Goal: Task Accomplishment & Management: Manage account settings

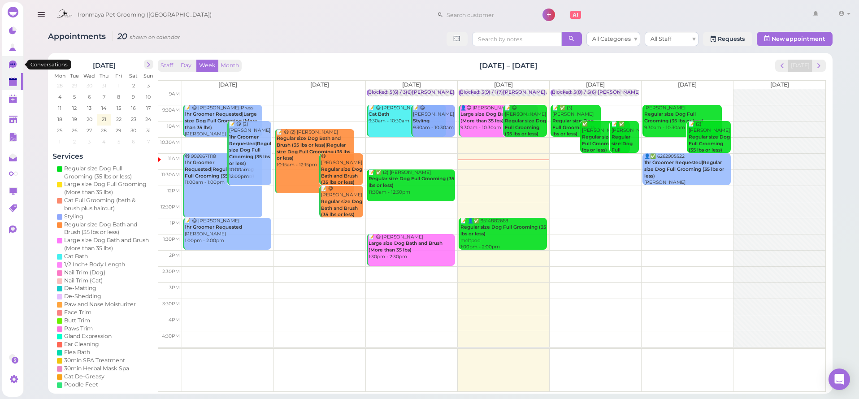
click at [22, 65] on link "0" at bounding box center [12, 64] width 21 height 17
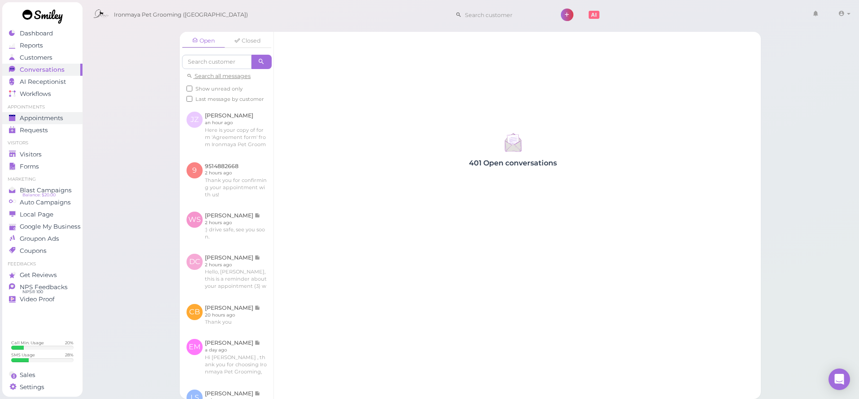
click at [39, 122] on span "Appointments" at bounding box center [42, 118] width 44 height 8
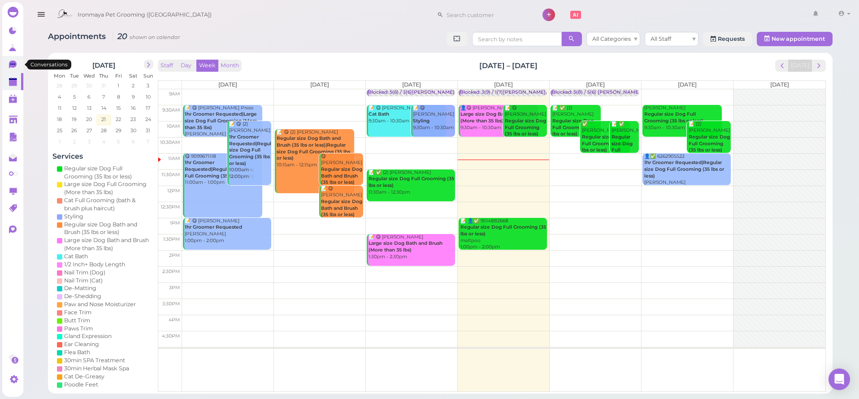
click at [14, 64] on icon at bounding box center [13, 65] width 9 height 9
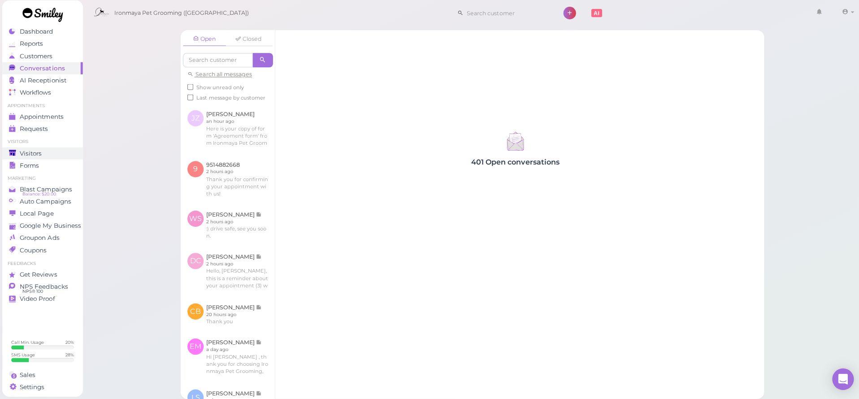
click at [23, 151] on span "Visitors" at bounding box center [31, 155] width 22 height 8
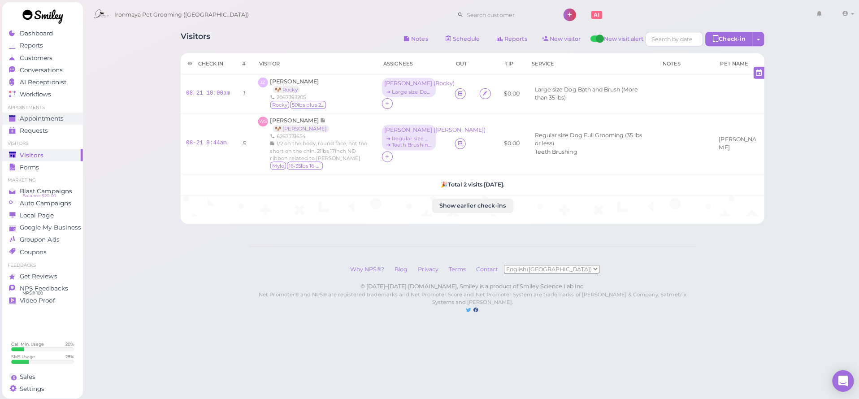
click at [41, 116] on span "Appointments" at bounding box center [42, 118] width 44 height 8
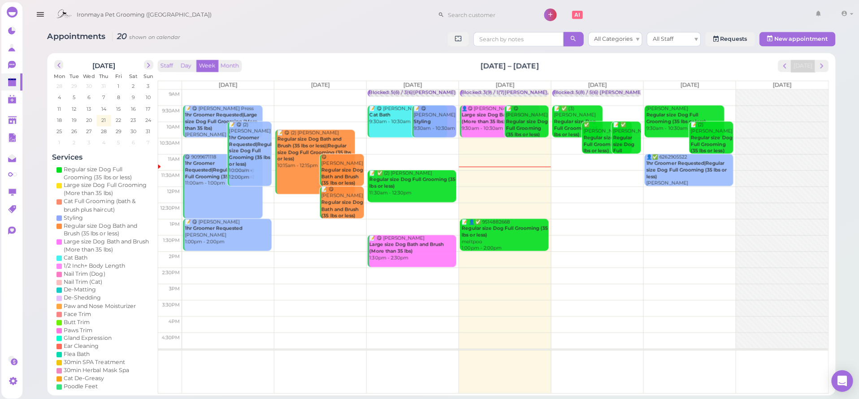
click at [583, 221] on td at bounding box center [504, 226] width 644 height 16
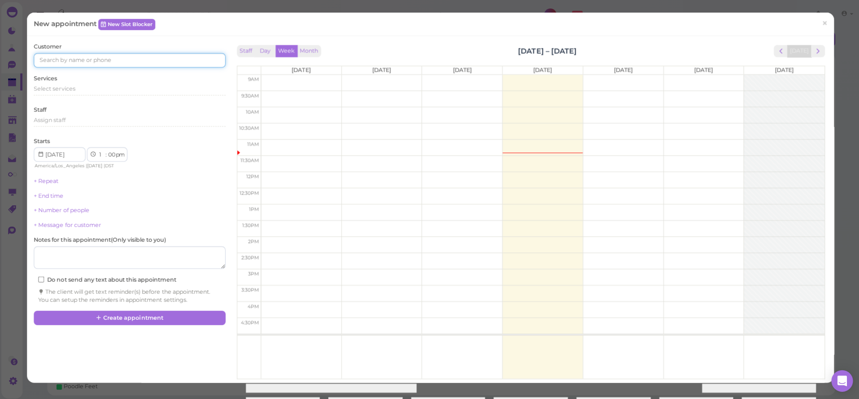
click at [101, 65] on input at bounding box center [130, 60] width 191 height 14
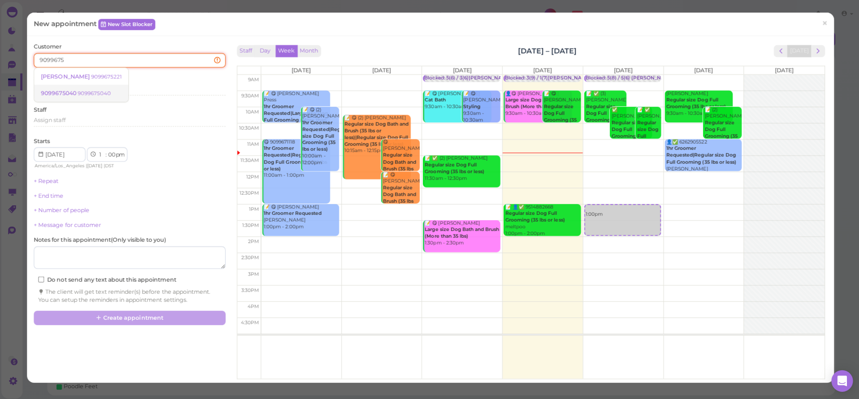
type input "9099675"
click at [87, 90] on small "9099675040" at bounding box center [94, 93] width 33 height 6
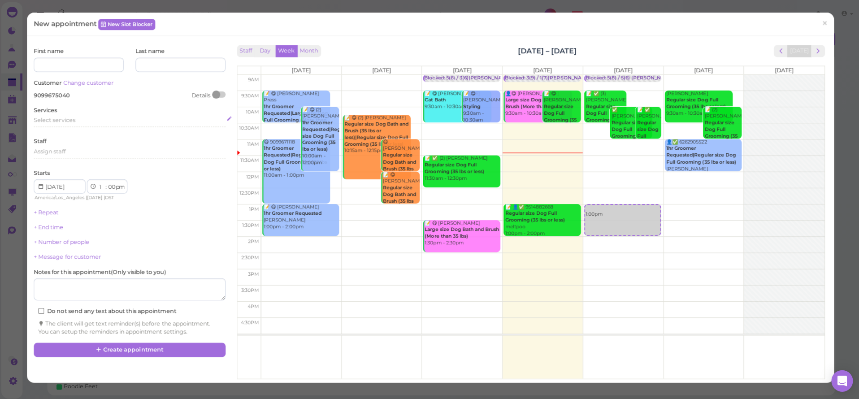
click at [74, 120] on span "Select services" at bounding box center [55, 119] width 41 height 7
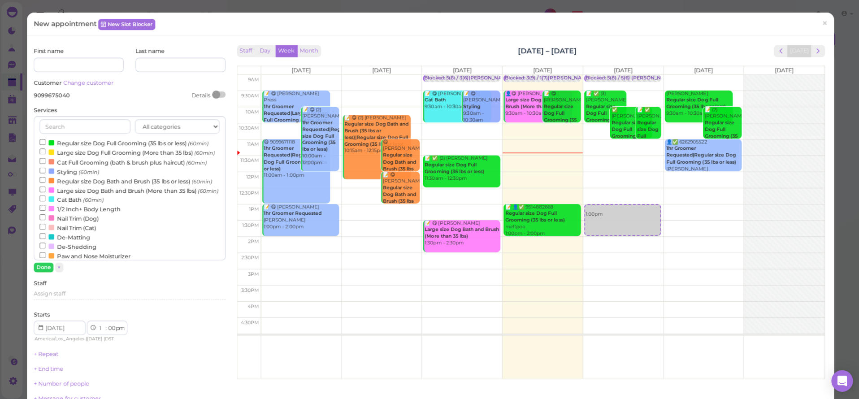
click at [75, 187] on label "Large size Dog Bath and Brush (More than 35 lbs) (60min)" at bounding box center [129, 189] width 178 height 9
click at [46, 187] on input "Large size Dog Bath and Brush (More than 35 lbs) (60min)" at bounding box center [43, 189] width 6 height 6
click at [47, 268] on button "Done" at bounding box center [45, 265] width 20 height 9
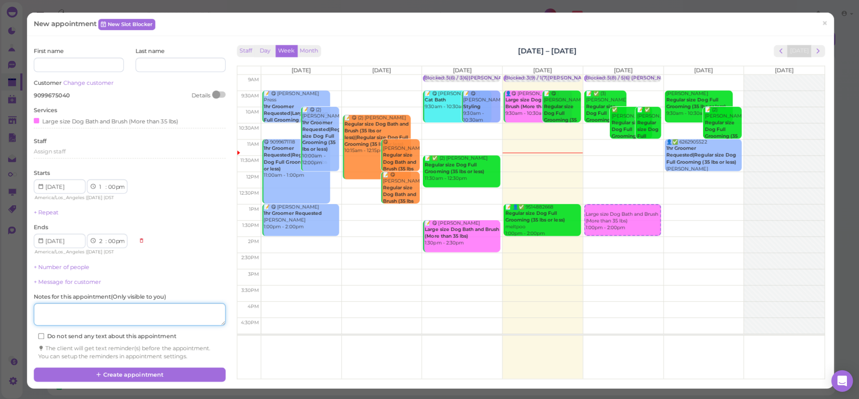
click at [109, 317] on textarea at bounding box center [130, 313] width 191 height 22
type textarea "LAB"
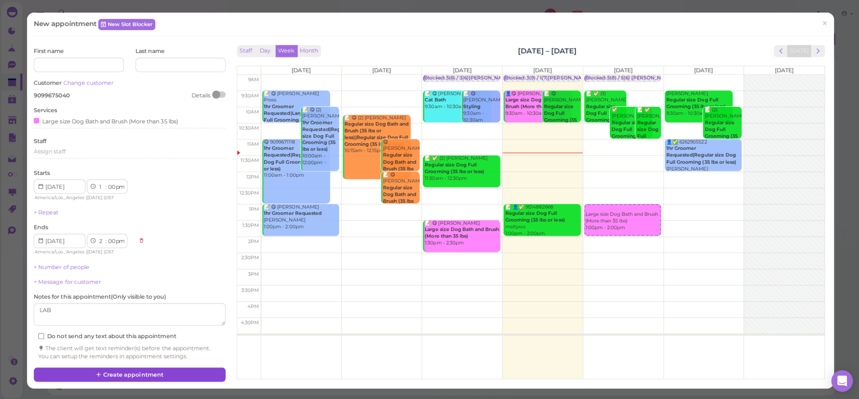
click at [144, 366] on button "Create appointment" at bounding box center [130, 373] width 191 height 14
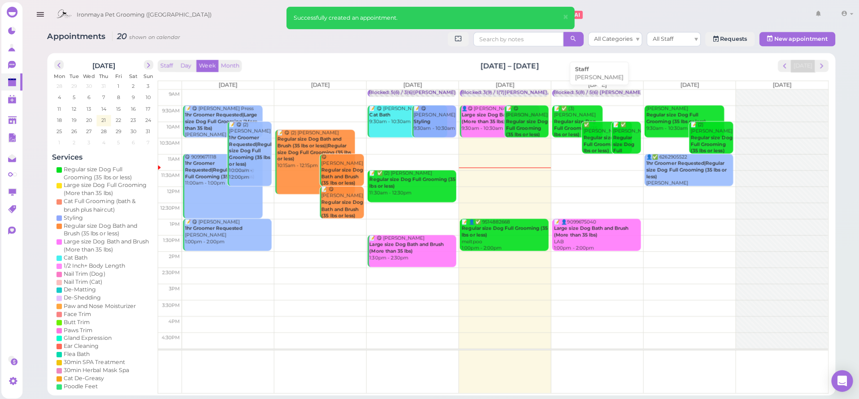
click at [596, 89] on div "Blocked: 5(8) / 5(6) Ida Lulu Tiffany • Michelle" at bounding box center [647, 92] width 191 height 7
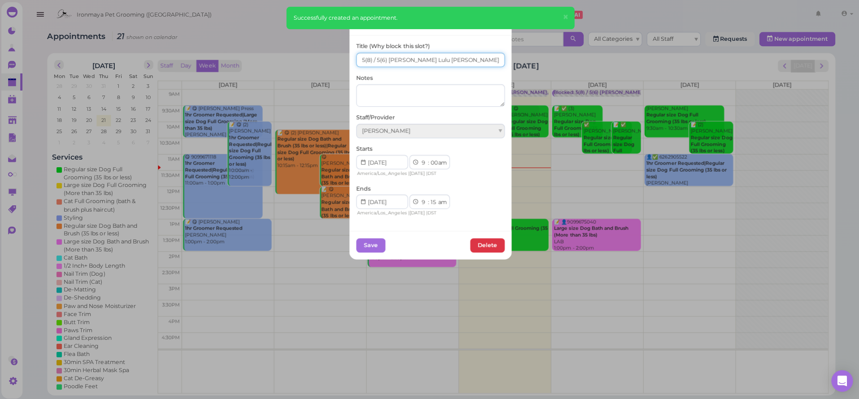
click at [357, 60] on input "5(8) / 5(6) Ida Lulu Tiffany" at bounding box center [430, 59] width 148 height 14
type input "6(8) / 5(6) Ida Lulu Tiffany"
click at [391, 96] on textarea at bounding box center [430, 95] width 148 height 22
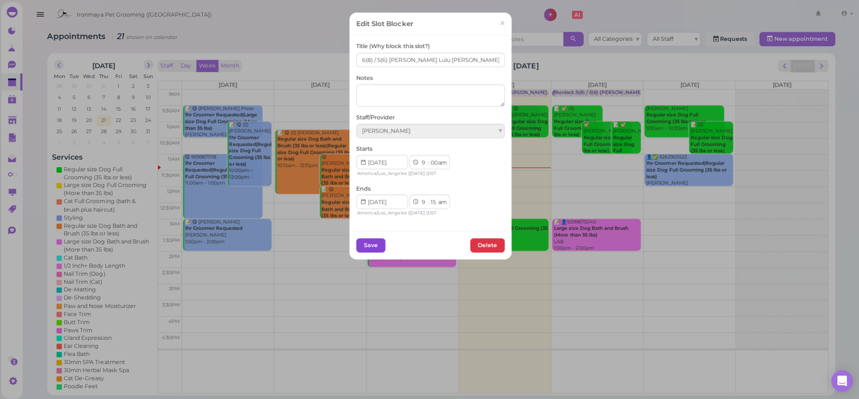
click at [360, 247] on button "Save" at bounding box center [370, 244] width 29 height 14
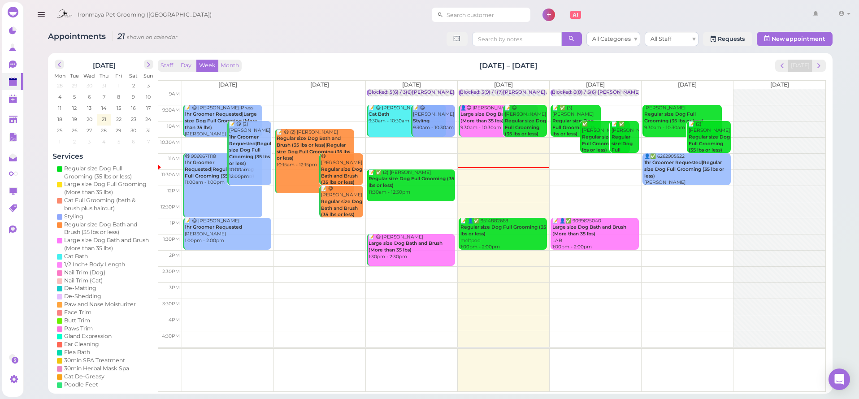
click at [445, 14] on input at bounding box center [487, 15] width 87 height 14
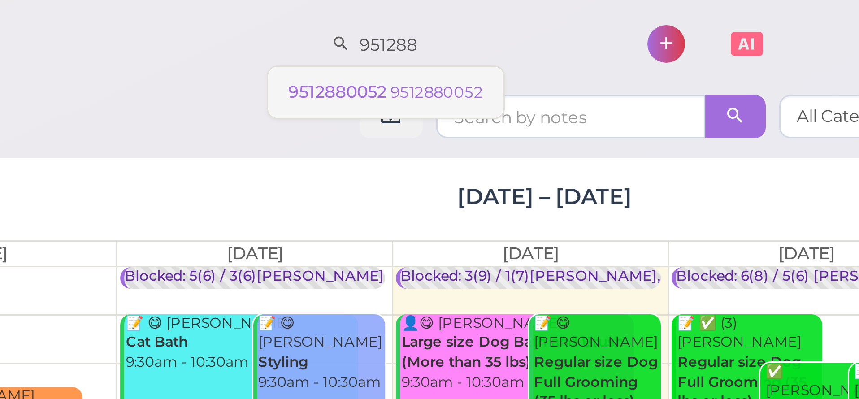
type input "951288"
click at [457, 28] on small "9512880052" at bounding box center [472, 31] width 31 height 6
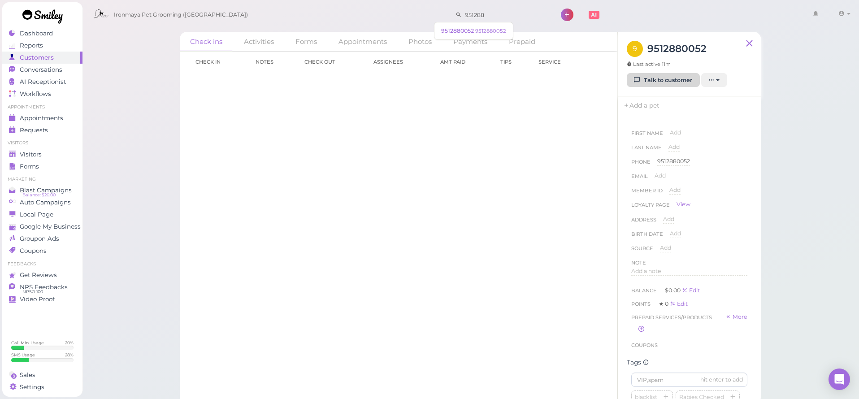
click at [646, 77] on link "Talk to customer" at bounding box center [663, 80] width 73 height 14
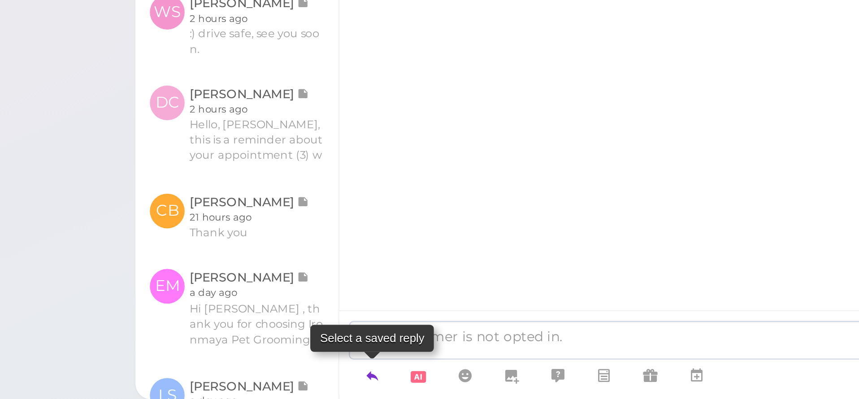
click at [286, 384] on icon at bounding box center [289, 388] width 7 height 9
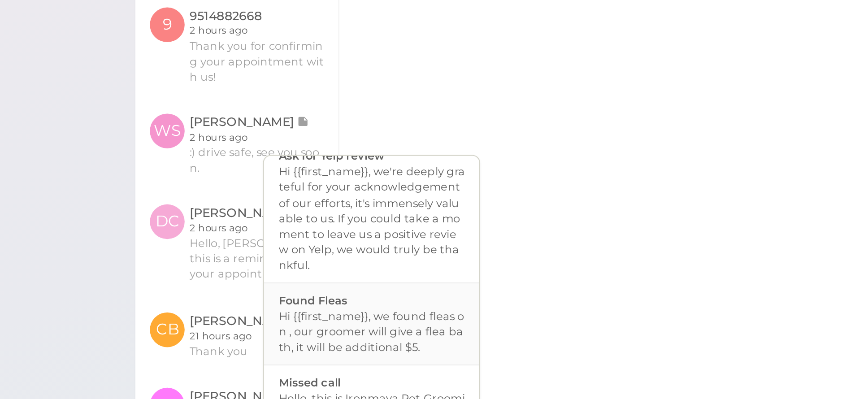
scroll to position [185, 0]
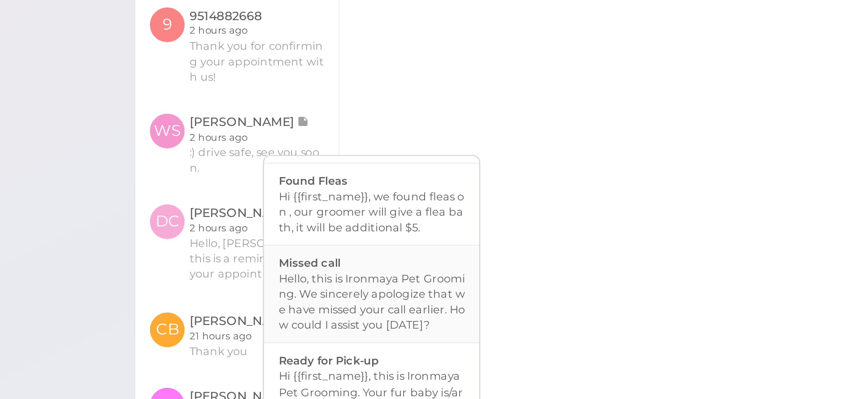
click at [246, 284] on div "Hello, this is Ironmaya Pet Grooming. We sincerely apologize that we have misse…" at bounding box center [289, 298] width 87 height 29
type textarea "Hello, this is Ironmaya Pet Grooming. We sincerely apologize that we have misse…"
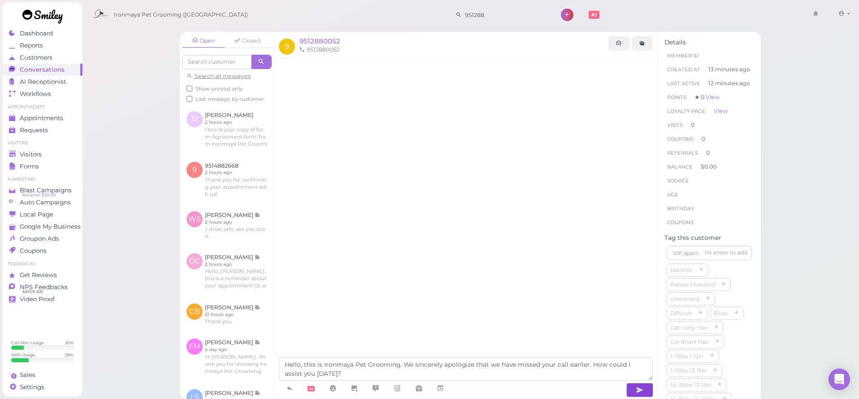
click at [641, 391] on icon "button" at bounding box center [639, 390] width 7 height 9
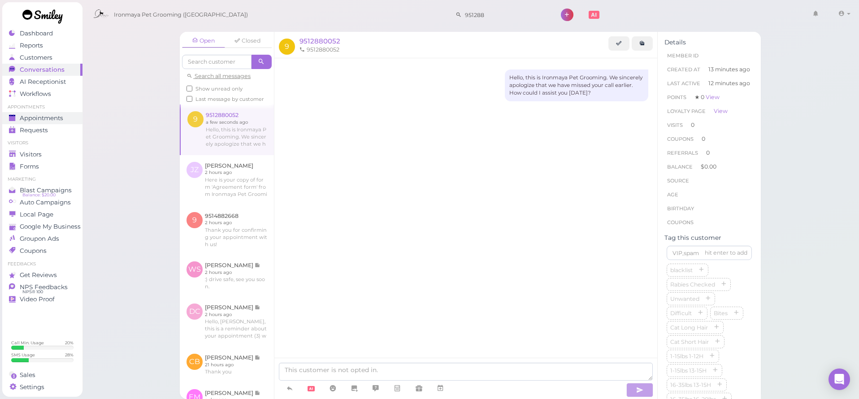
click at [45, 113] on link "Appointments" at bounding box center [42, 118] width 80 height 12
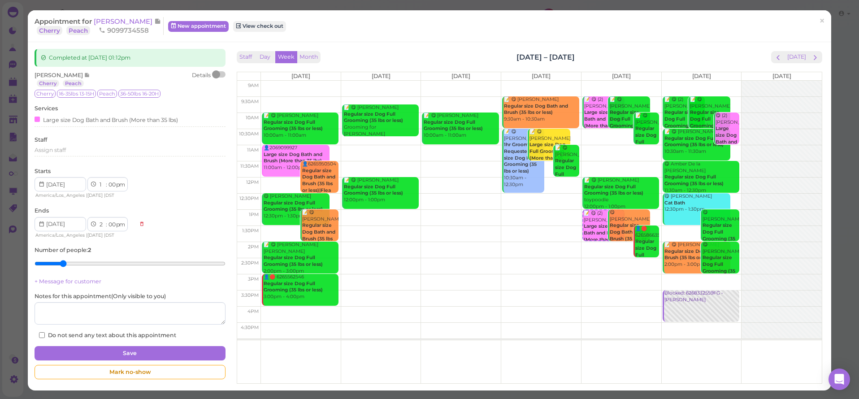
scroll to position [3, 0]
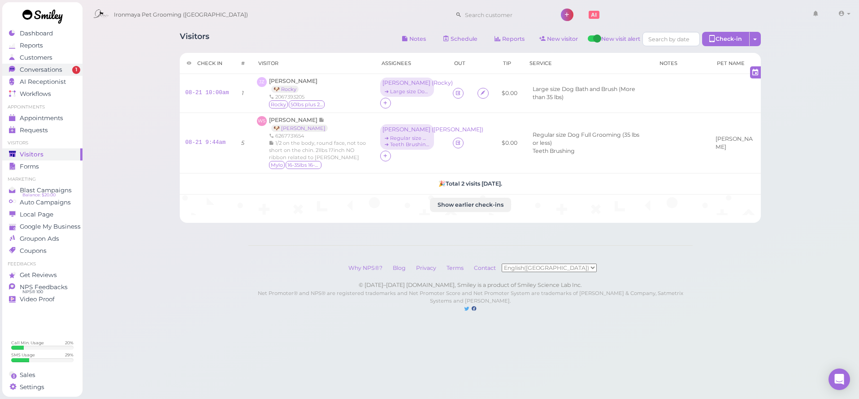
click at [58, 73] on span "Conversations" at bounding box center [41, 70] width 43 height 8
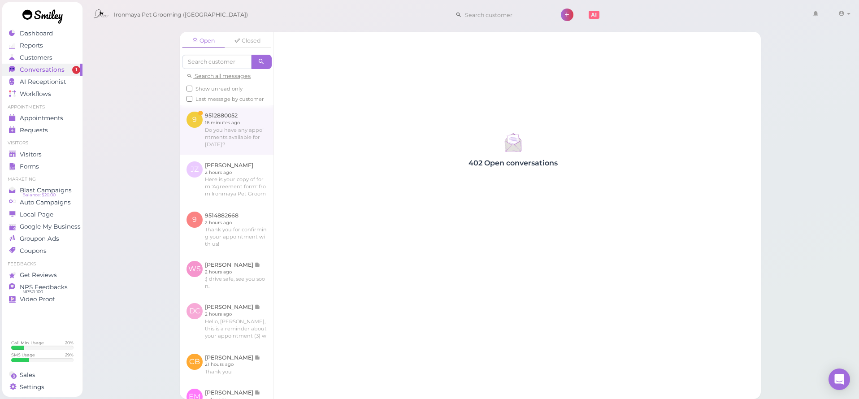
click at [199, 143] on link at bounding box center [227, 129] width 94 height 49
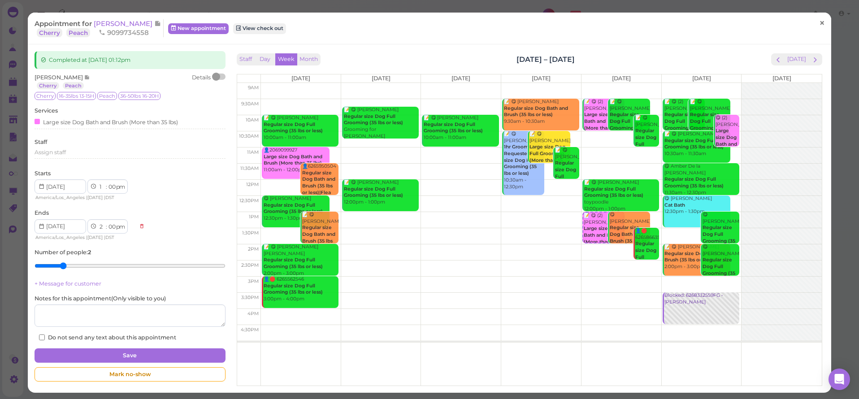
click at [822, 24] on span "×" at bounding box center [822, 23] width 6 height 13
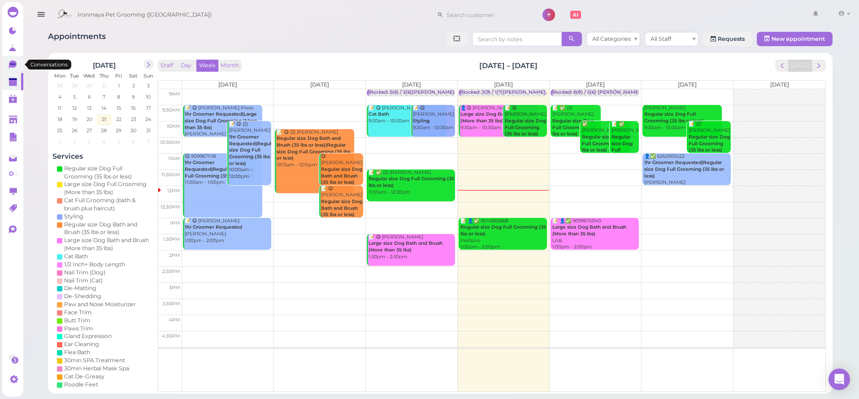
click at [11, 62] on icon at bounding box center [13, 65] width 8 height 8
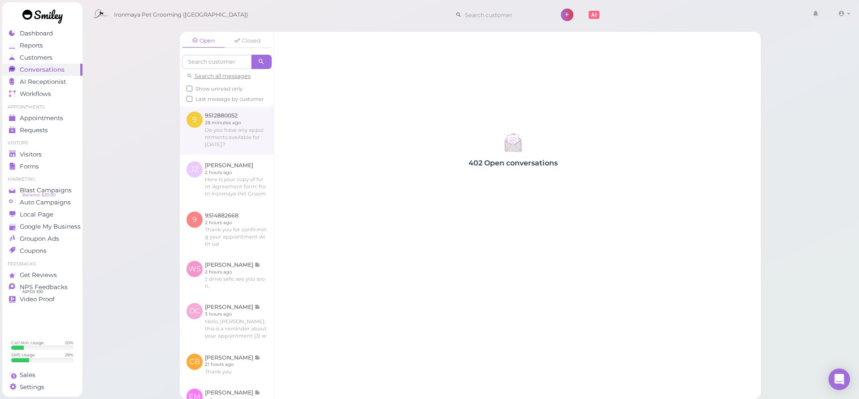
click at [240, 142] on link at bounding box center [227, 129] width 94 height 49
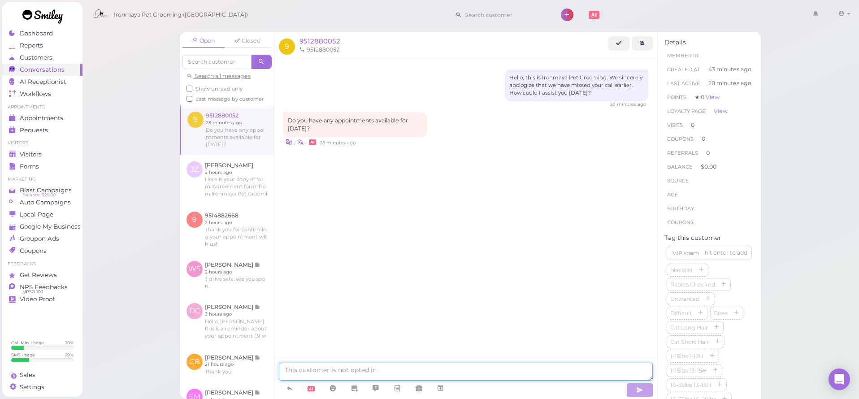
click at [396, 372] on textarea at bounding box center [466, 372] width 374 height 18
type textarea "we can do 2pm"
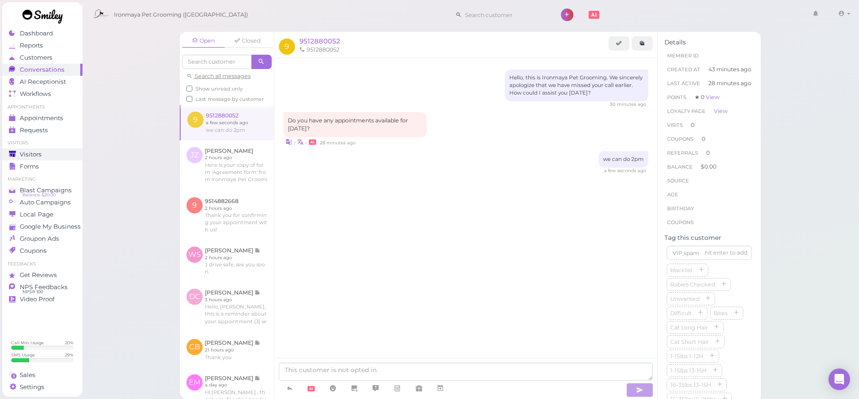
click at [60, 156] on div "Visitors" at bounding box center [41, 155] width 65 height 8
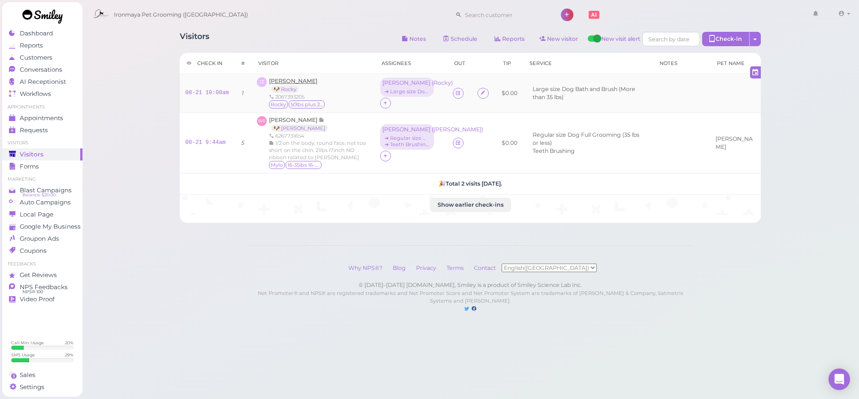
click at [294, 82] on span "[PERSON_NAME]" at bounding box center [293, 81] width 48 height 7
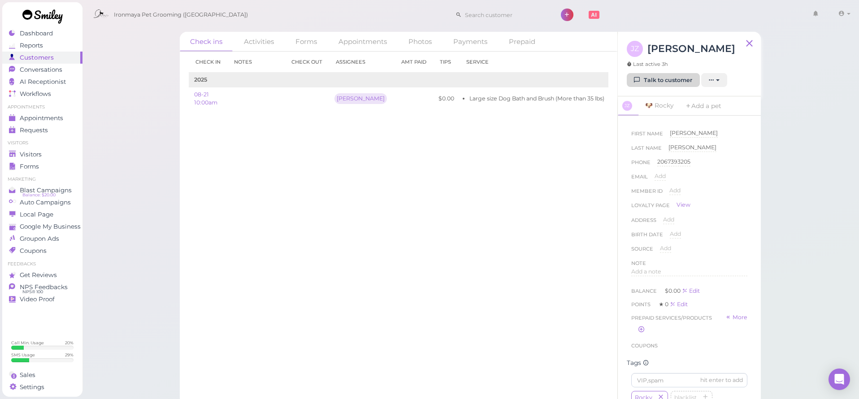
click at [650, 83] on link "Talk to customer" at bounding box center [663, 80] width 73 height 14
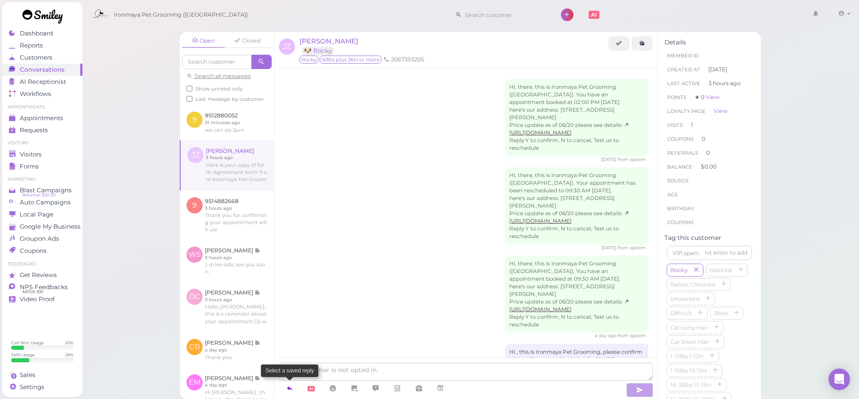
scroll to position [134, 0]
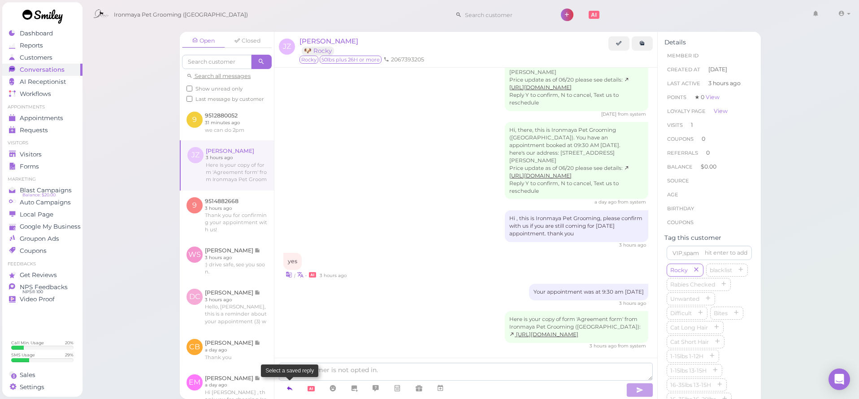
click at [288, 394] on link at bounding box center [290, 389] width 22 height 16
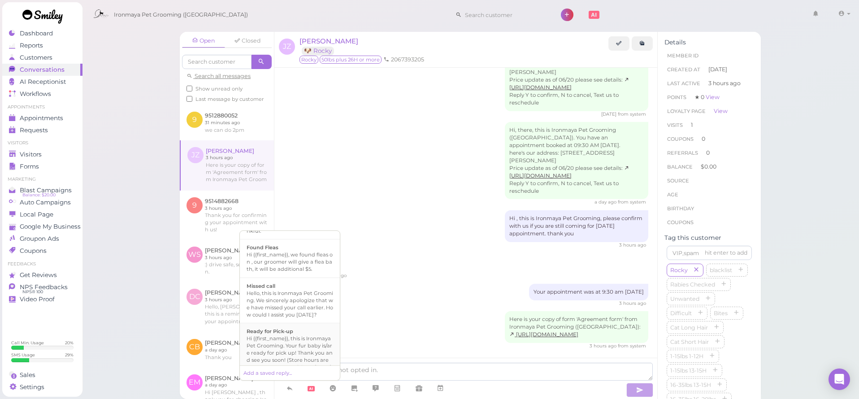
scroll to position [192, 0]
click at [294, 327] on div "Hi {{first_name}}, this is Ironmaya Pet Grooming. Your fur baby is/are ready fo…" at bounding box center [290, 345] width 87 height 43
type textarea "Hi {{first_name}}, this is Ironmaya Pet Grooming. Your fur baby is/are ready fo…"
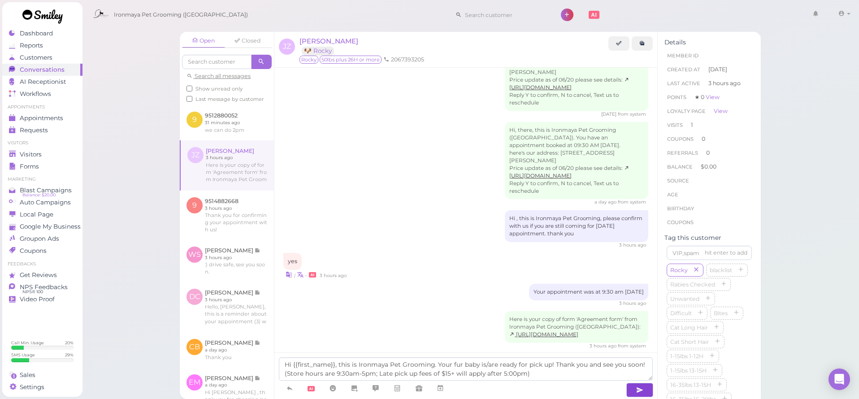
click at [637, 387] on icon "button" at bounding box center [639, 390] width 7 height 9
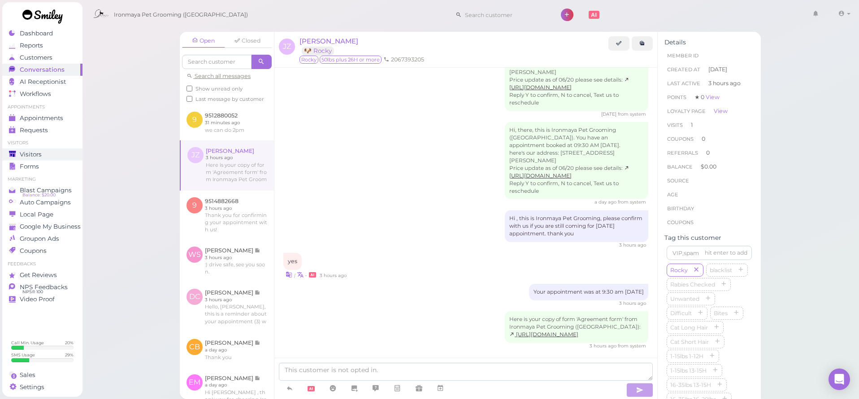
click at [26, 151] on span "Visitors" at bounding box center [31, 155] width 22 height 8
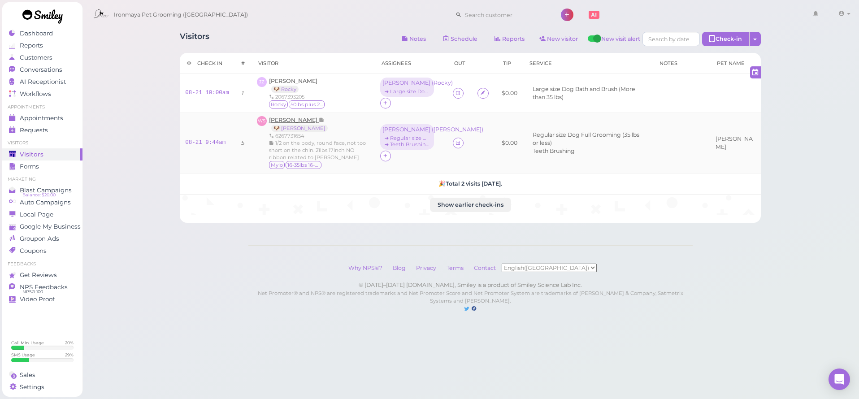
click at [299, 118] on span "[PERSON_NAME]" at bounding box center [294, 120] width 50 height 7
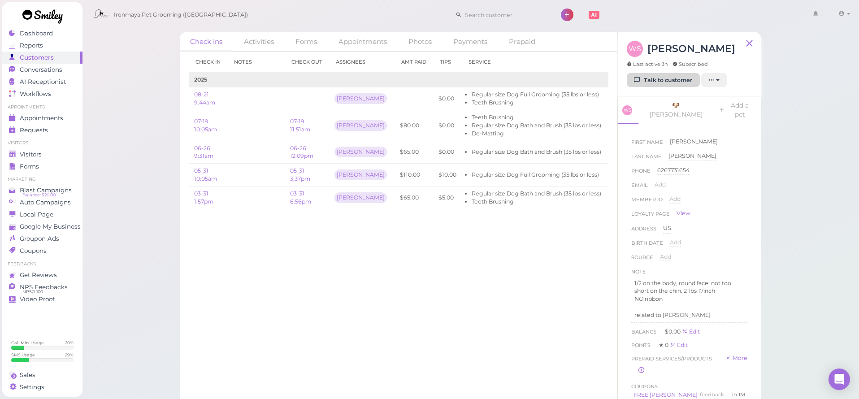
click at [678, 78] on link "Talk to customer" at bounding box center [663, 80] width 73 height 14
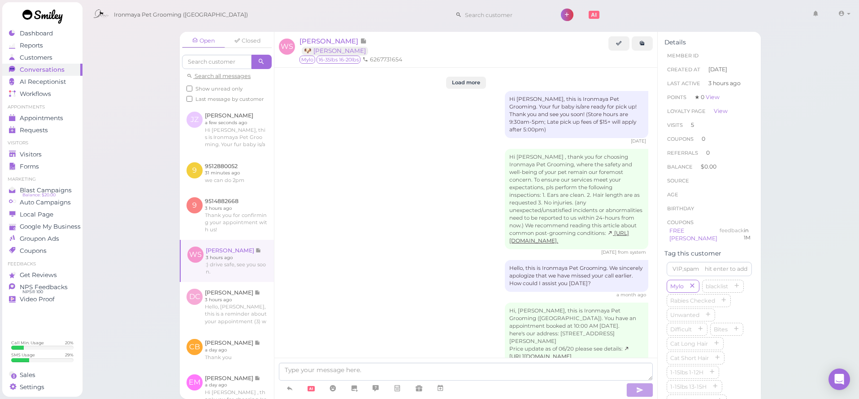
scroll to position [1188, 0]
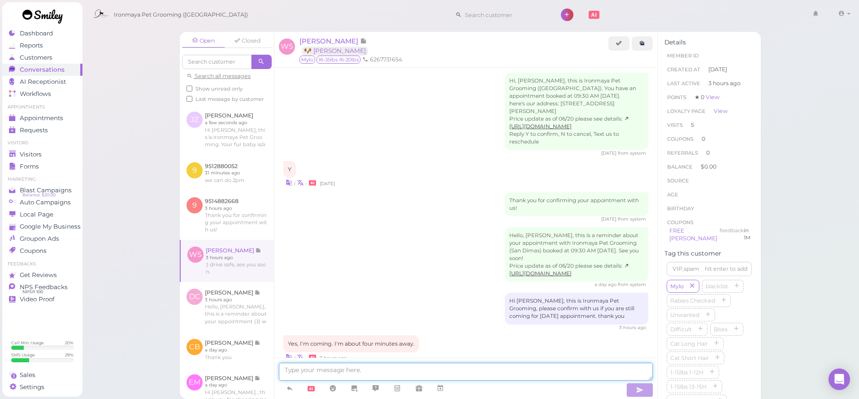
click at [340, 374] on textarea at bounding box center [466, 372] width 374 height 18
type textarea "y"
type textarea "[PERSON_NAME] does have 20 mins of extra brushing, you were right about his ear…"
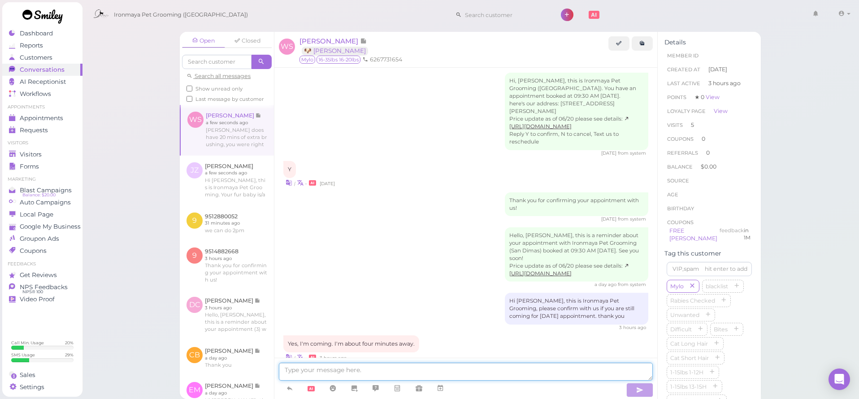
scroll to position [1216, 0]
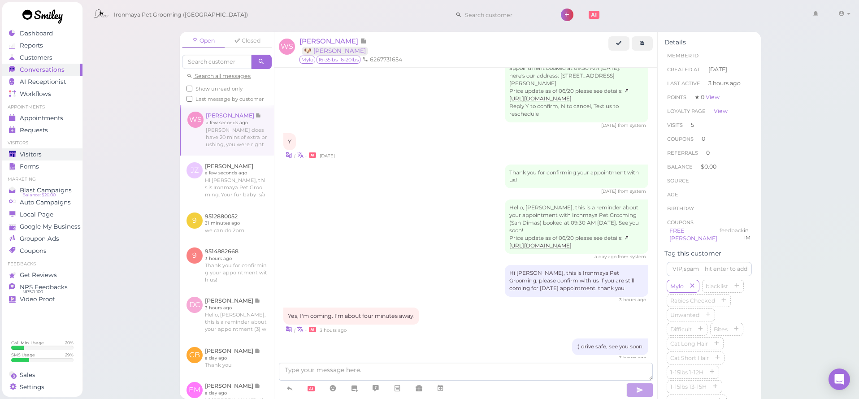
click at [24, 154] on span "Visitors" at bounding box center [31, 155] width 22 height 8
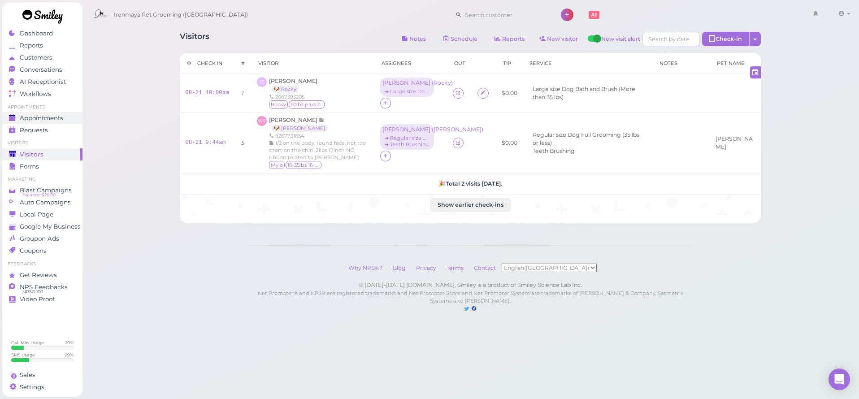
click at [58, 120] on span "Appointments" at bounding box center [42, 118] width 44 height 8
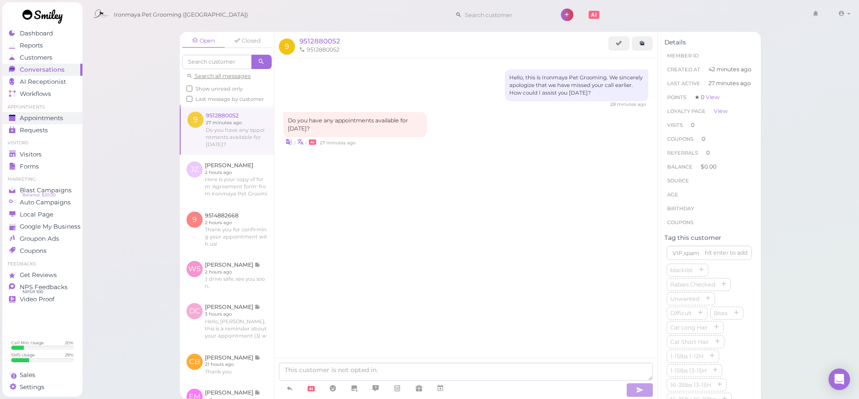
click at [46, 116] on span "Appointments" at bounding box center [42, 118] width 44 height 8
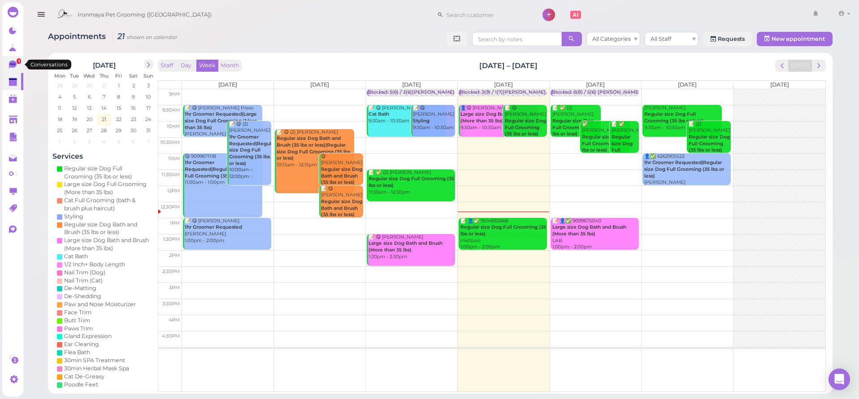
click at [16, 61] on icon at bounding box center [13, 65] width 9 height 9
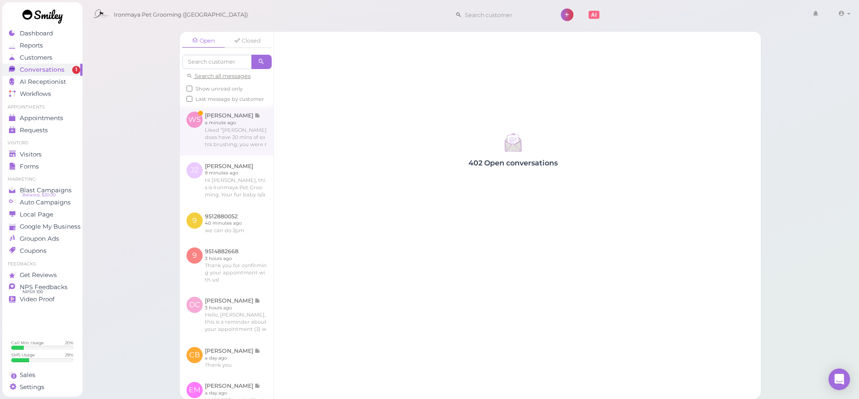
click at [222, 135] on link at bounding box center [227, 130] width 94 height 50
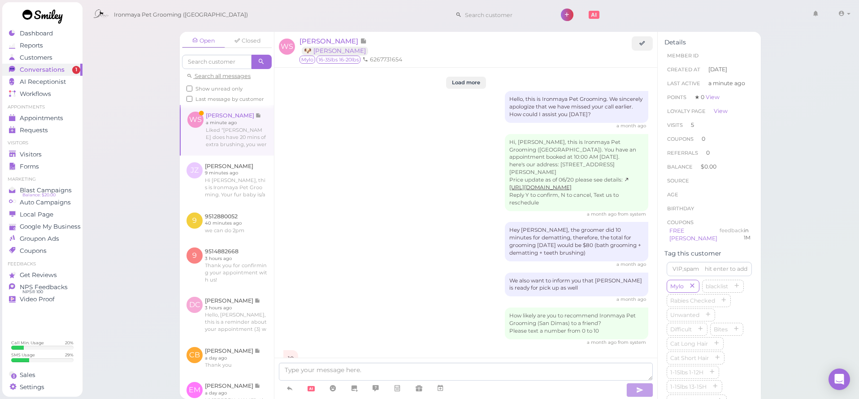
scroll to position [1106, 0]
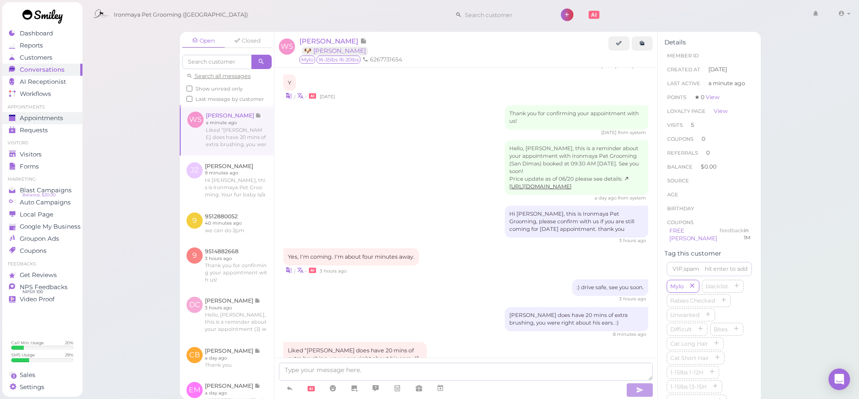
click at [67, 117] on div "Appointments" at bounding box center [41, 118] width 65 height 8
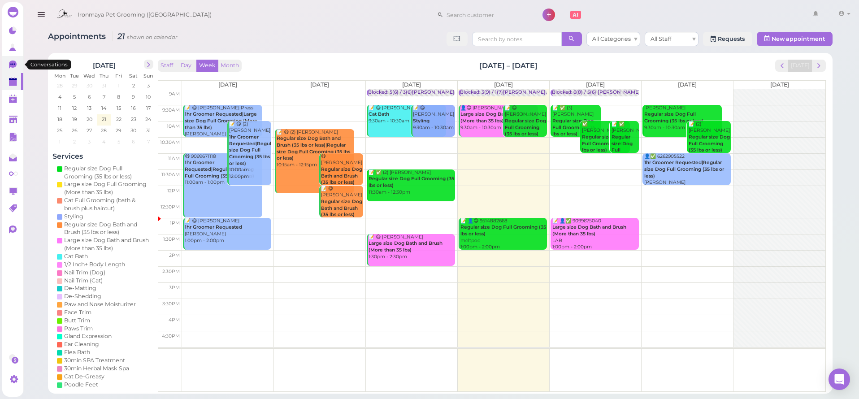
click at [20, 64] on link "0" at bounding box center [12, 64] width 21 height 17
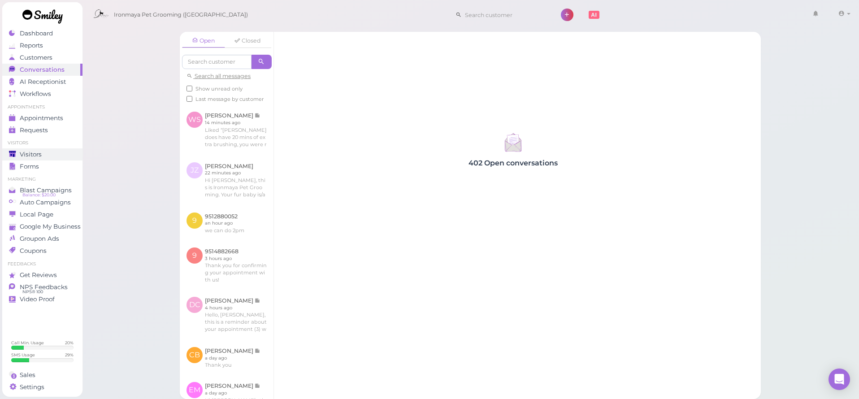
click at [59, 155] on div "Visitors" at bounding box center [41, 155] width 65 height 8
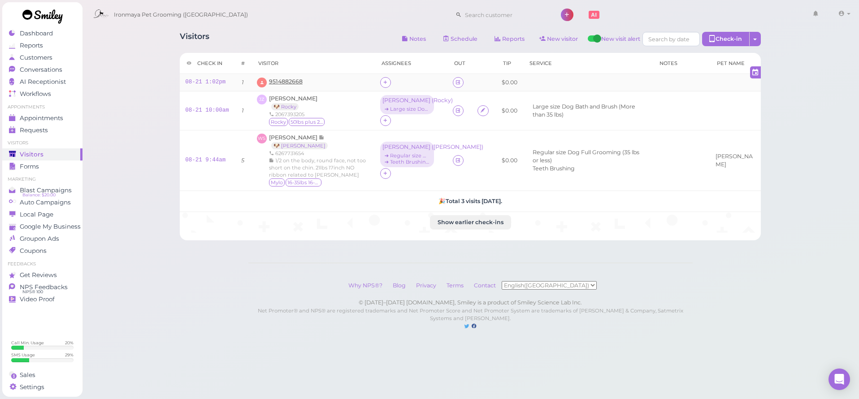
click at [290, 81] on span "9514882668" at bounding box center [286, 81] width 34 height 7
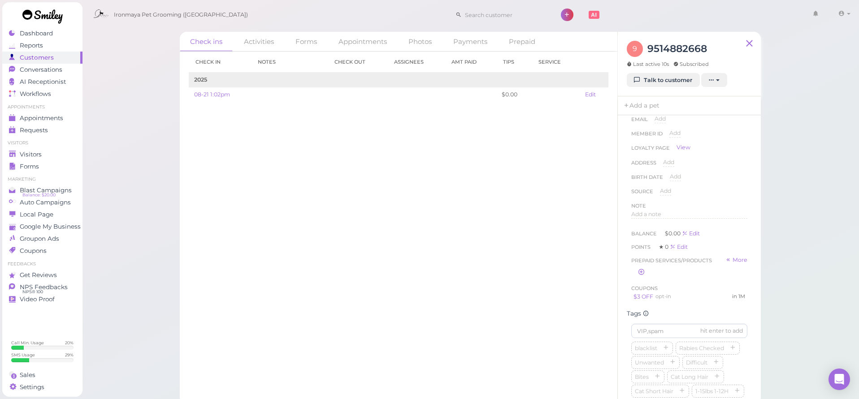
scroll to position [127, 0]
click at [679, 260] on input at bounding box center [689, 260] width 116 height 14
type input "Coconut"
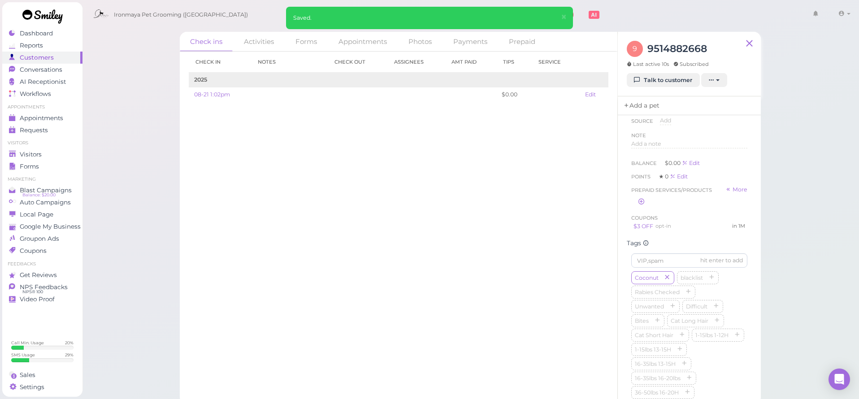
click at [643, 113] on link "Add a pet" at bounding box center [641, 105] width 47 height 19
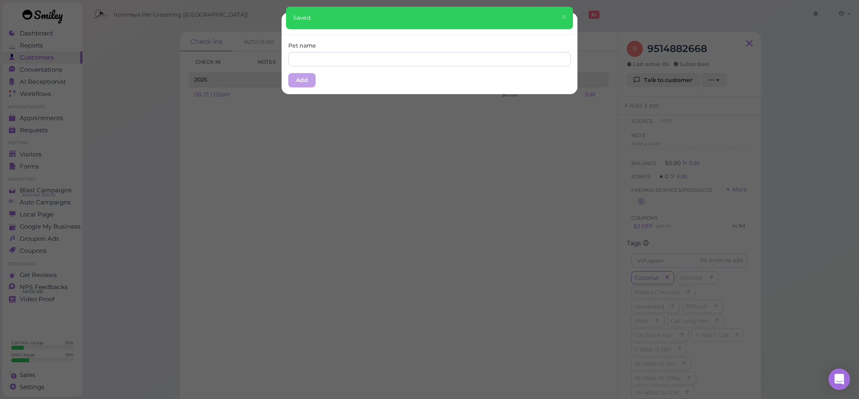
click at [327, 68] on div "Pet name Add" at bounding box center [430, 64] width 296 height 59
click at [331, 62] on input "text" at bounding box center [429, 59] width 283 height 14
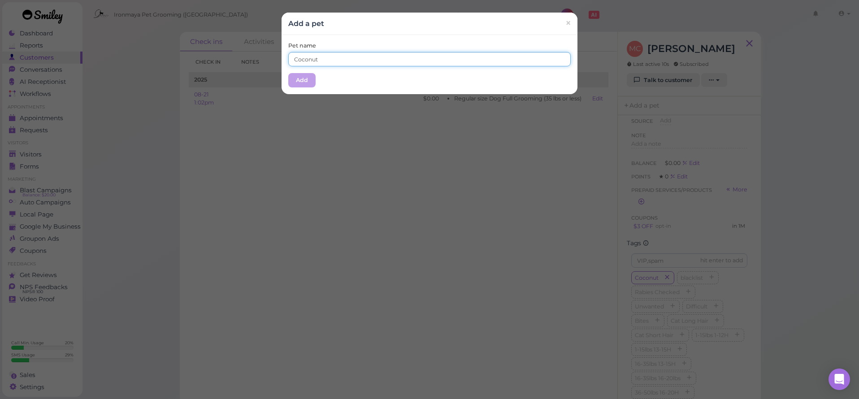
type input "Coconut"
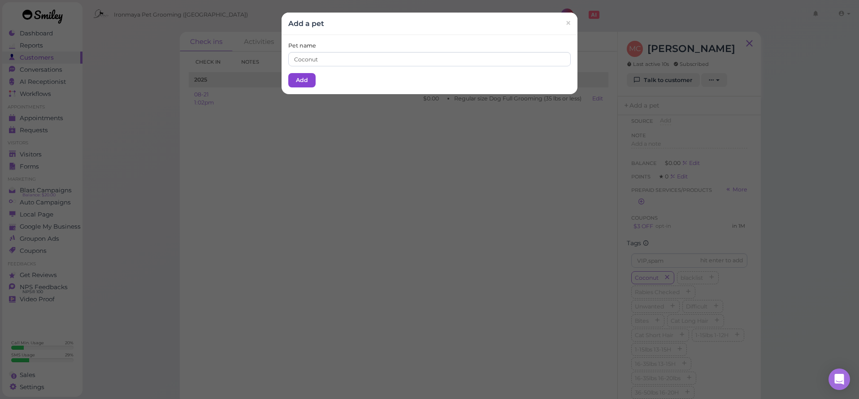
click at [310, 78] on button "Add" at bounding box center [301, 80] width 27 height 14
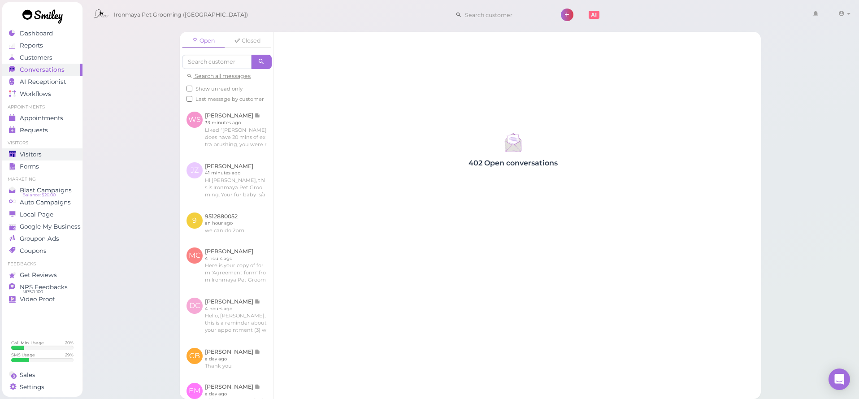
click at [53, 151] on div "Visitors" at bounding box center [41, 155] width 65 height 8
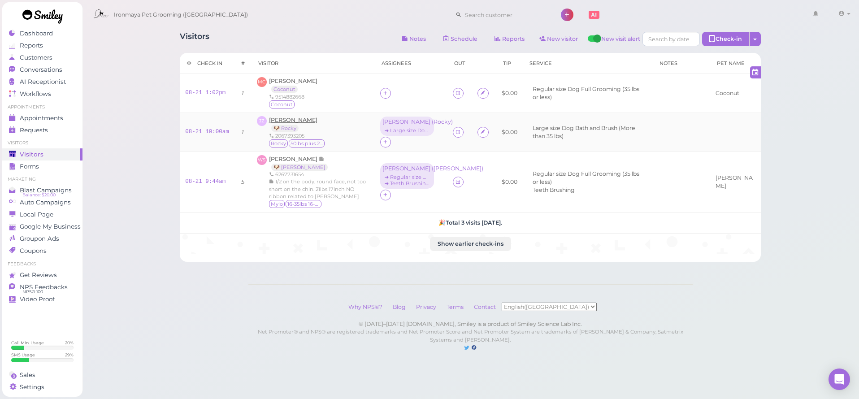
click at [284, 118] on span "[PERSON_NAME]" at bounding box center [293, 120] width 48 height 7
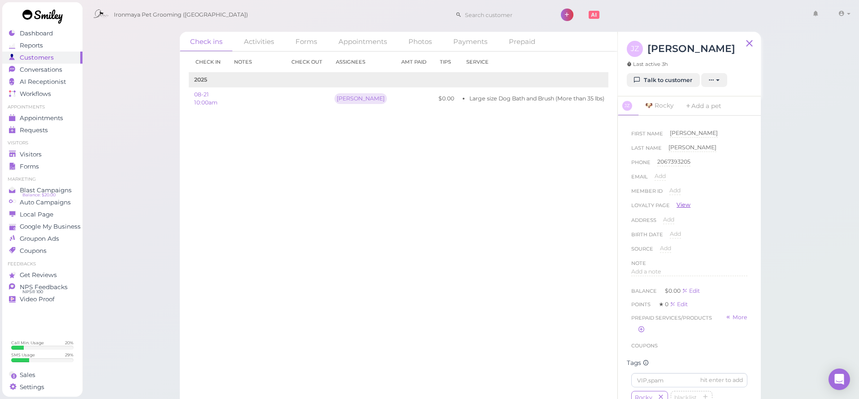
click at [684, 202] on link "View" at bounding box center [684, 205] width 14 height 8
click at [31, 155] on span "Visitors" at bounding box center [31, 155] width 22 height 8
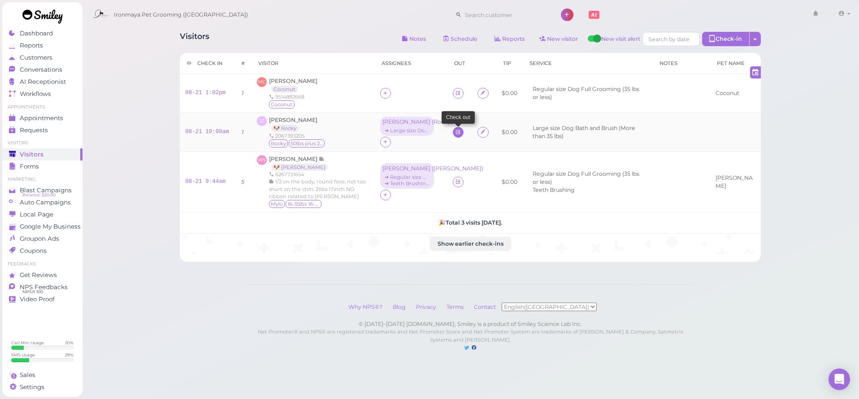
click at [459, 131] on icon at bounding box center [458, 132] width 6 height 7
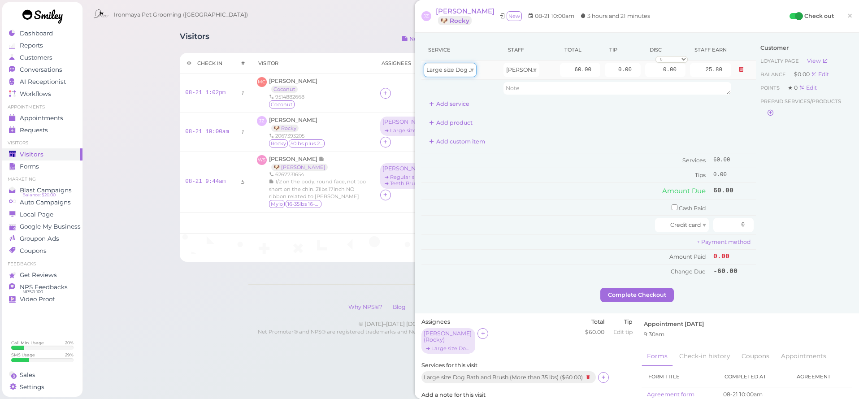
click at [466, 71] on span "Large size Dog Bath and Brush (More than 35 lbs)" at bounding box center [494, 69] width 135 height 7
click at [564, 70] on input "60.00" at bounding box center [580, 70] width 40 height 14
click at [566, 70] on input "60.00" at bounding box center [580, 70] width 40 height 14
type input "115"
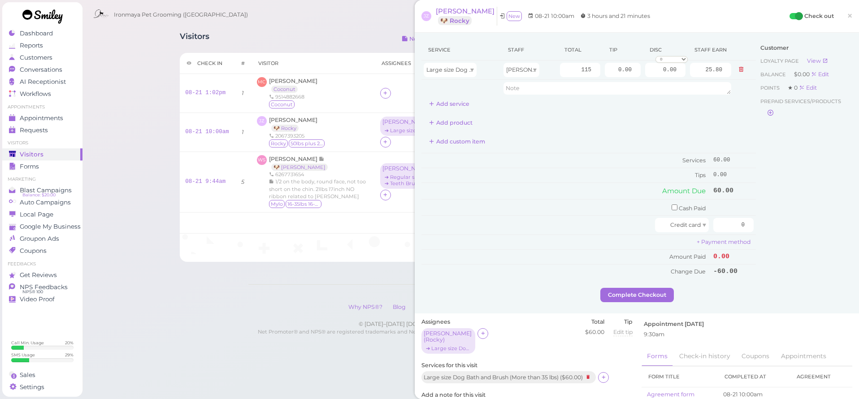
type input "49.45"
click at [740, 142] on div "Add custom item" at bounding box center [589, 142] width 335 height 14
click at [736, 222] on input "0" at bounding box center [734, 225] width 40 height 14
type input "115"
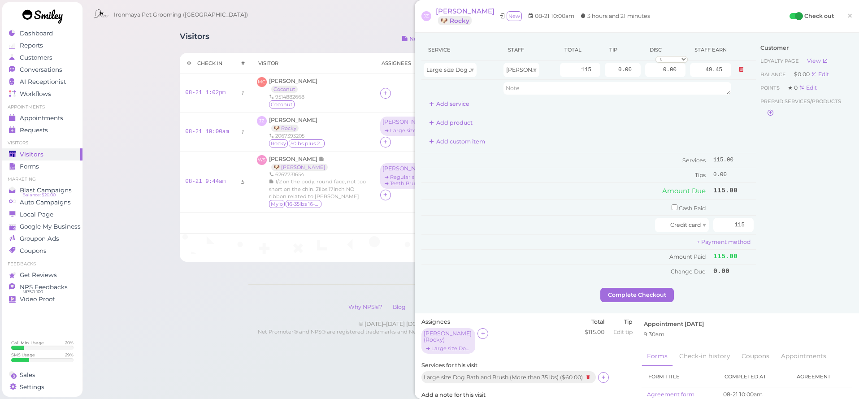
drag, startPoint x: 778, startPoint y: 227, endPoint x: 772, endPoint y: 230, distance: 6.2
click at [777, 227] on div "Customer Loyalty page View Balance $0.00 Edit Points ★ 0 Edit Prepaid services/…" at bounding box center [804, 163] width 96 height 248
click at [651, 292] on button "Complete Checkout" at bounding box center [638, 295] width 74 height 14
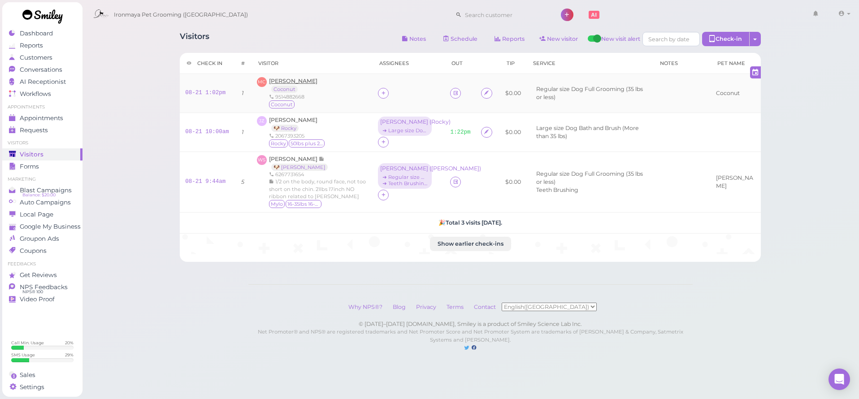
click at [288, 80] on span "[PERSON_NAME]" at bounding box center [293, 81] width 48 height 7
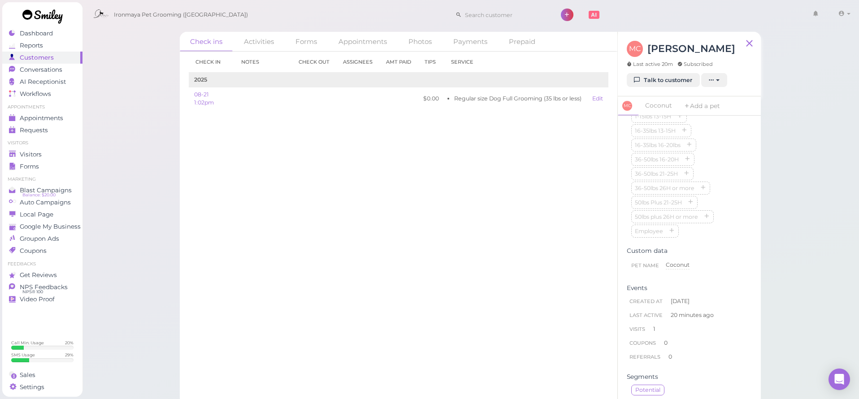
scroll to position [234, 0]
click at [58, 114] on span "Appointments" at bounding box center [42, 118] width 44 height 8
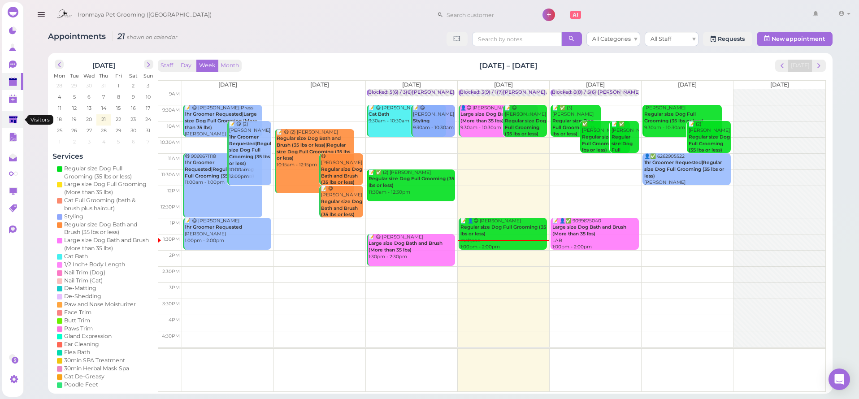
click at [13, 121] on polygon at bounding box center [13, 120] width 9 height 8
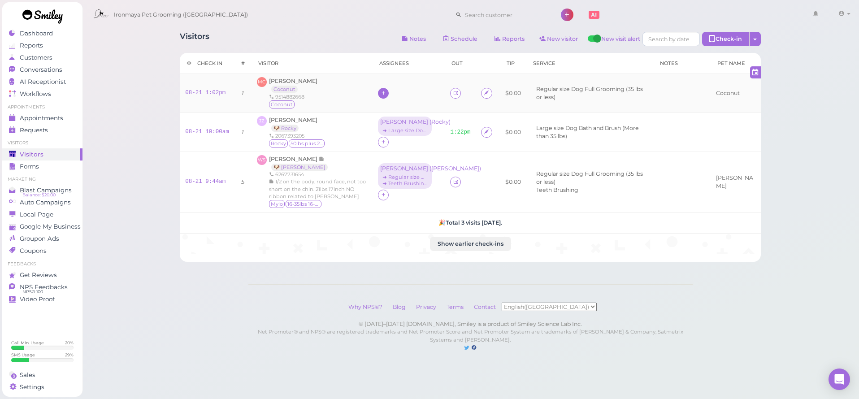
click at [389, 92] on div at bounding box center [383, 93] width 11 height 11
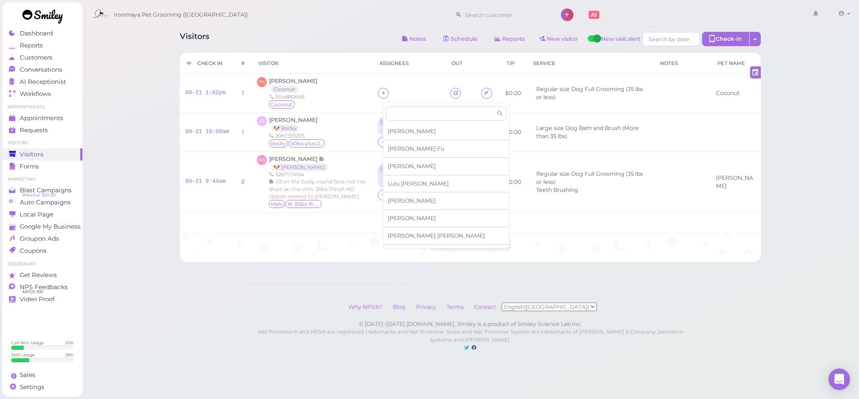
click at [397, 150] on span "Ida Fu" at bounding box center [416, 148] width 57 height 7
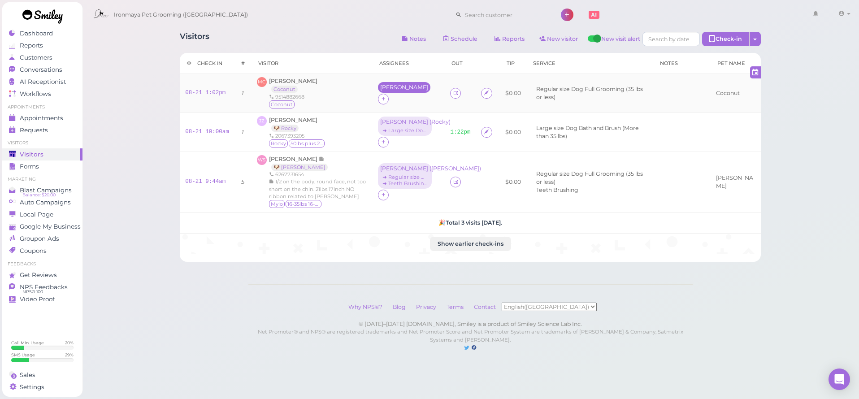
click at [393, 91] on div "[PERSON_NAME]" at bounding box center [404, 87] width 48 height 6
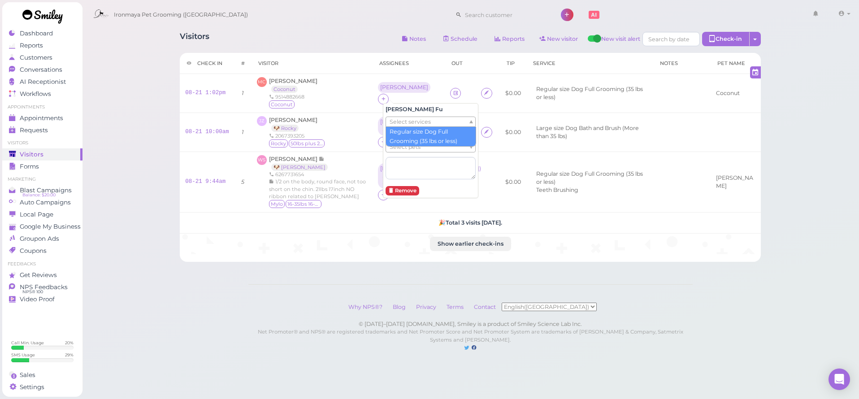
click at [403, 120] on span "Select services" at bounding box center [410, 122] width 41 height 10
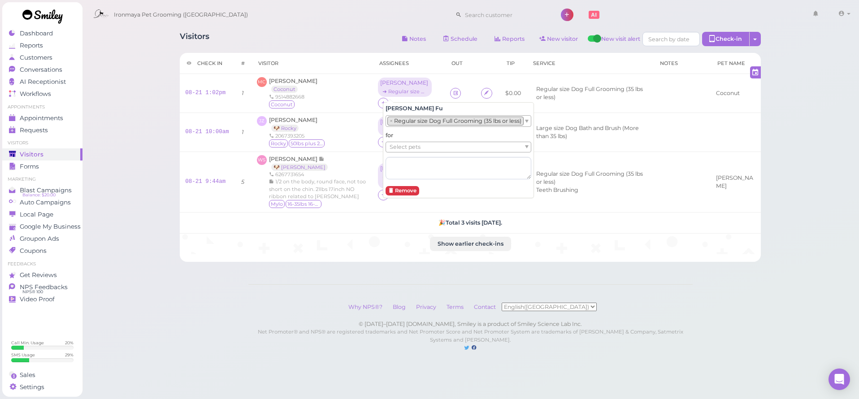
click at [403, 148] on span "Select pets" at bounding box center [405, 147] width 31 height 10
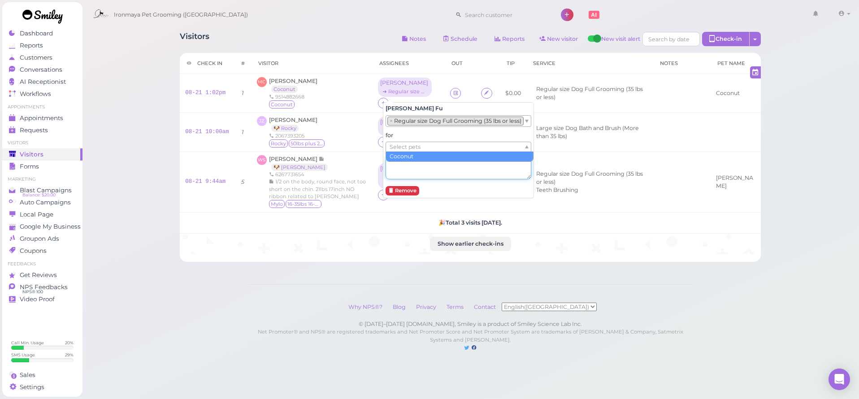
click at [404, 161] on textarea at bounding box center [459, 168] width 146 height 22
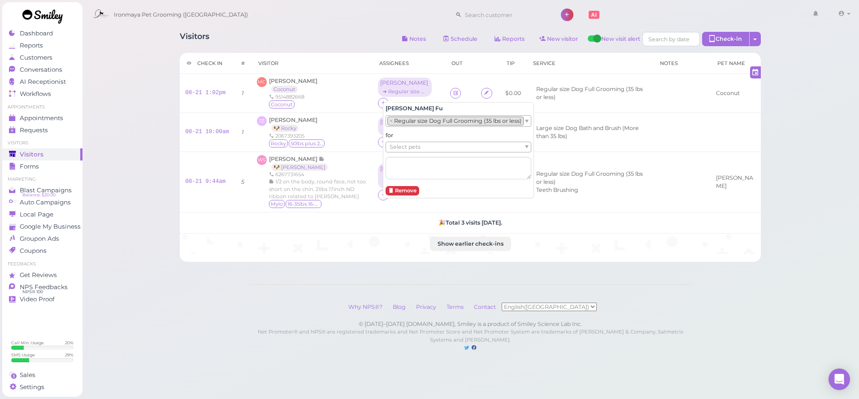
click at [407, 151] on div "Select pets" at bounding box center [459, 147] width 146 height 11
click at [157, 135] on div "Visitors Notes Schedule Reports New visitor New visit alert Check-in Customer c…" at bounding box center [471, 185] width 778 height 370
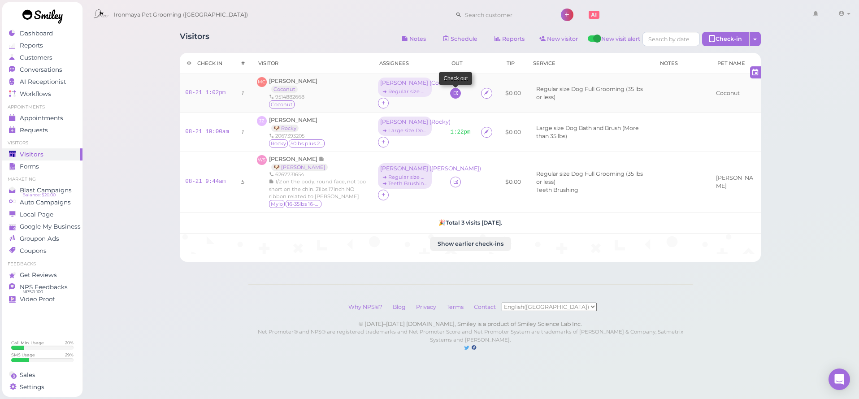
click at [455, 96] on icon at bounding box center [456, 93] width 6 height 7
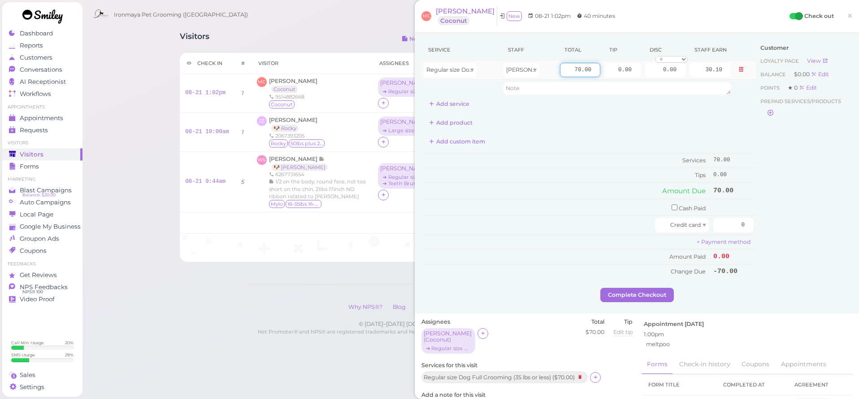
click at [563, 70] on input "70.00" at bounding box center [580, 70] width 40 height 14
type input "95"
type input "40.85"
click at [742, 168] on td "0.00" at bounding box center [733, 175] width 45 height 14
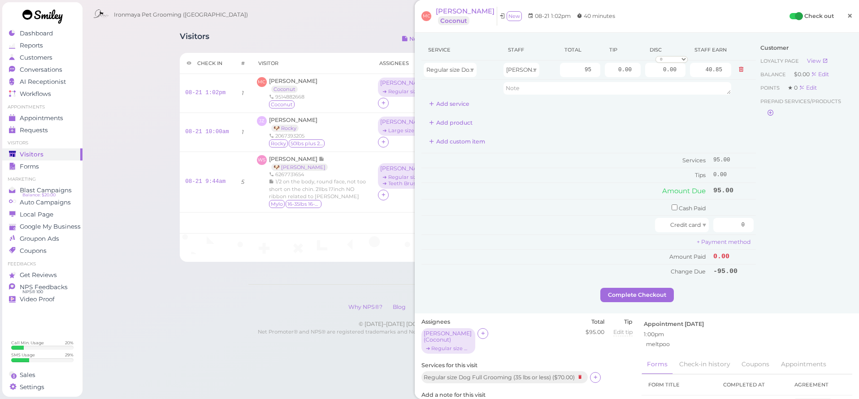
click at [850, 17] on span "×" at bounding box center [850, 15] width 6 height 13
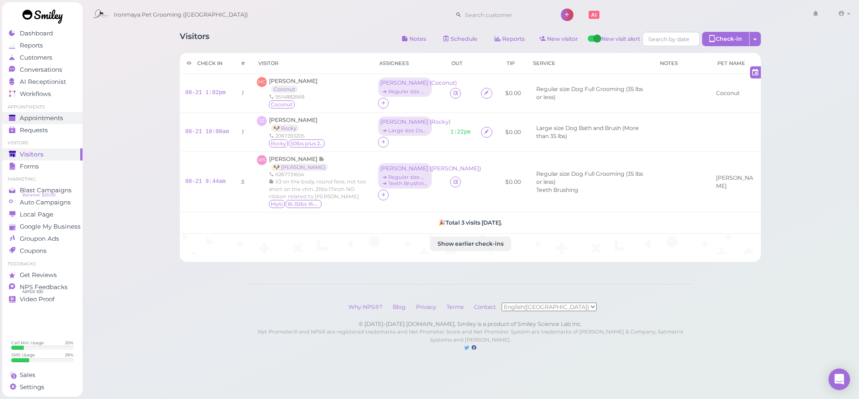
click at [29, 119] on span "Appointments" at bounding box center [42, 118] width 44 height 8
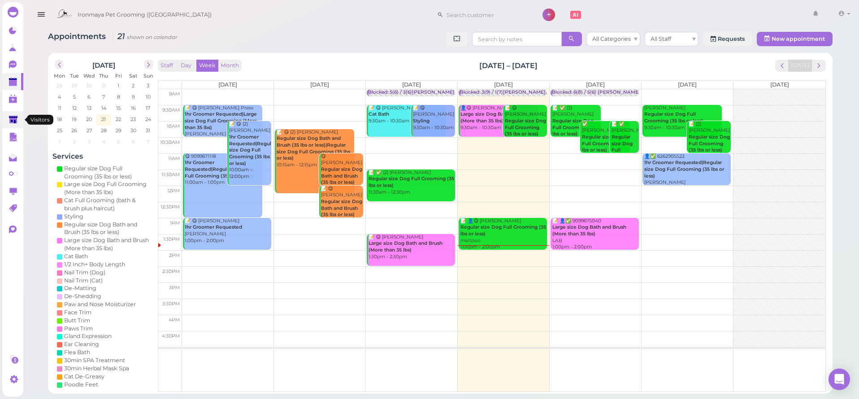
click at [18, 111] on link at bounding box center [12, 119] width 21 height 17
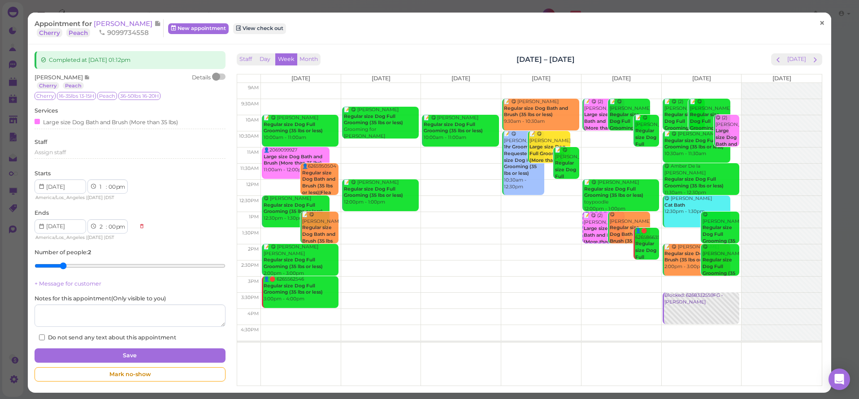
click at [823, 29] on span "×" at bounding box center [822, 23] width 6 height 13
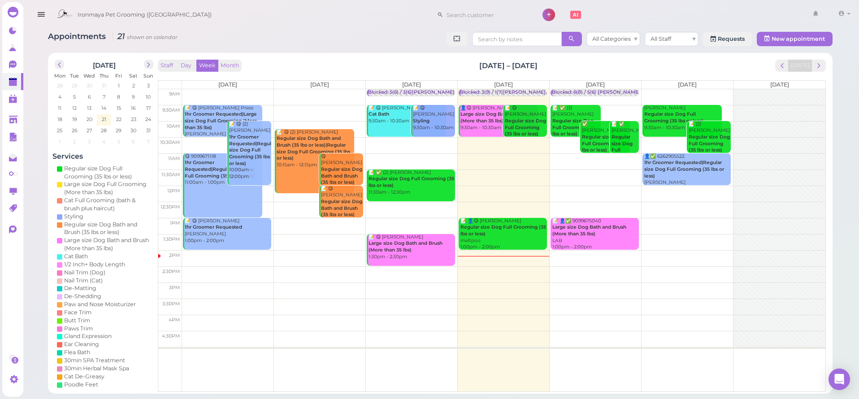
click at [306, 15] on div "Ironmaya Pet Grooming ([GEOGRAPHIC_DATA]) 1 Account" at bounding box center [452, 15] width 801 height 26
click at [14, 121] on icon at bounding box center [13, 120] width 9 height 7
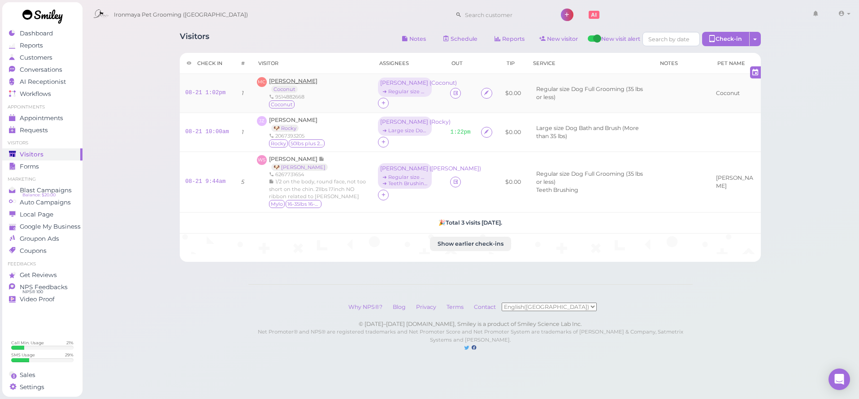
click at [290, 78] on span "[PERSON_NAME]" at bounding box center [293, 81] width 48 height 7
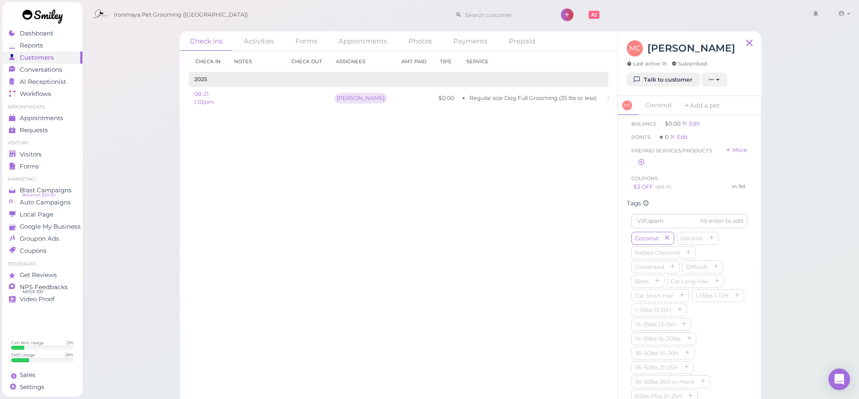
scroll to position [212, 0]
click at [690, 291] on icon "button" at bounding box center [689, 294] width 5 height 6
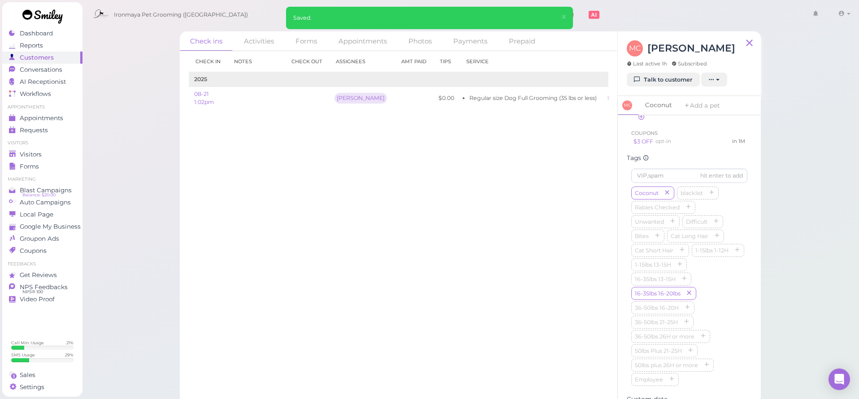
click at [660, 106] on link "Coconut" at bounding box center [659, 105] width 38 height 19
click at [679, 213] on div "Color Add" at bounding box center [689, 207] width 116 height 14
click at [680, 222] on div "Add" at bounding box center [680, 219] width 11 height 9
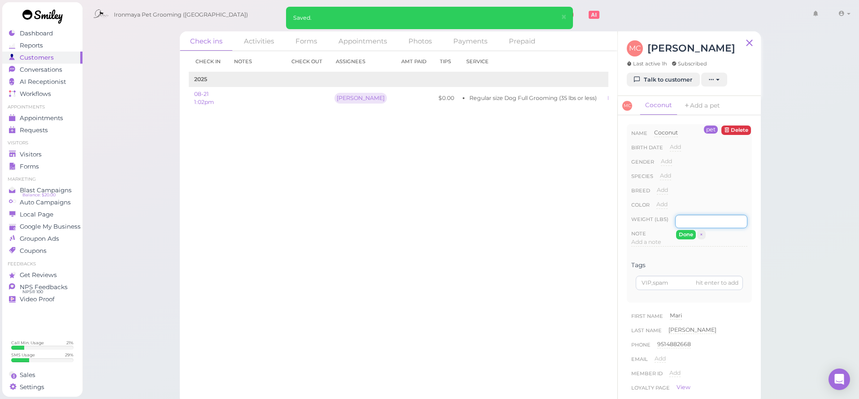
scroll to position [0, 0]
type input "35"
click at [683, 234] on button "Done" at bounding box center [686, 234] width 20 height 9
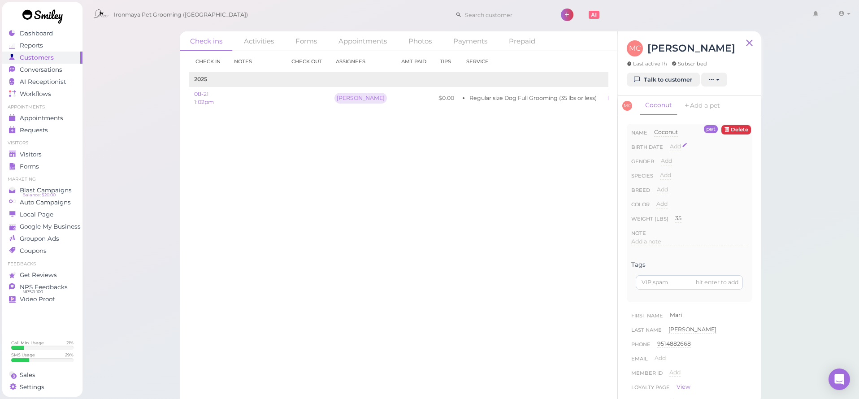
click at [673, 146] on span "Add" at bounding box center [675, 146] width 11 height 7
click at [680, 165] on button "Done" at bounding box center [681, 162] width 20 height 9
click at [669, 158] on span "Add" at bounding box center [666, 160] width 11 height 7
select select "Male"
click at [669, 175] on button "Done" at bounding box center [672, 176] width 20 height 9
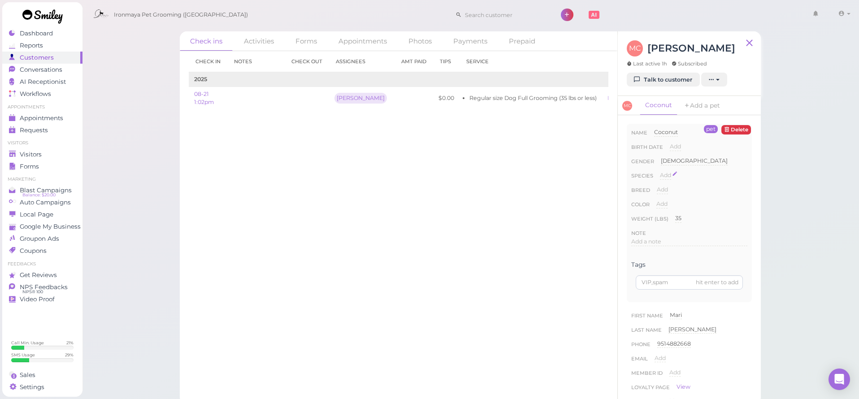
click at [668, 178] on span "Add" at bounding box center [665, 175] width 11 height 7
select select "Dog"
click at [670, 187] on button "Done" at bounding box center [671, 191] width 20 height 9
click at [669, 192] on div "Breed Add" at bounding box center [689, 193] width 116 height 14
click at [667, 191] on span "Add" at bounding box center [662, 189] width 11 height 7
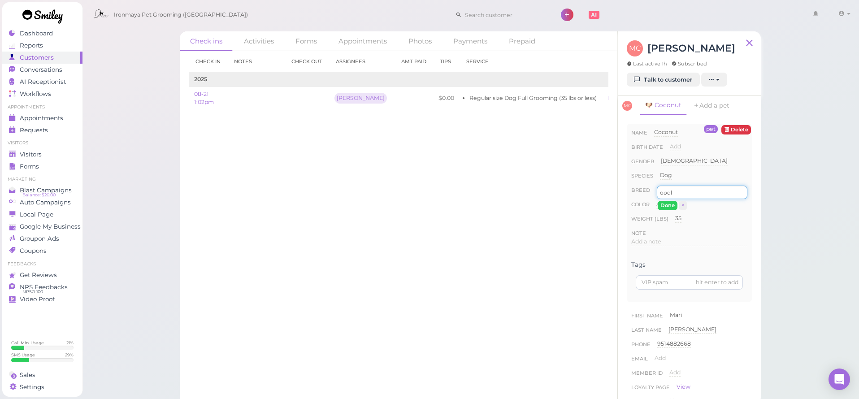
scroll to position [0, 0]
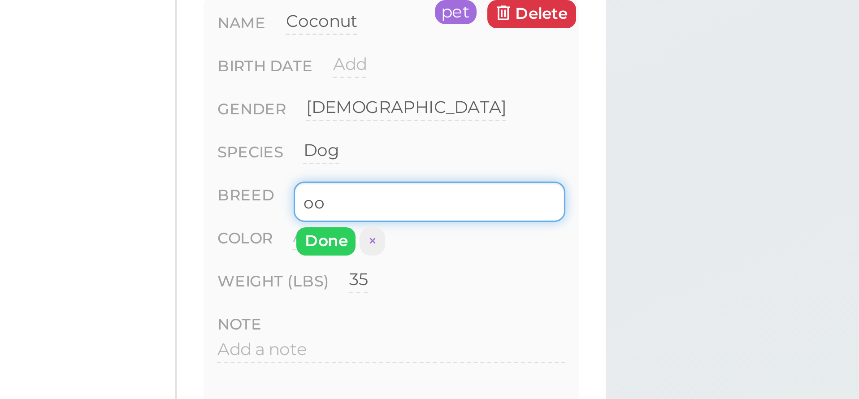
type input "o"
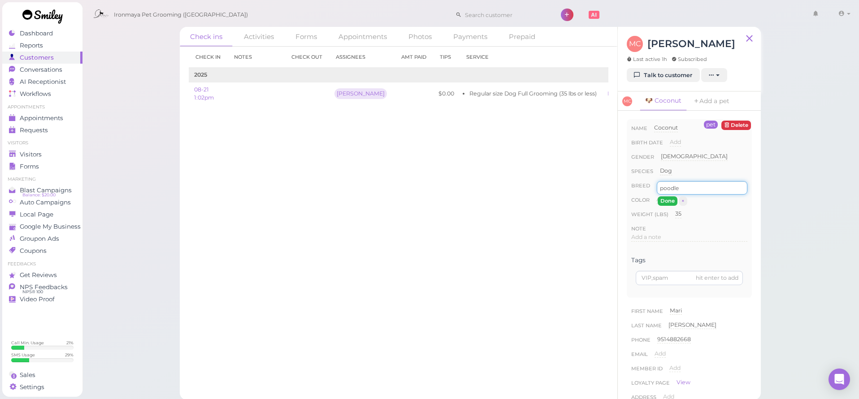
type input "poodle"
click at [667, 200] on button "Done" at bounding box center [668, 200] width 20 height 9
click at [667, 200] on span "Add" at bounding box center [662, 199] width 11 height 7
type input "white"
click at [673, 215] on button "Done" at bounding box center [667, 215] width 20 height 9
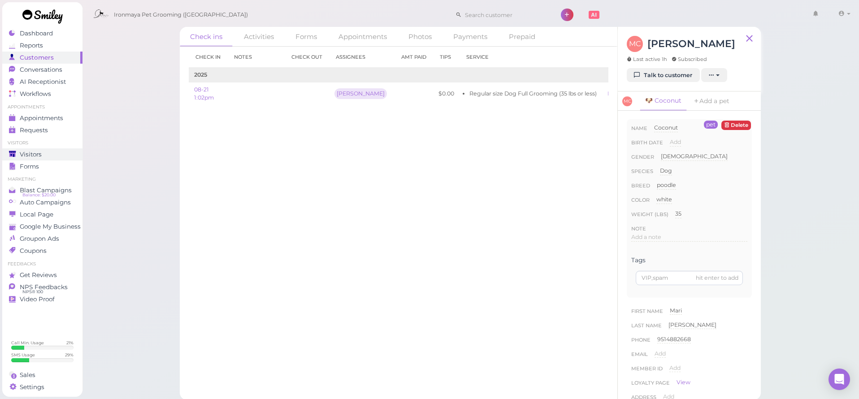
click at [28, 153] on span "Visitors" at bounding box center [31, 155] width 22 height 8
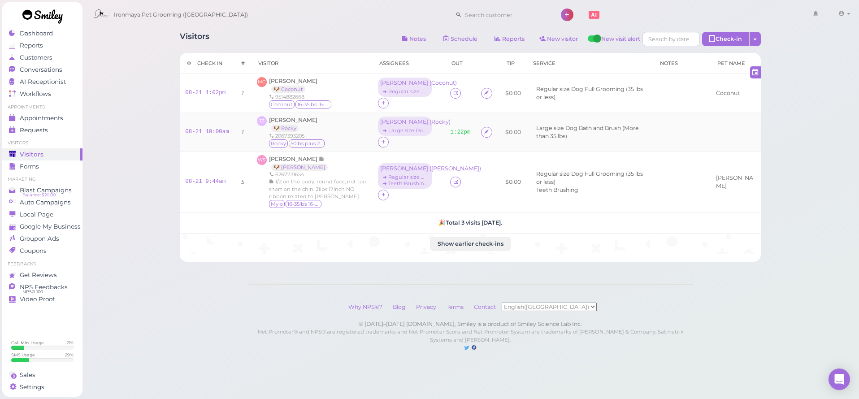
click at [339, 143] on div "JZ Jimmy Zhang 🐶 Rocky 2067393205 Rocky 50lbs plus 26H or more" at bounding box center [312, 132] width 110 height 32
click at [119, 104] on div "Visitors Notes Schedule Reports New visitor New visit alert Check-in Customer c…" at bounding box center [471, 185] width 778 height 370
click at [59, 119] on span "Appointments" at bounding box center [42, 118] width 44 height 8
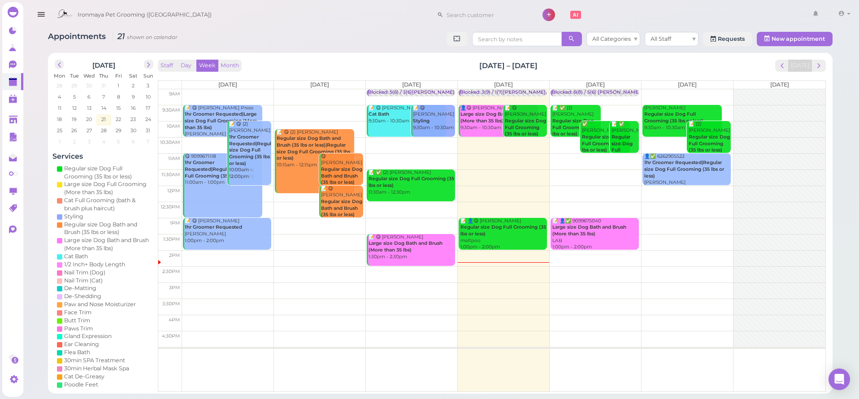
click at [202, 48] on div "Appointments 21 shown on calendar All Categories All Staff Requests New appoint…" at bounding box center [440, 40] width 785 height 17
click at [217, 33] on div "Appointments 21 shown on calendar All Categories All Staff Requests New appoint…" at bounding box center [440, 209] width 807 height 369
click at [382, 33] on div "Appointments 21 shown on calendar All Categories All Staff Requests New appoint…" at bounding box center [440, 40] width 785 height 17
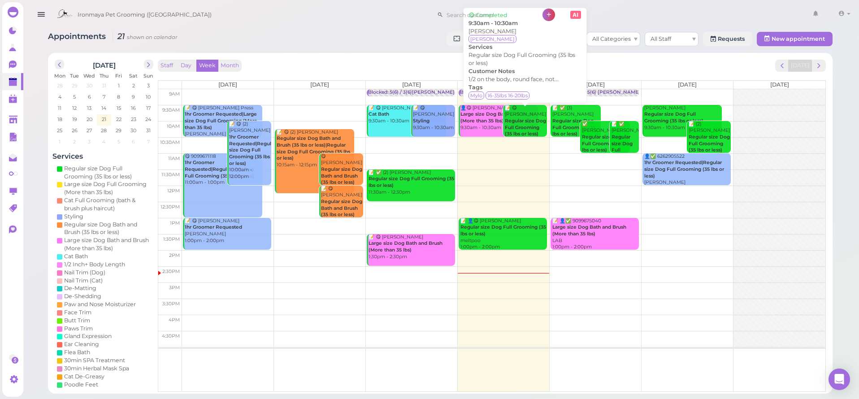
click at [536, 118] on b "Regular size Dog Full Grooming (35 lbs or less)" at bounding box center [525, 127] width 41 height 19
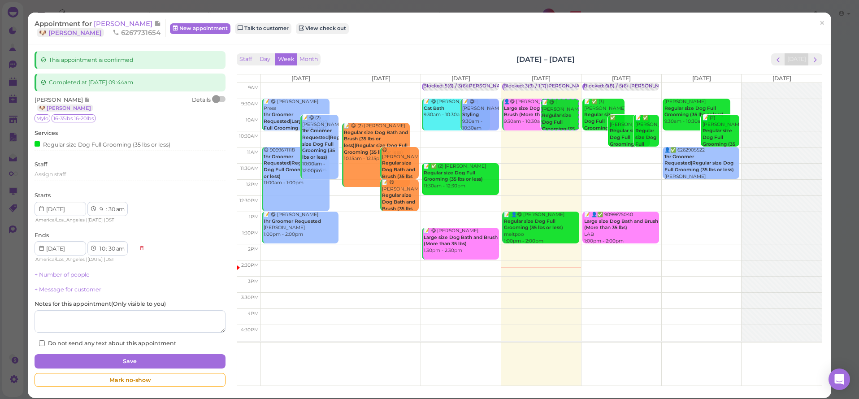
drag, startPoint x: 122, startPoint y: 25, endPoint x: 670, endPoint y: 17, distance: 548.1
click at [122, 25] on span "[PERSON_NAME]" at bounding box center [124, 23] width 61 height 9
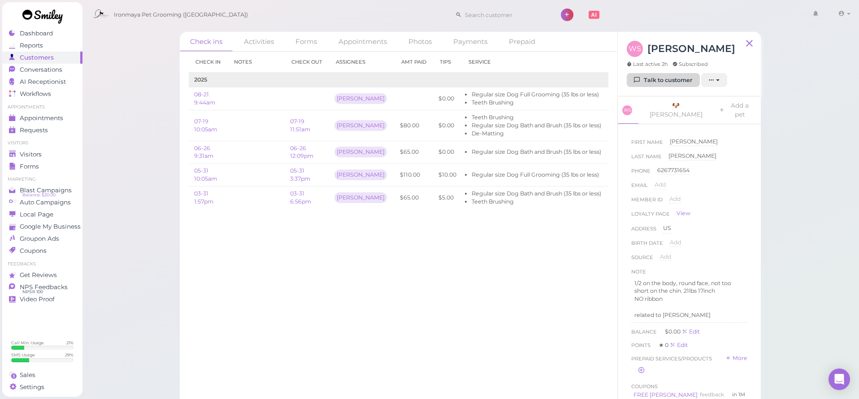
click at [648, 79] on link "Talk to customer" at bounding box center [663, 80] width 73 height 14
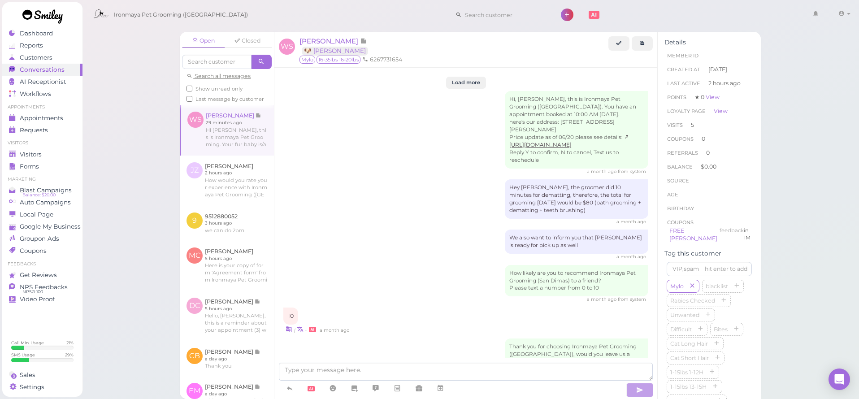
scroll to position [1113, 0]
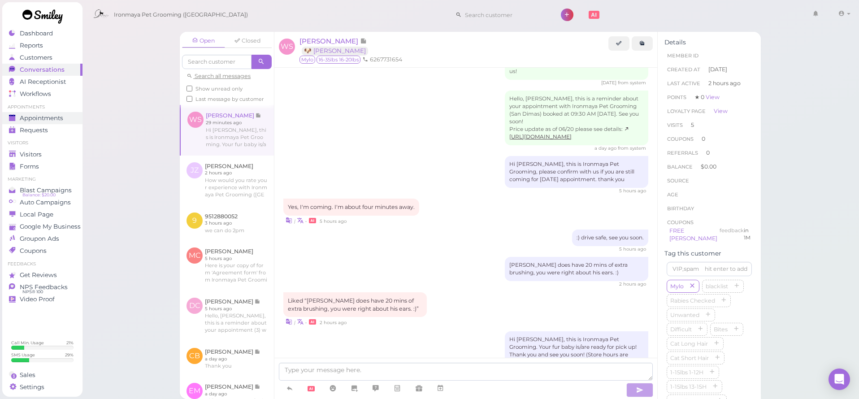
click at [55, 118] on span "Appointments" at bounding box center [42, 118] width 44 height 8
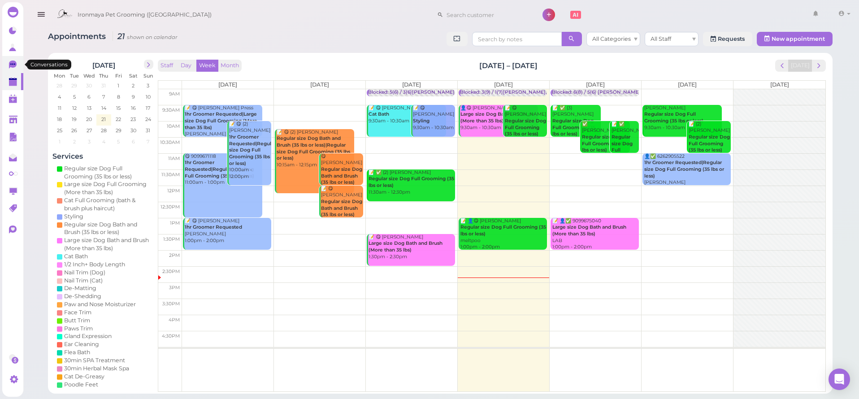
click at [11, 61] on icon at bounding box center [13, 65] width 9 height 9
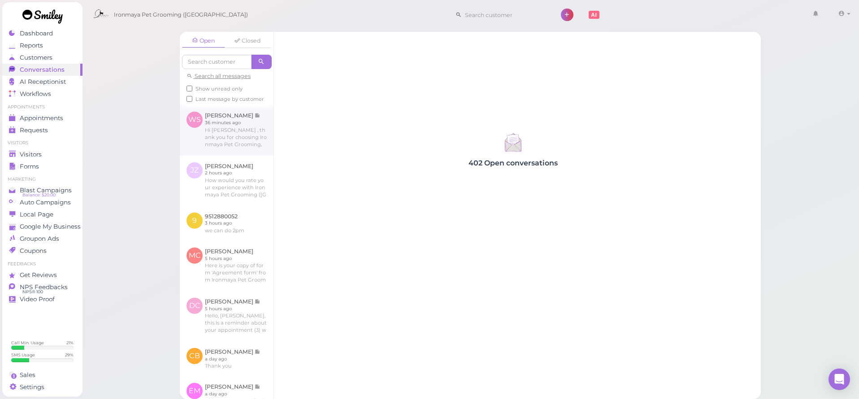
click at [242, 123] on link at bounding box center [227, 130] width 94 height 50
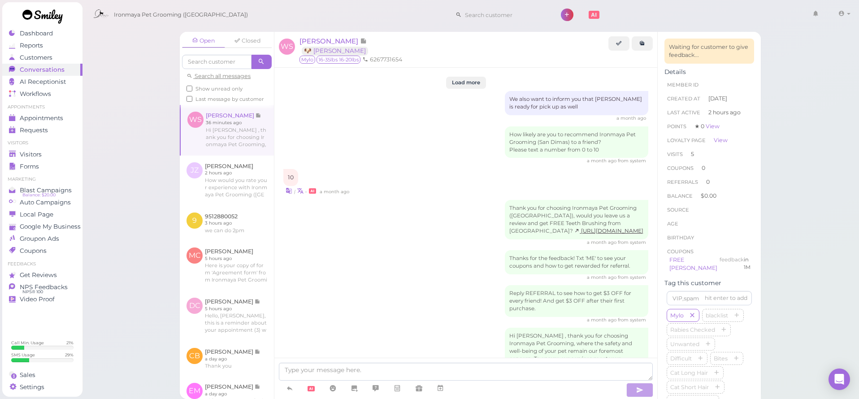
scroll to position [1127, 0]
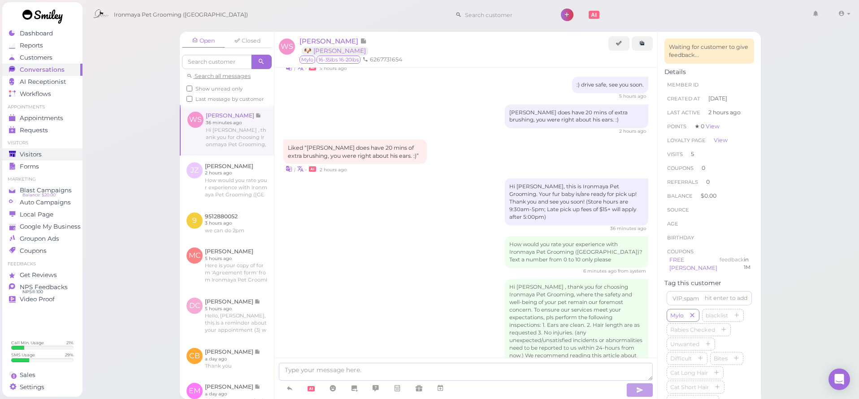
click at [58, 151] on div "Visitors" at bounding box center [41, 155] width 65 height 8
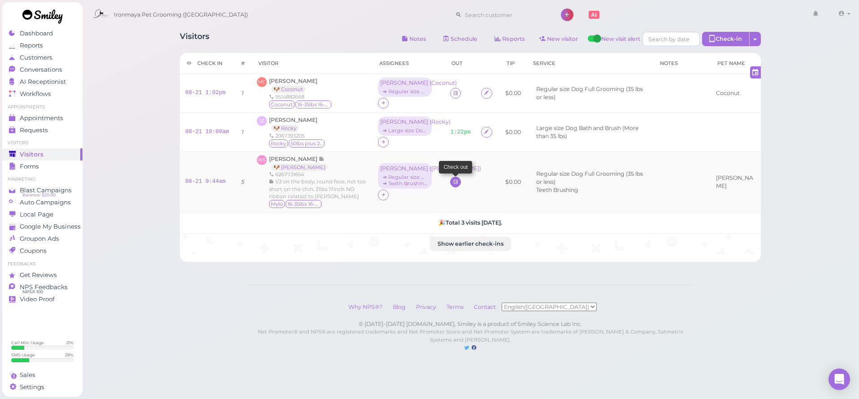
click at [454, 183] on icon at bounding box center [456, 181] width 6 height 7
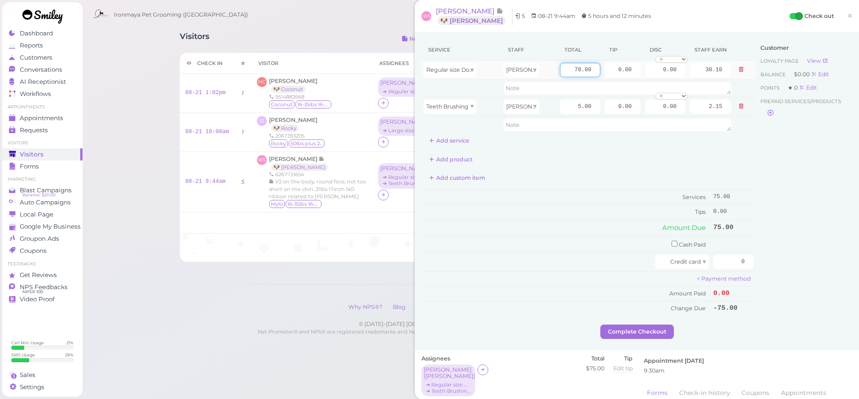
click at [573, 75] on input "70.00" at bounding box center [580, 70] width 40 height 14
type input "85"
type input "36.55"
click at [746, 184] on div "Add custom item" at bounding box center [589, 178] width 335 height 14
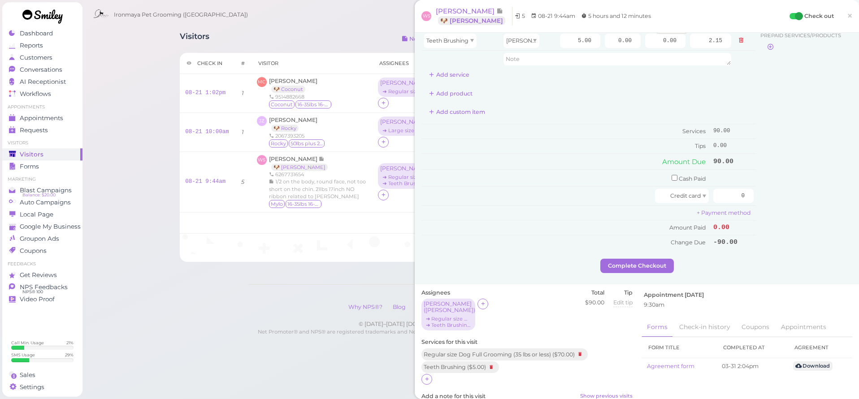
scroll to position [138, 0]
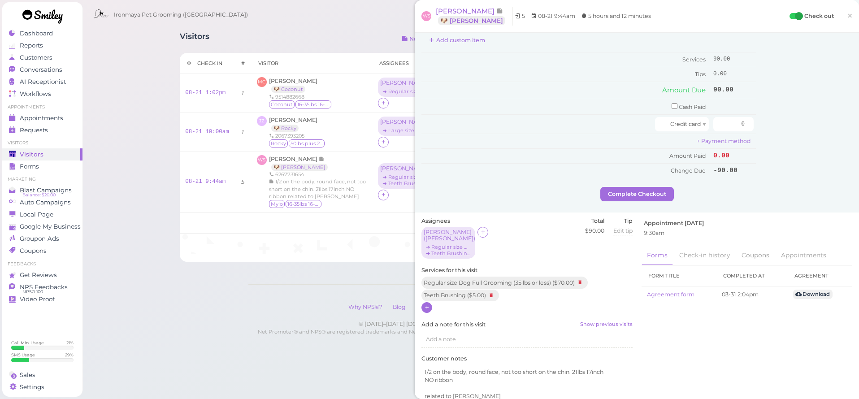
click at [428, 304] on icon at bounding box center [427, 307] width 6 height 7
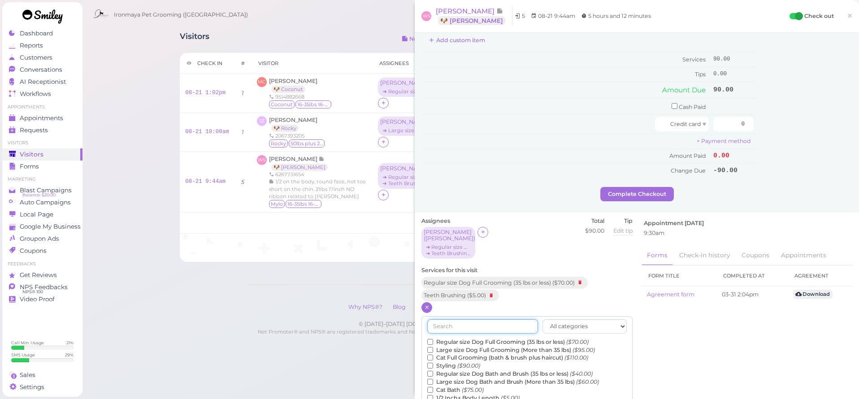
click at [449, 319] on input "text" at bounding box center [482, 326] width 111 height 14
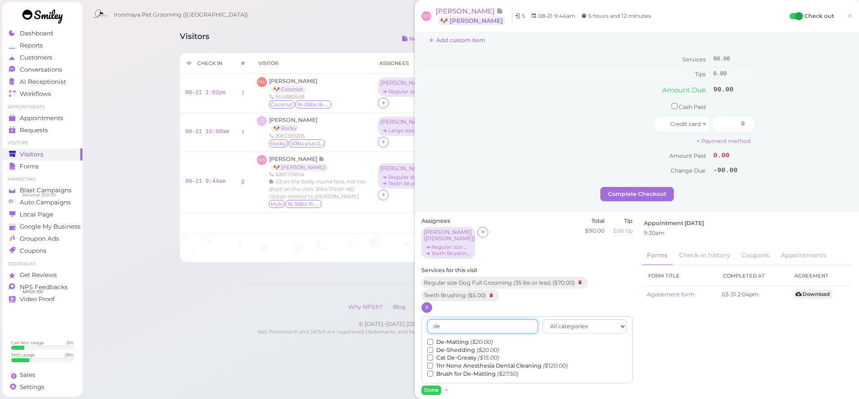
type input "de"
click at [457, 338] on label "De-Matting ($20.00)" at bounding box center [459, 342] width 65 height 8
click at [433, 339] on input "De-Matting ($20.00)" at bounding box center [430, 342] width 6 height 6
click at [435, 386] on button "Done" at bounding box center [432, 390] width 20 height 9
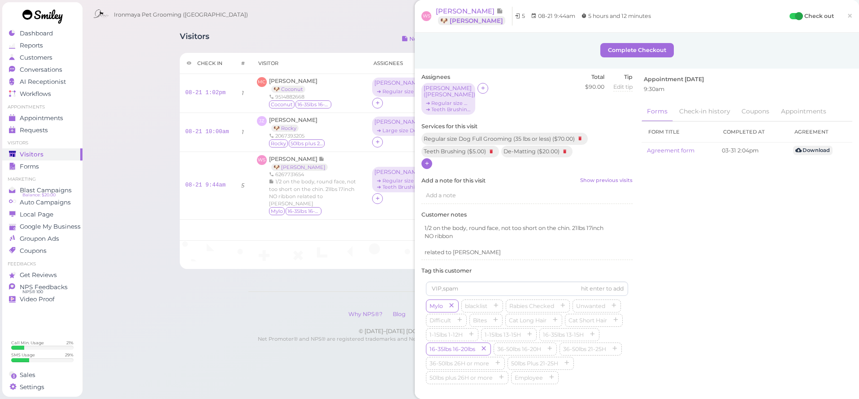
scroll to position [0, 0]
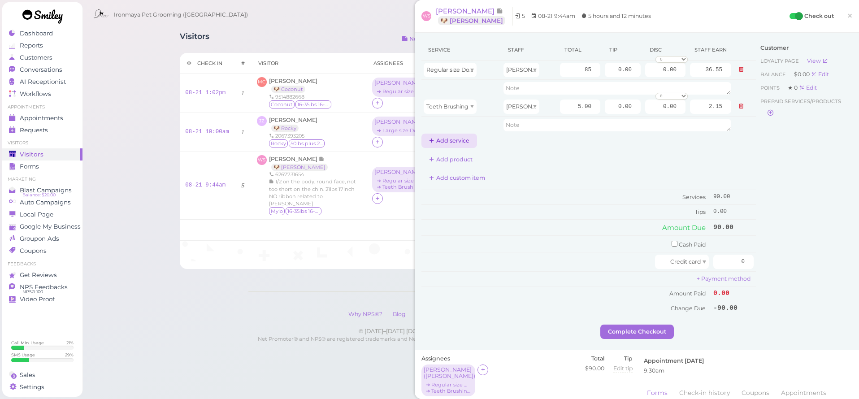
click at [458, 137] on button "Add service" at bounding box center [450, 141] width 56 height 14
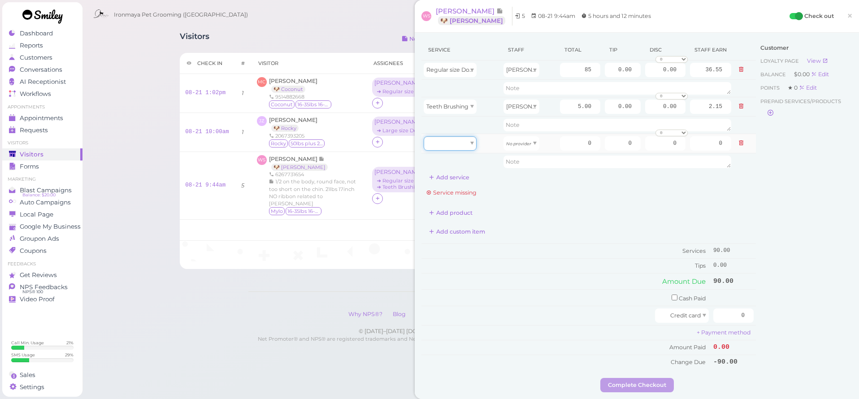
click at [460, 146] on div at bounding box center [450, 143] width 53 height 14
type input "20.00"
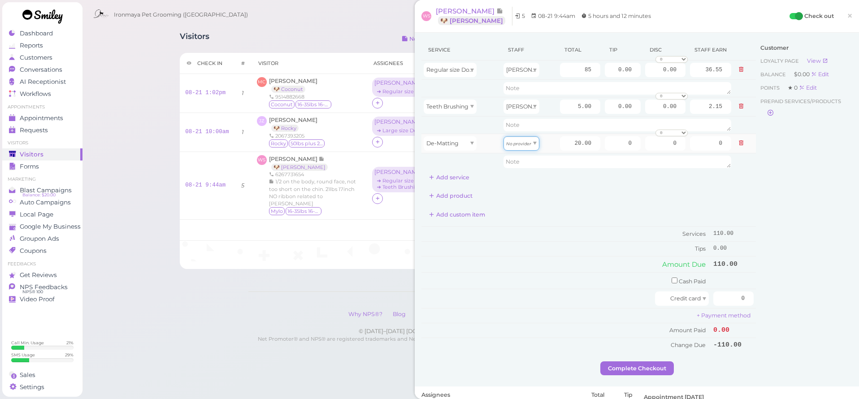
click at [512, 146] on span "No provider" at bounding box center [518, 143] width 25 height 7
type input "8.60"
click at [787, 206] on div "Customer Loyalty page View Balance $0.00 Edit Points ★ 0 Edit Prepaid services/…" at bounding box center [804, 200] width 96 height 322
click at [737, 296] on input "0" at bounding box center [734, 299] width 40 height 14
click at [614, 70] on input "0.00" at bounding box center [623, 70] width 36 height 14
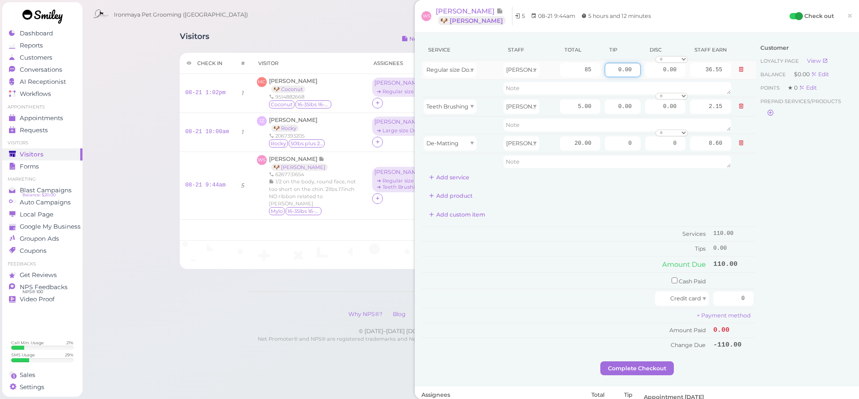
click at [614, 70] on input "0.00" at bounding box center [623, 70] width 36 height 14
type input "11"
click at [754, 197] on div "Add product" at bounding box center [589, 196] width 335 height 14
click at [731, 292] on input "0" at bounding box center [734, 299] width 40 height 14
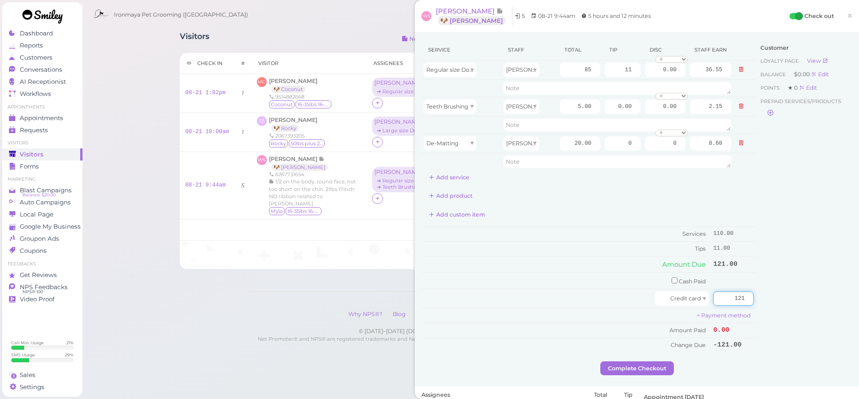
type input "121"
drag, startPoint x: 808, startPoint y: 307, endPoint x: 790, endPoint y: 303, distance: 17.9
click at [808, 307] on div "Customer Loyalty page View Balance $0.00 Edit Points ★ 0 Edit Prepaid services/…" at bounding box center [804, 200] width 96 height 322
click at [657, 366] on button "Complete Checkout" at bounding box center [638, 368] width 74 height 14
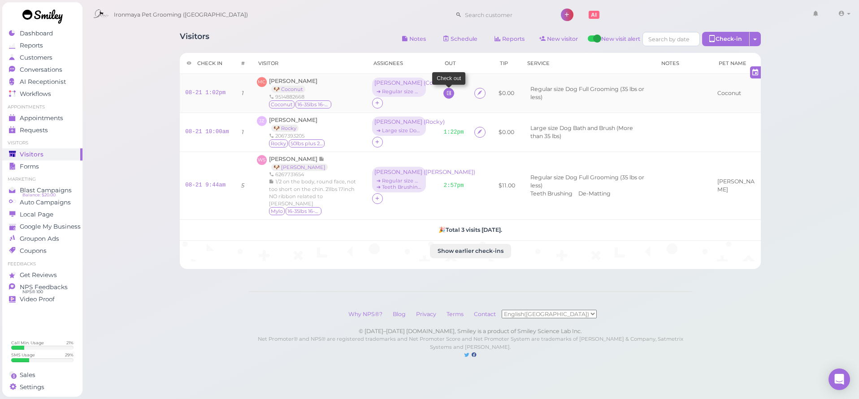
click at [448, 91] on icon at bounding box center [449, 93] width 6 height 7
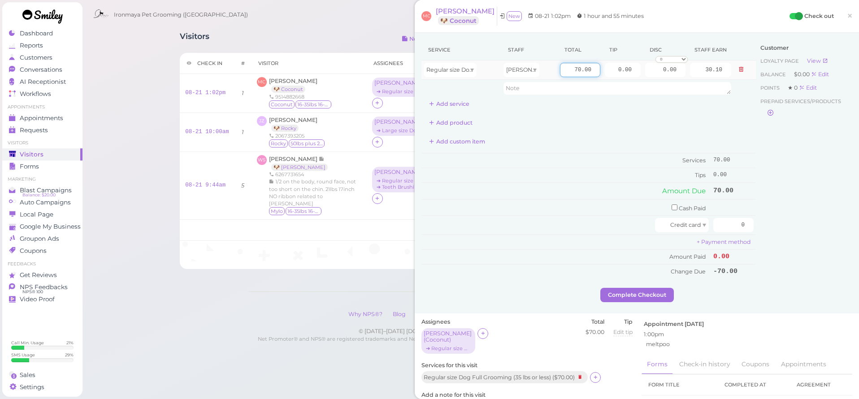
click at [571, 68] on input "70.00" at bounding box center [580, 70] width 40 height 14
type input "95"
type input "40.85"
click at [763, 152] on div "Customer Loyalty page View Balance $0.00 Edit Points ★ 0 Edit Prepaid services/…" at bounding box center [804, 163] width 96 height 248
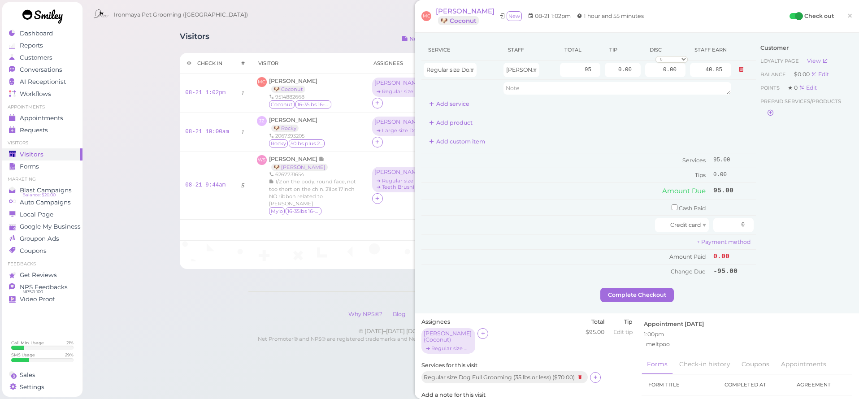
click at [851, 18] on span "×" at bounding box center [850, 15] width 6 height 13
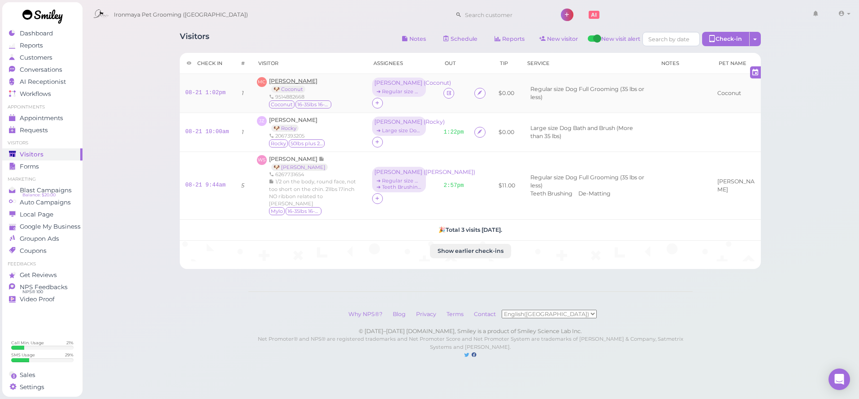
click at [294, 82] on span "[PERSON_NAME]" at bounding box center [293, 81] width 48 height 7
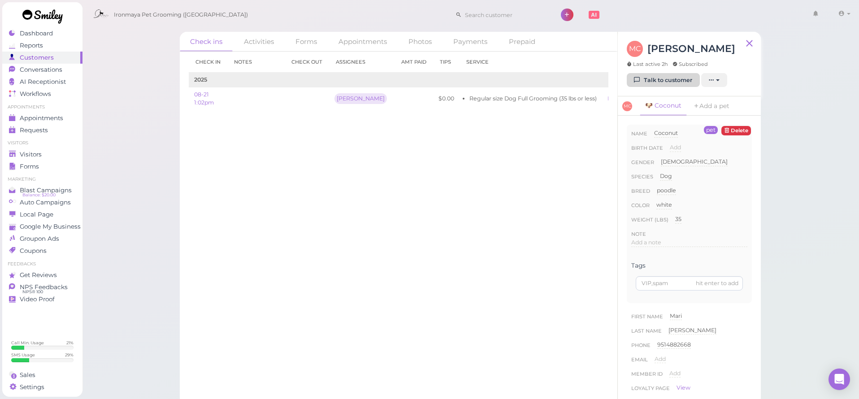
click at [650, 78] on link "Talk to customer" at bounding box center [663, 80] width 73 height 14
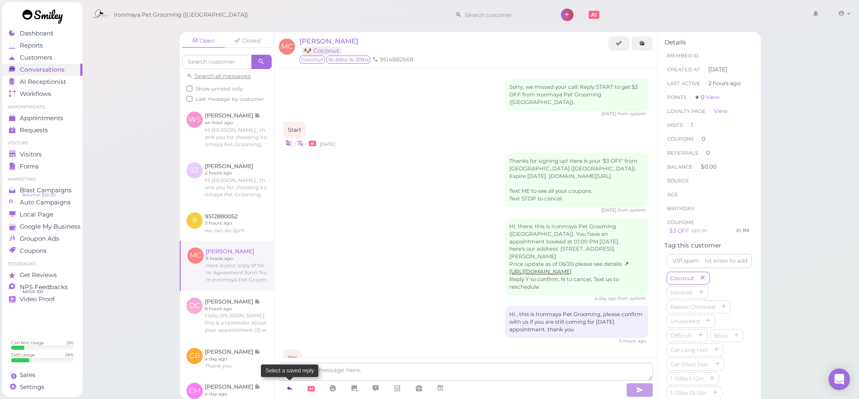
scroll to position [92, 0]
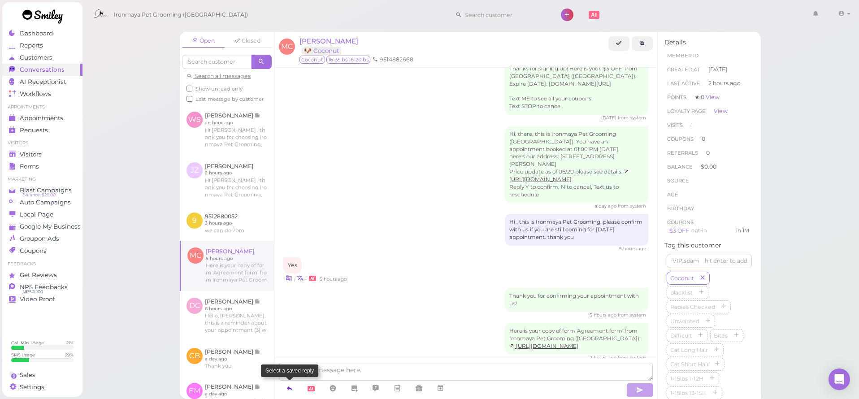
click at [292, 391] on icon at bounding box center [289, 388] width 7 height 9
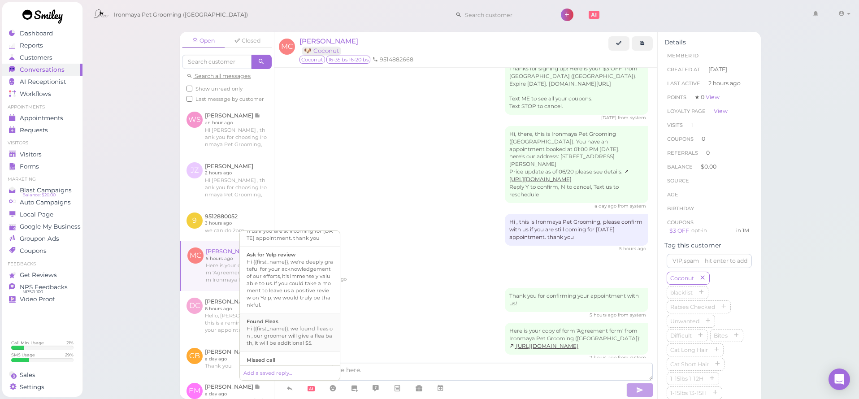
scroll to position [108, 0]
click at [309, 325] on div "Hi {{first_name}}, we found fleas on , our groomer will give a flea bath, it wi…" at bounding box center [290, 334] width 87 height 22
type textarea "Hi {{first_name}}, we found fleas on , our groomer will give a flea bath, it wi…"
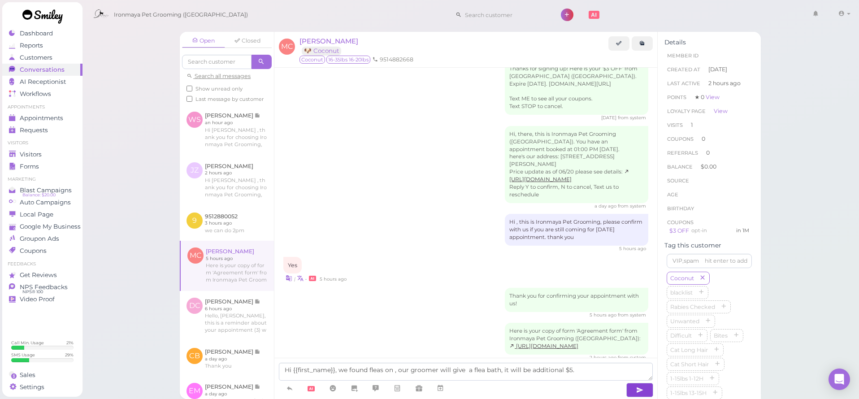
click at [640, 391] on icon "button" at bounding box center [639, 390] width 7 height 9
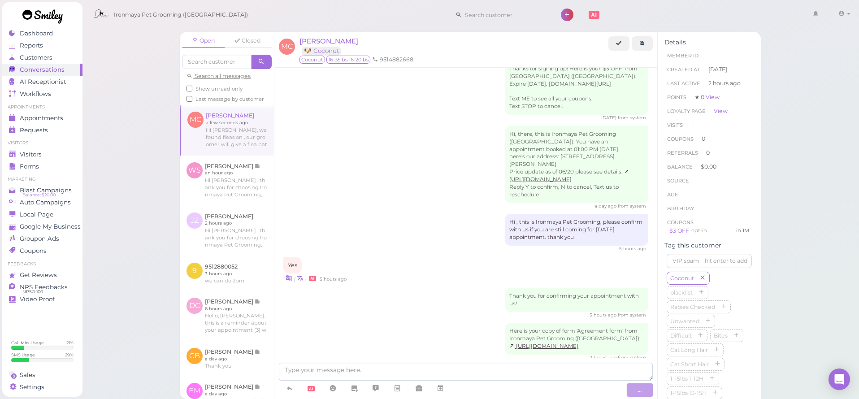
scroll to position [120, 0]
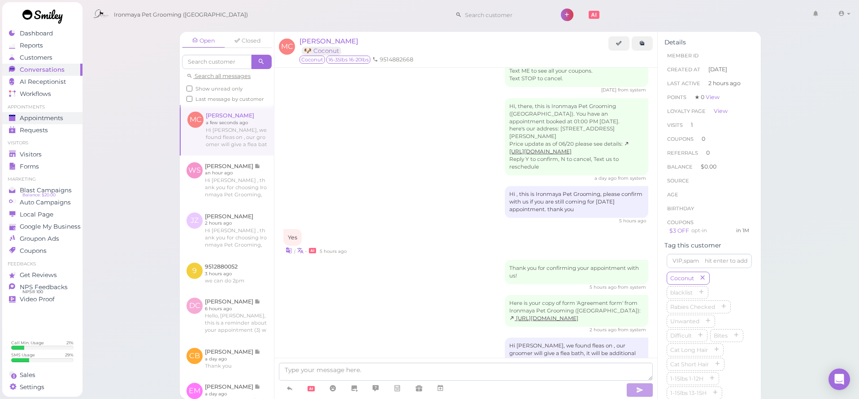
click at [32, 118] on span "Appointments" at bounding box center [42, 118] width 44 height 8
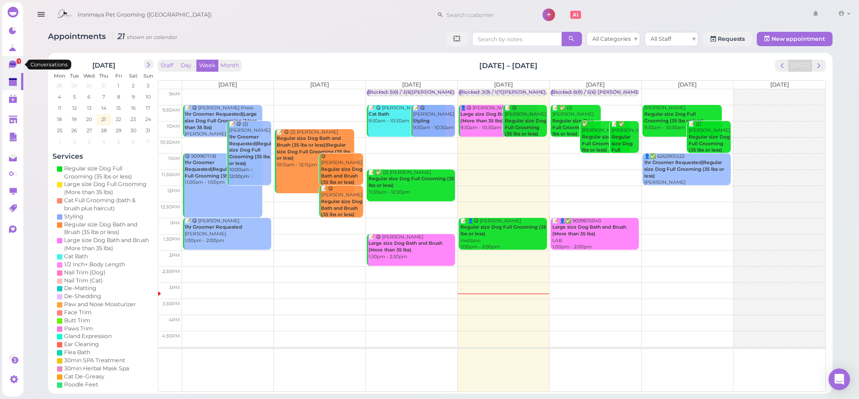
click at [9, 64] on icon at bounding box center [13, 65] width 8 height 8
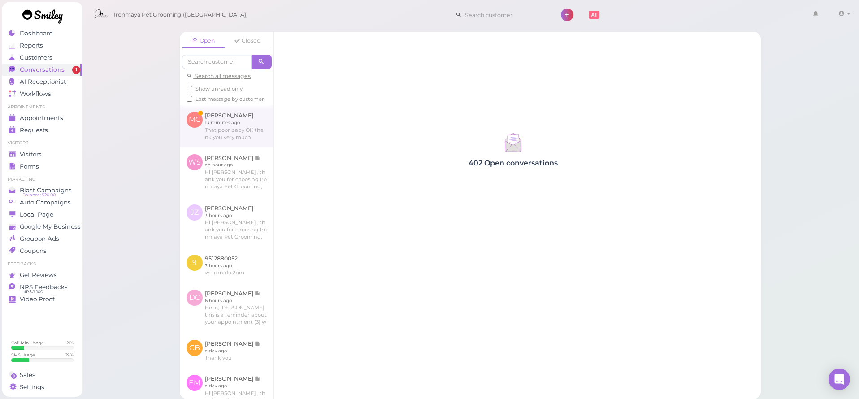
click at [244, 132] on link at bounding box center [227, 126] width 94 height 42
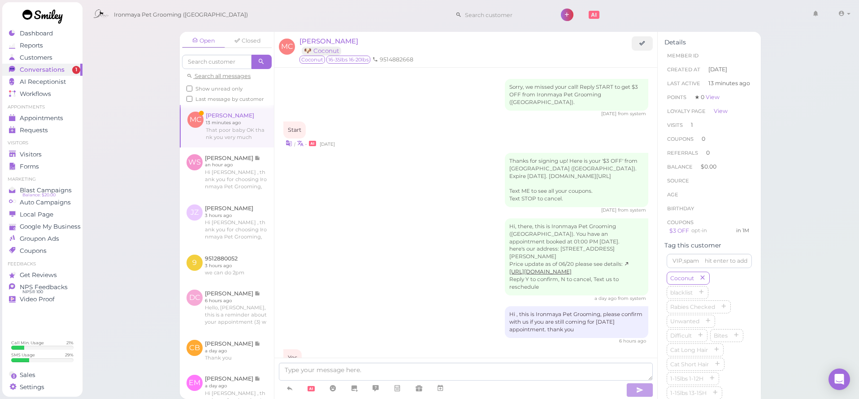
scroll to position [157, 0]
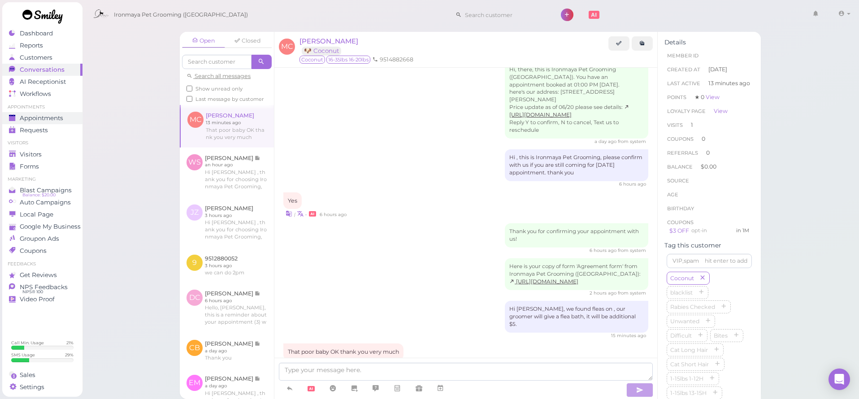
click at [24, 120] on span "Appointments" at bounding box center [42, 118] width 44 height 8
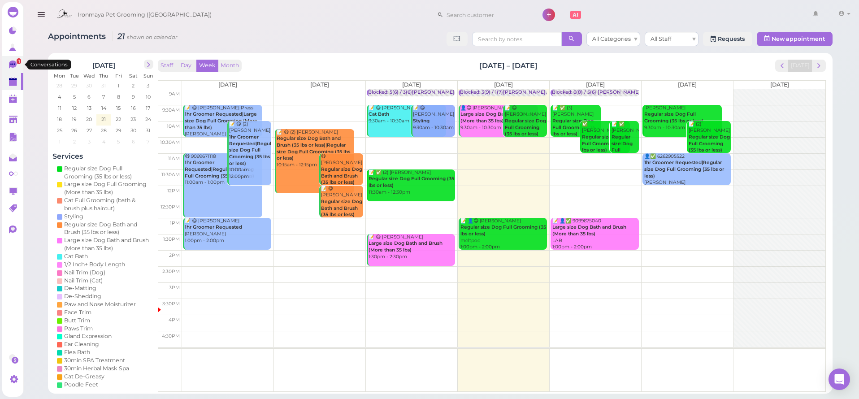
click at [13, 61] on icon at bounding box center [13, 65] width 9 height 9
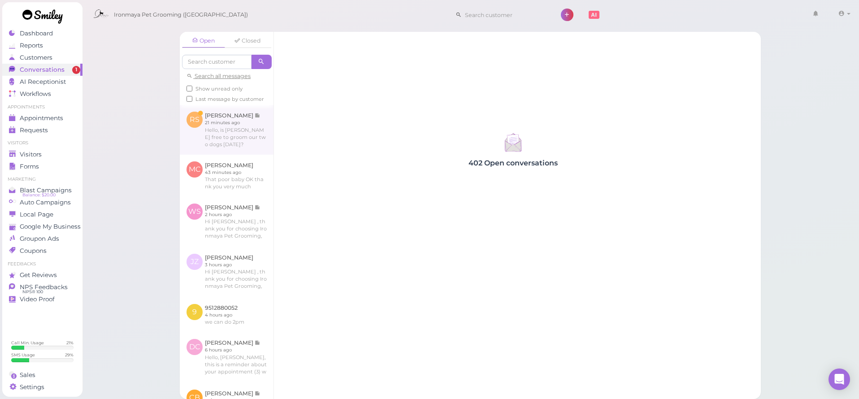
click at [245, 131] on link at bounding box center [227, 129] width 94 height 49
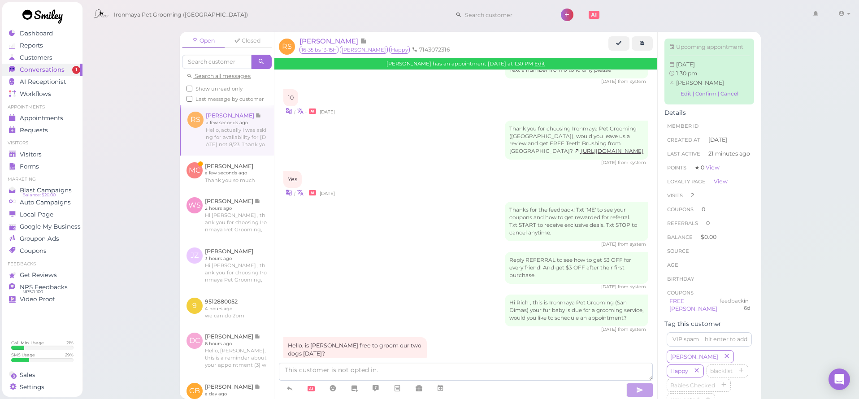
scroll to position [1386, 0]
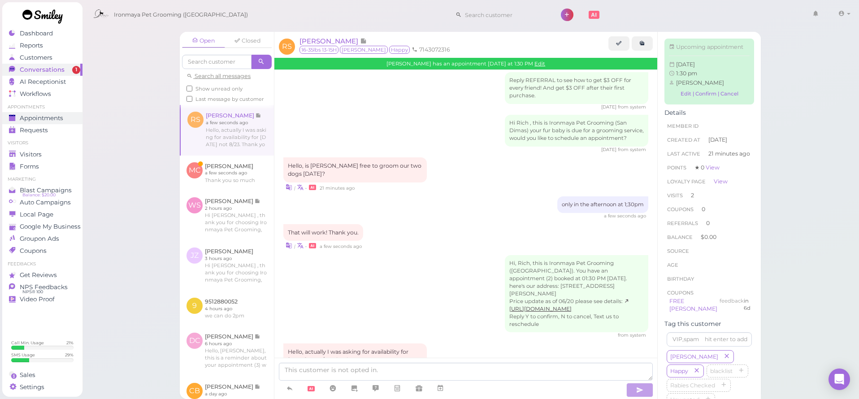
click at [60, 117] on span "Appointments" at bounding box center [42, 118] width 44 height 8
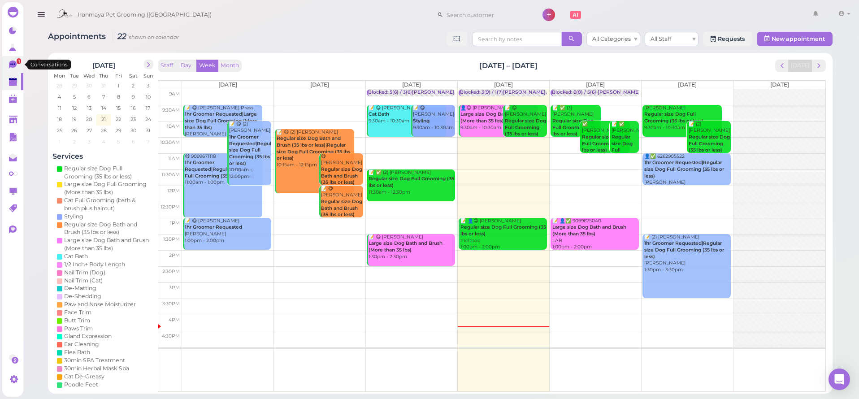
click at [15, 57] on link "1" at bounding box center [12, 64] width 21 height 17
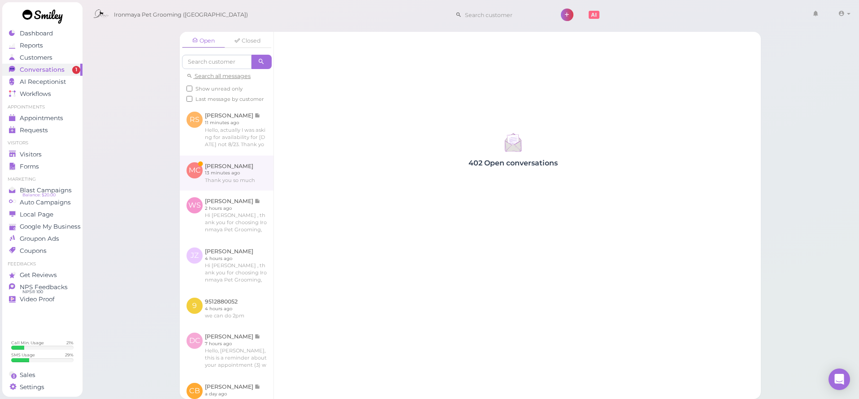
click at [230, 176] on link at bounding box center [227, 173] width 94 height 35
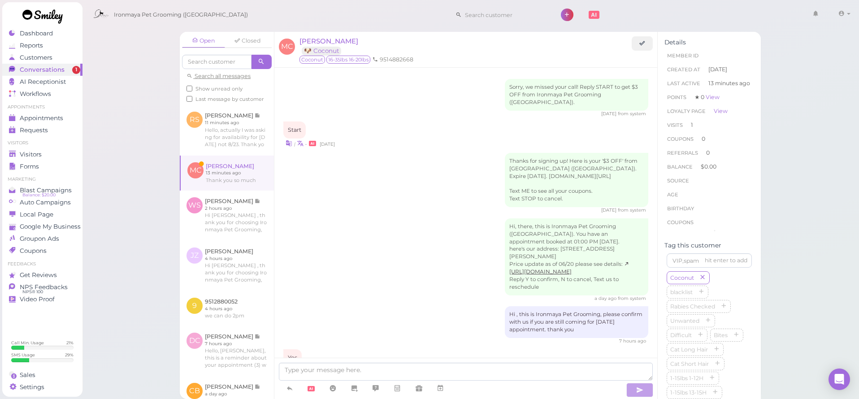
scroll to position [287, 0]
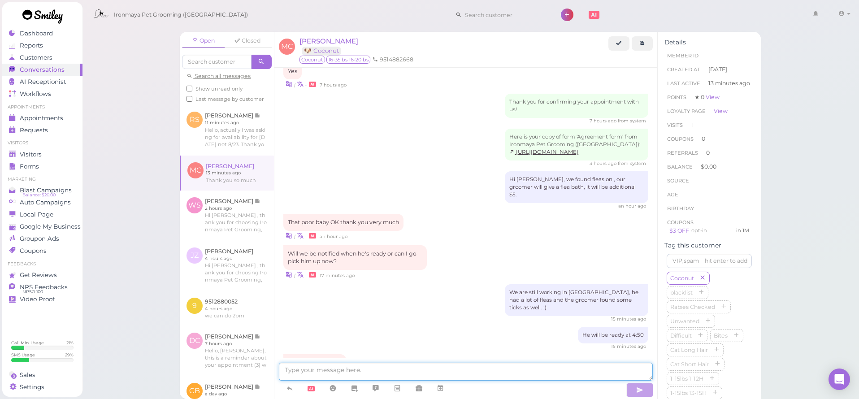
click at [408, 370] on textarea at bounding box center [466, 372] width 374 height 18
type textarea "Well see you :)"
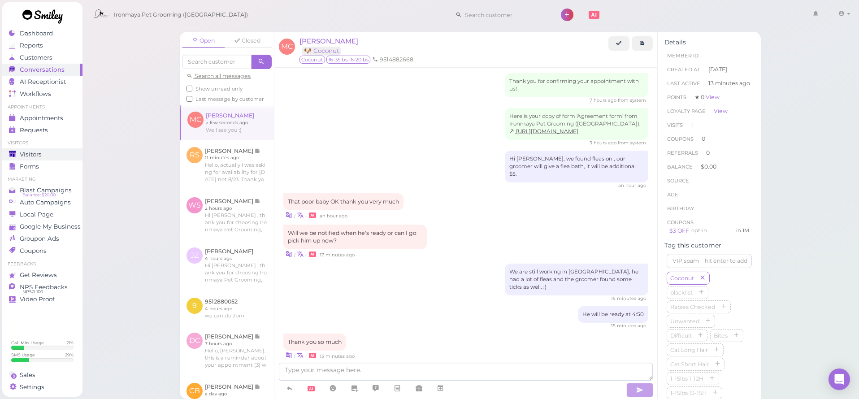
click at [53, 148] on link "Visitors" at bounding box center [42, 154] width 80 height 12
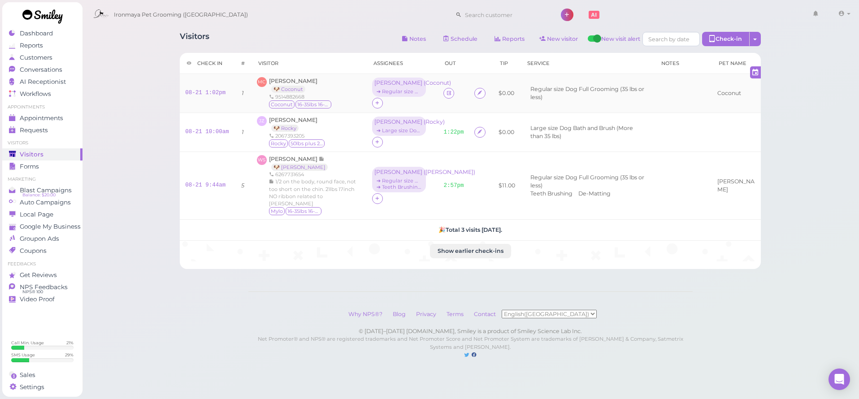
click at [443, 97] on td at bounding box center [453, 93] width 31 height 39
click at [446, 96] on icon at bounding box center [449, 93] width 6 height 7
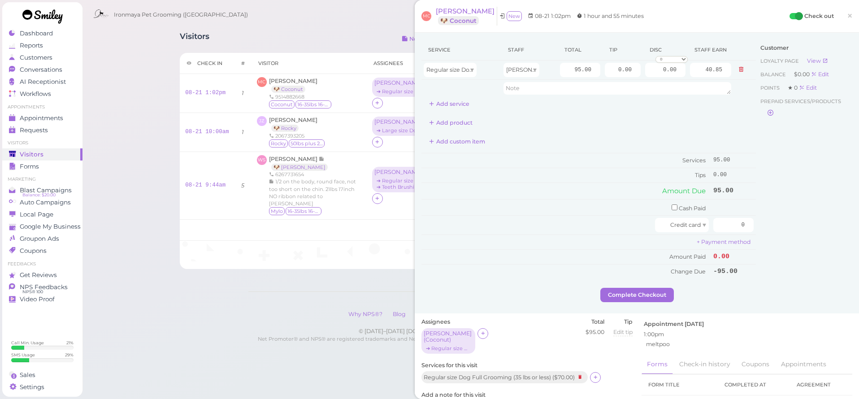
scroll to position [60, 0]
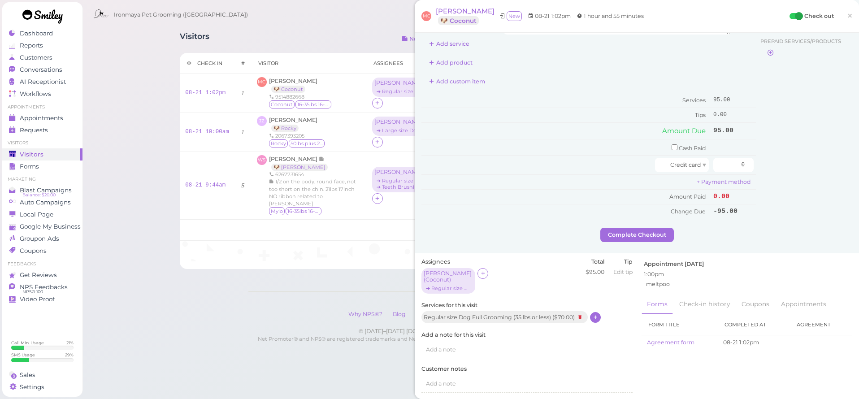
click at [596, 314] on icon at bounding box center [596, 317] width 6 height 7
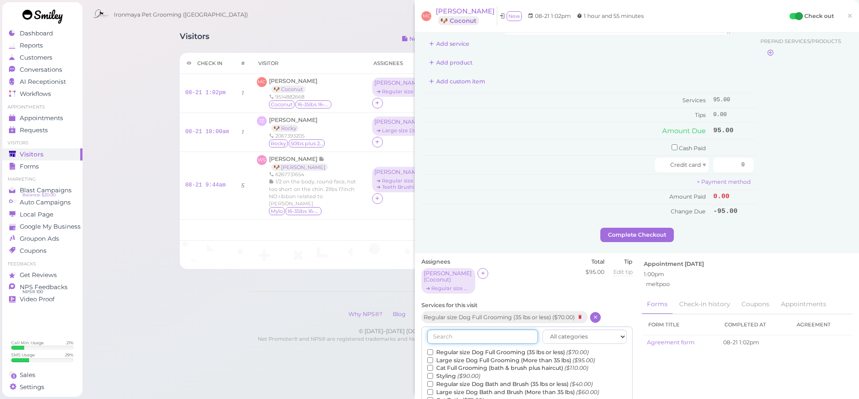
click at [470, 330] on input "text" at bounding box center [482, 337] width 111 height 14
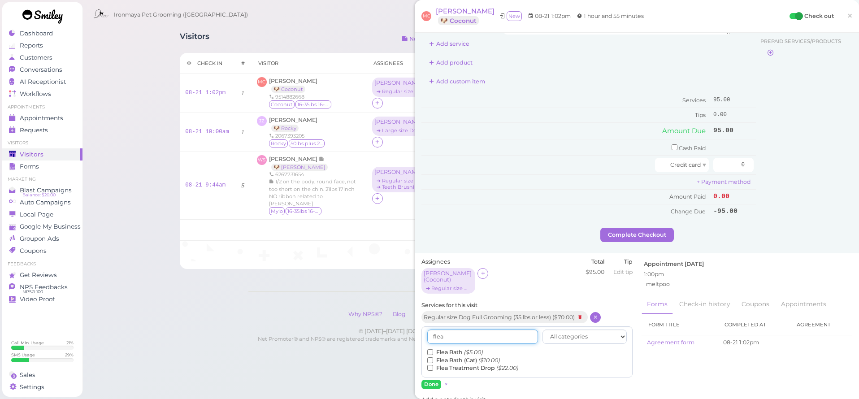
type input "flea"
click at [444, 348] on label "Flea Bath ($5.00)" at bounding box center [455, 352] width 56 height 8
click at [433, 349] on input "Flea Bath ($5.00)" at bounding box center [430, 352] width 6 height 6
click at [433, 380] on button "Done" at bounding box center [432, 384] width 20 height 9
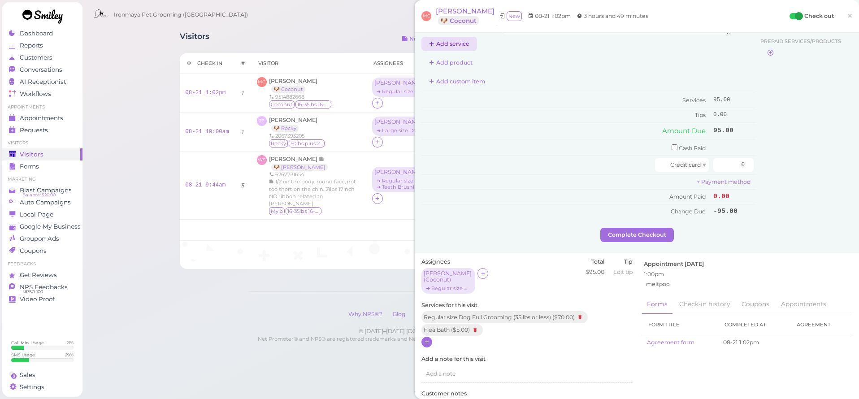
click at [440, 48] on button "Add service" at bounding box center [450, 44] width 56 height 14
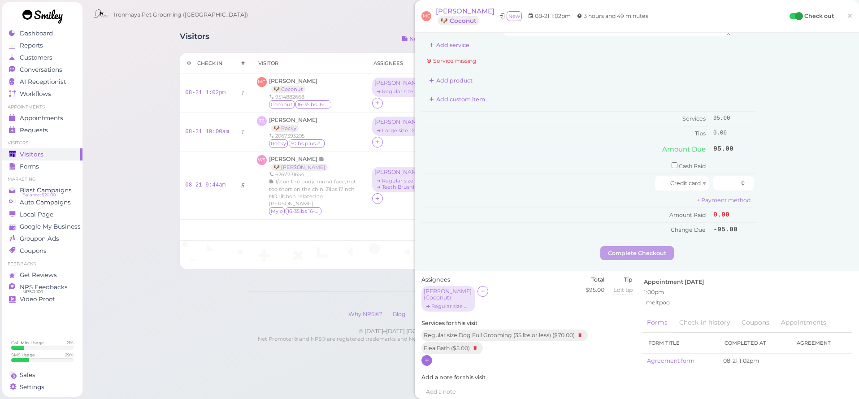
scroll to position [0, 0]
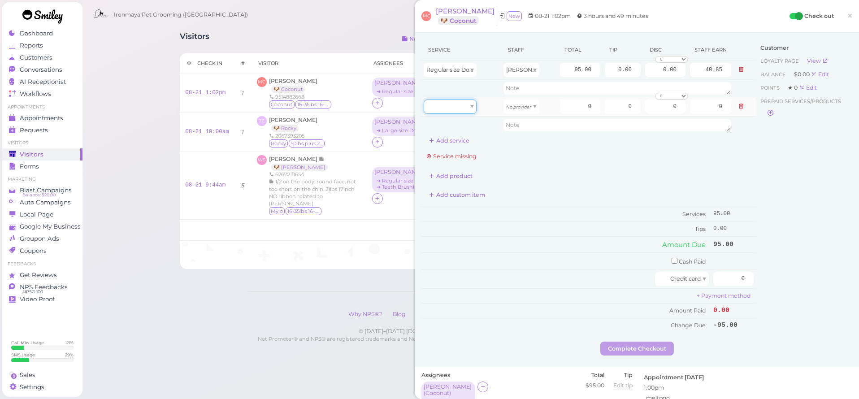
click at [470, 105] on div at bounding box center [450, 107] width 53 height 14
drag, startPoint x: 454, startPoint y: 157, endPoint x: 485, endPoint y: 130, distance: 41.3
type input "5.00"
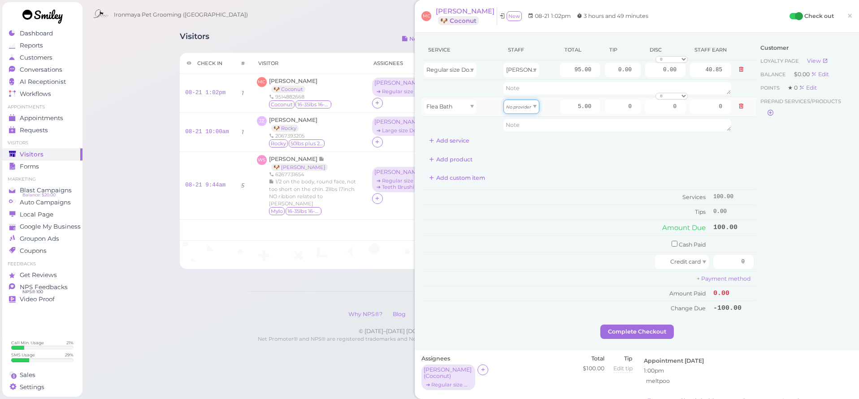
click at [515, 107] on icon "No provider" at bounding box center [518, 106] width 25 height 5
type input "2.15"
click at [798, 207] on div "Customer Loyalty page View Balance $0.00 Edit Points ★ 0 Edit Prepaid services/…" at bounding box center [804, 181] width 96 height 285
click at [850, 16] on span "×" at bounding box center [850, 15] width 6 height 13
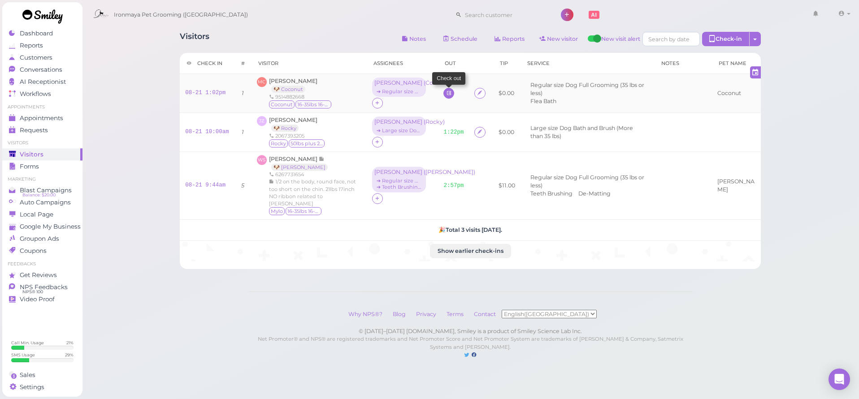
click at [450, 93] on link at bounding box center [449, 93] width 11 height 11
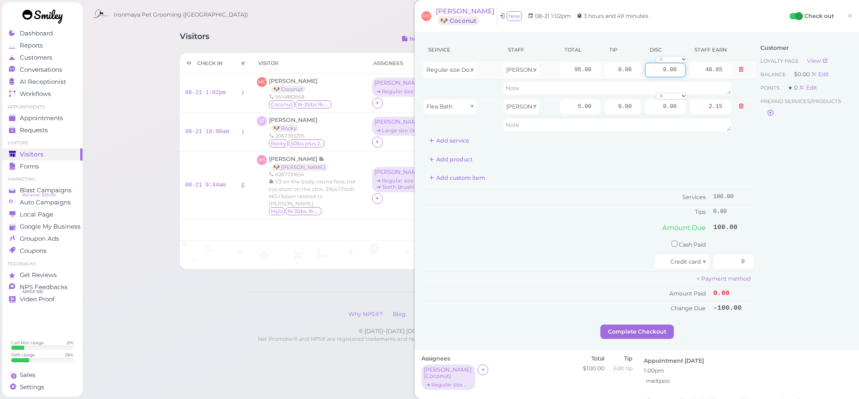
click at [660, 73] on input "0.00" at bounding box center [665, 70] width 40 height 14
type input "3.00"
click at [830, 176] on div "Customer Loyalty page View Balance $0.00 Edit Points ★ 0 Edit Prepaid services/…" at bounding box center [804, 181] width 96 height 285
click at [735, 258] on input "0" at bounding box center [734, 262] width 40 height 14
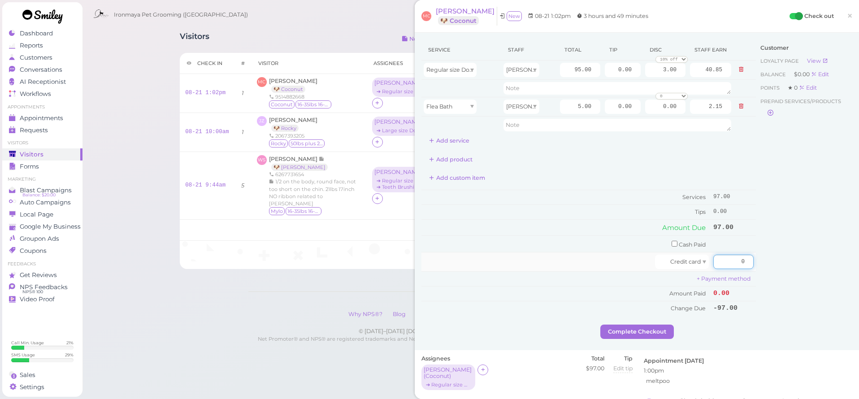
click at [735, 258] on input "0" at bounding box center [734, 262] width 40 height 14
click at [836, 276] on div "Customer Loyalty page View Balance $0.00 Edit Points ★ 0 Edit Prepaid services/…" at bounding box center [804, 181] width 96 height 285
click at [734, 256] on input "0" at bounding box center [734, 262] width 40 height 14
click at [734, 260] on input "0" at bounding box center [734, 262] width 40 height 14
drag, startPoint x: 290, startPoint y: 291, endPoint x: 217, endPoint y: 152, distance: 157.3
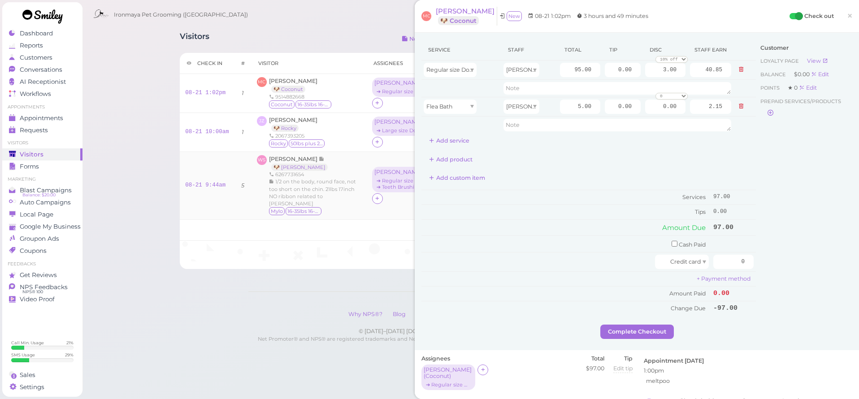
click at [290, 301] on div "Why NPS®? Blog Privacy Terms Contact English(US) 简体中文" at bounding box center [470, 314] width 444 height 26
click at [612, 71] on input "0.00" at bounding box center [623, 70] width 36 height 14
type input "19.40"
click at [756, 157] on div "Customer Loyalty page View Balance $0.00 Edit Points ★ 0 Edit Prepaid services/…" at bounding box center [804, 181] width 96 height 285
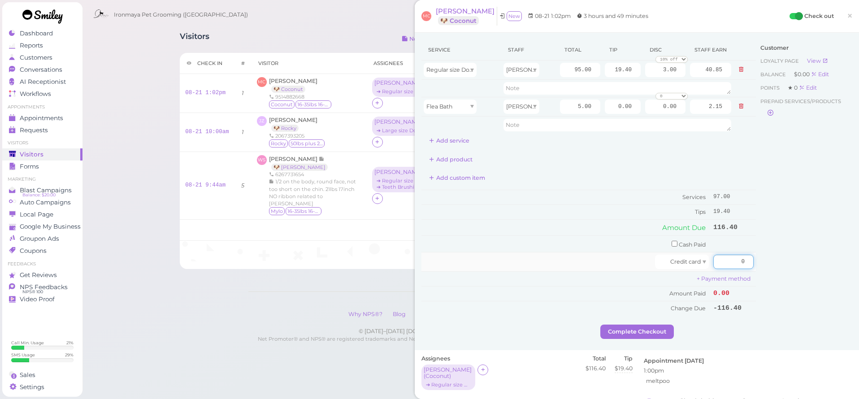
click at [737, 256] on input "0" at bounding box center [734, 262] width 40 height 14
type input "116.40"
click at [778, 278] on div "Customer Loyalty page View Balance $0.00 Edit Points ★ 0 Edit Prepaid services/…" at bounding box center [804, 181] width 96 height 285
click at [656, 325] on button "Complete Checkout" at bounding box center [638, 332] width 74 height 14
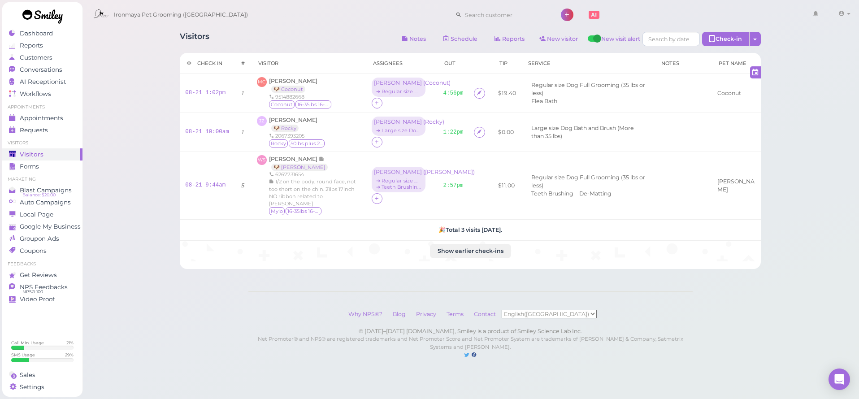
click at [183, 0] on div "Ironmaya Pet Grooming (San Dimas) 1 Account" at bounding box center [471, 12] width 779 height 25
click at [118, 131] on div "Visitors Notes Schedule Reports New visitor New visit alert Check-in Customer c…" at bounding box center [471, 188] width 778 height 377
click at [57, 121] on span "Appointments" at bounding box center [42, 118] width 44 height 8
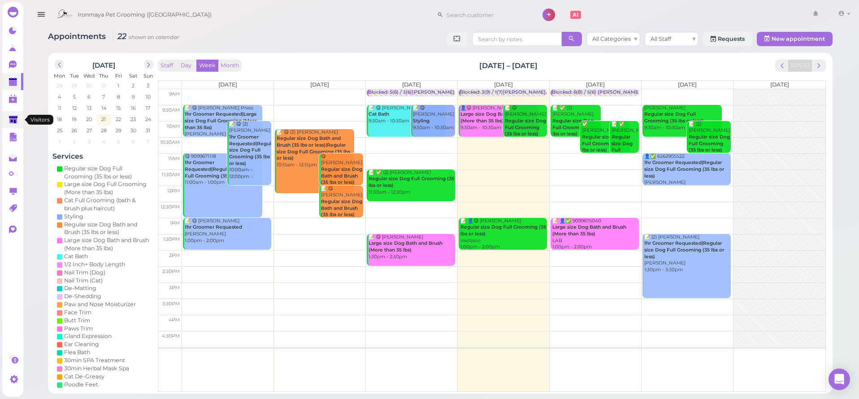
click at [17, 118] on icon at bounding box center [13, 120] width 9 height 7
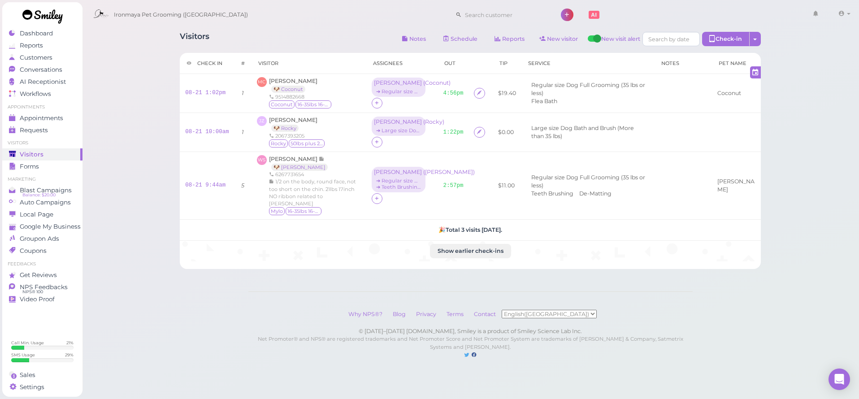
click at [171, 110] on div "Visitors Notes Schedule Reports New visitor New visit alert Check-in Customer c…" at bounding box center [471, 147] width 604 height 244
click at [36, 116] on span "Appointments" at bounding box center [42, 118] width 44 height 8
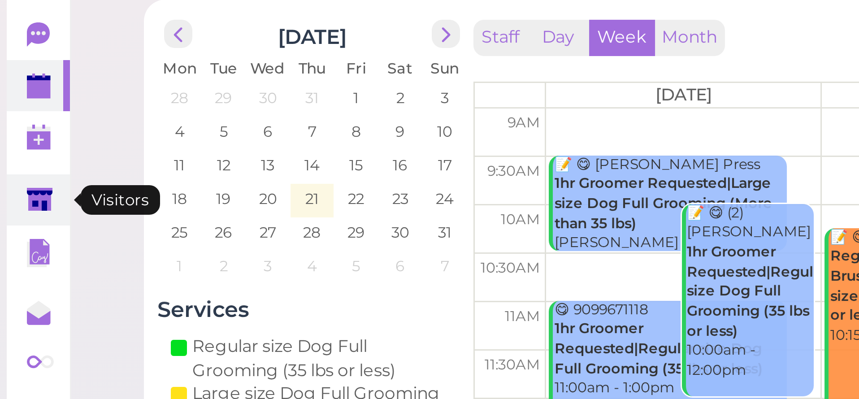
click at [3, 38] on div "0 0" at bounding box center [12, 207] width 21 height 370
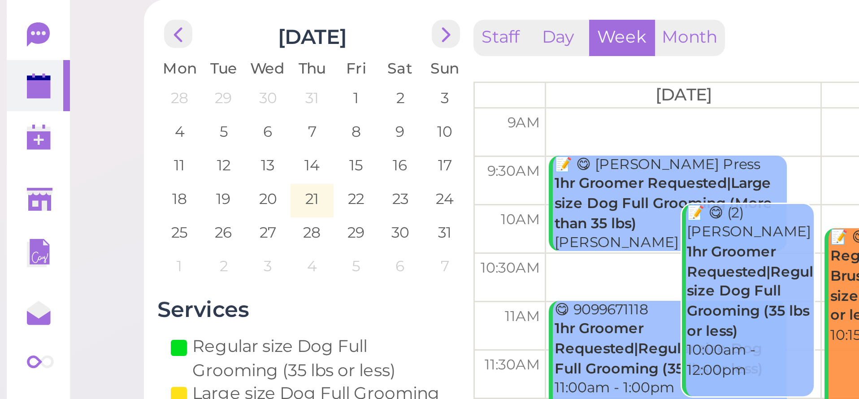
click at [9, 54] on div "0 0" at bounding box center [12, 207] width 21 height 370
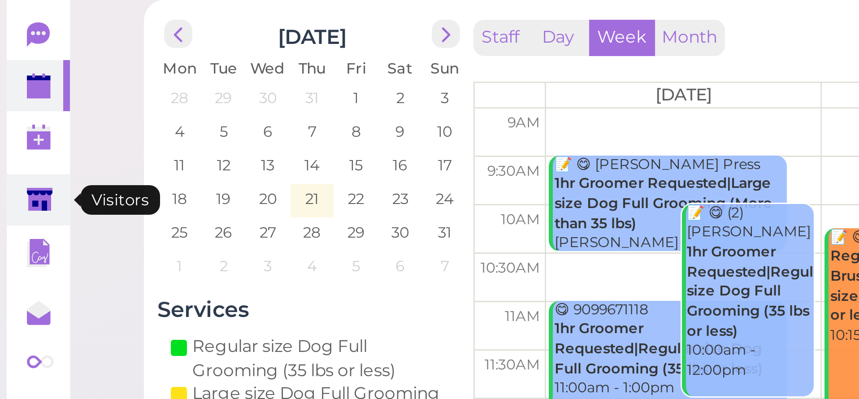
click at [12, 111] on link at bounding box center [12, 119] width 21 height 17
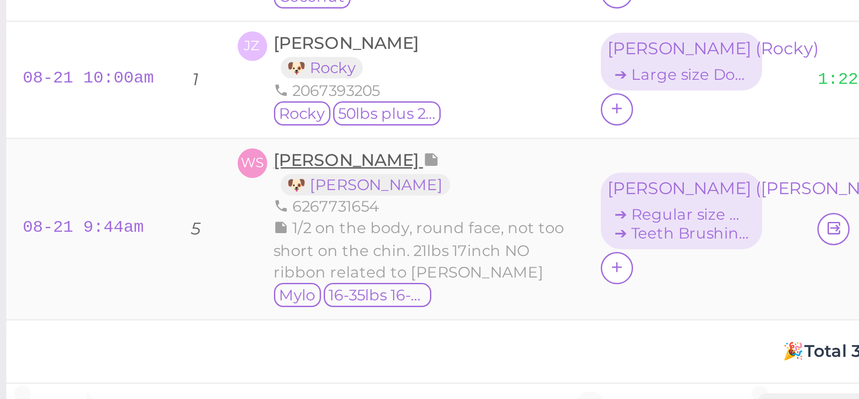
click at [269, 156] on span "[PERSON_NAME]" at bounding box center [294, 159] width 50 height 7
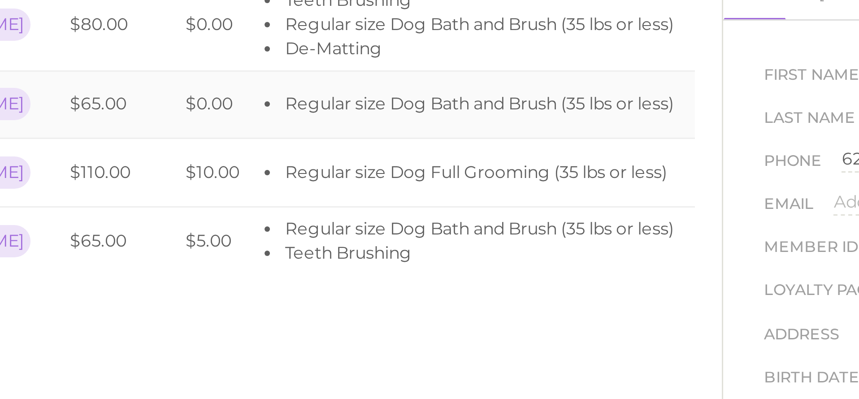
scroll to position [5, 0]
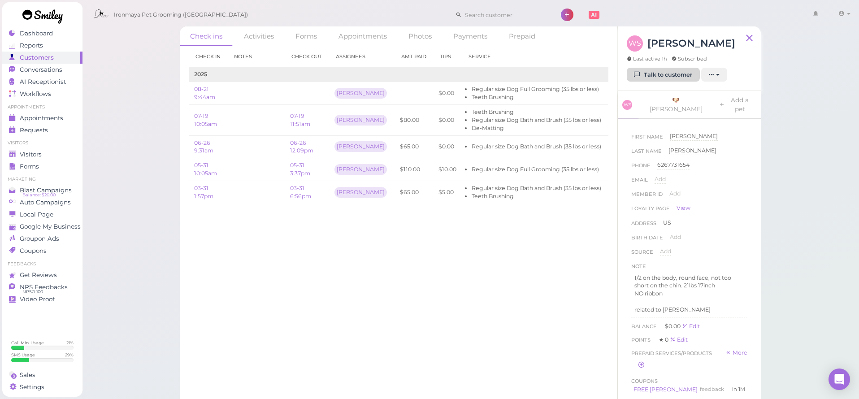
click at [660, 68] on link "Talk to customer" at bounding box center [663, 75] width 73 height 14
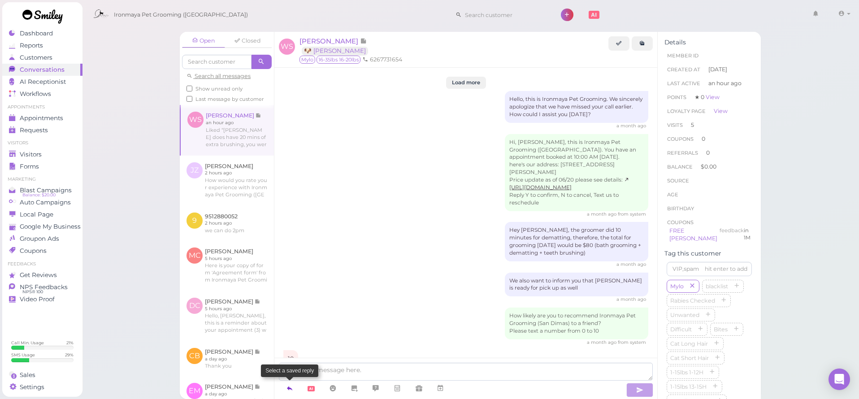
scroll to position [1106, 0]
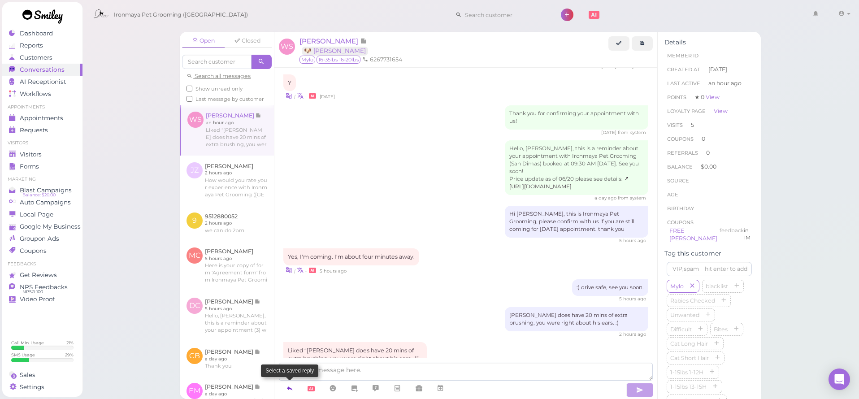
click at [285, 392] on link at bounding box center [290, 389] width 22 height 16
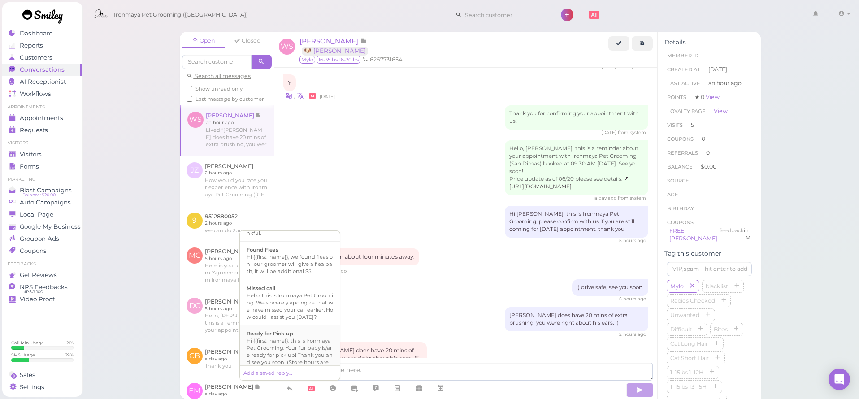
scroll to position [201, 0]
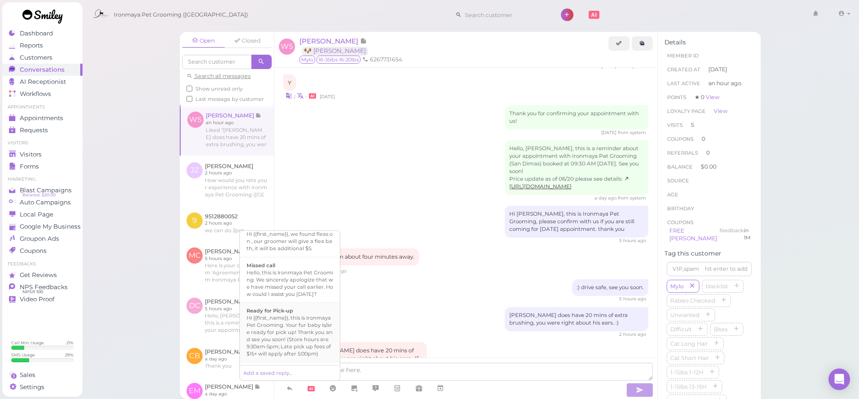
click at [306, 333] on div "Hi {{first_name}}, this is Ironmaya Pet Grooming. Your fur baby is/are ready fo…" at bounding box center [290, 335] width 87 height 43
type textarea "Hi {{first_name}}, this is Ironmaya Pet Grooming. Your fur baby is/are ready fo…"
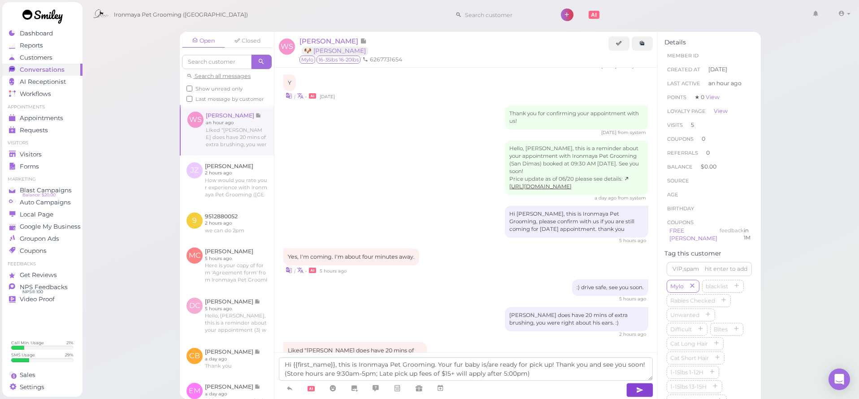
click at [636, 391] on icon "button" at bounding box center [639, 390] width 7 height 9
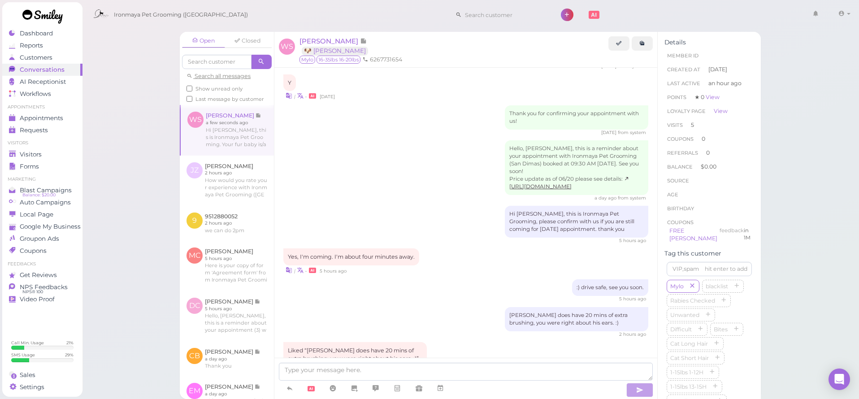
scroll to position [1148, 0]
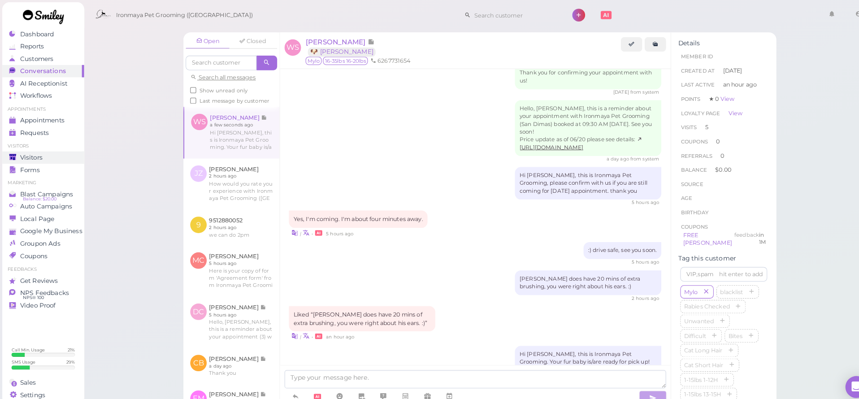
click at [42, 152] on div "Visitors" at bounding box center [41, 155] width 65 height 8
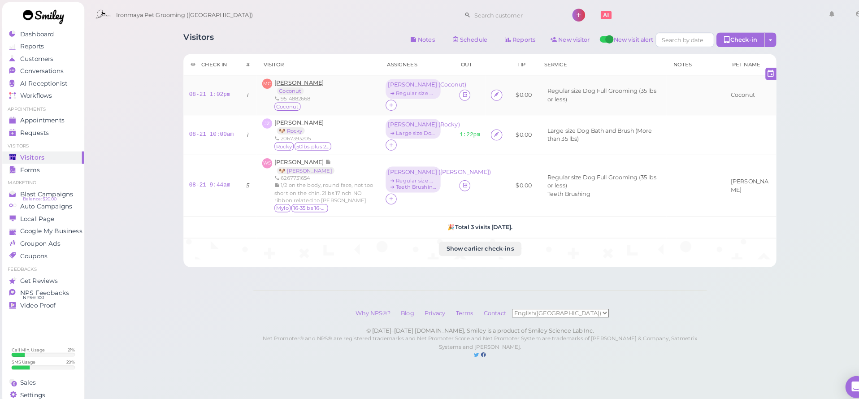
click at [290, 82] on span "[PERSON_NAME]" at bounding box center [293, 81] width 48 height 7
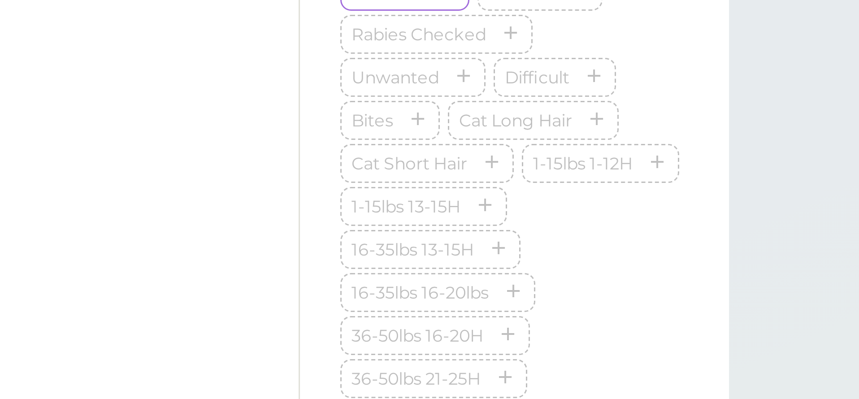
scroll to position [129, 0]
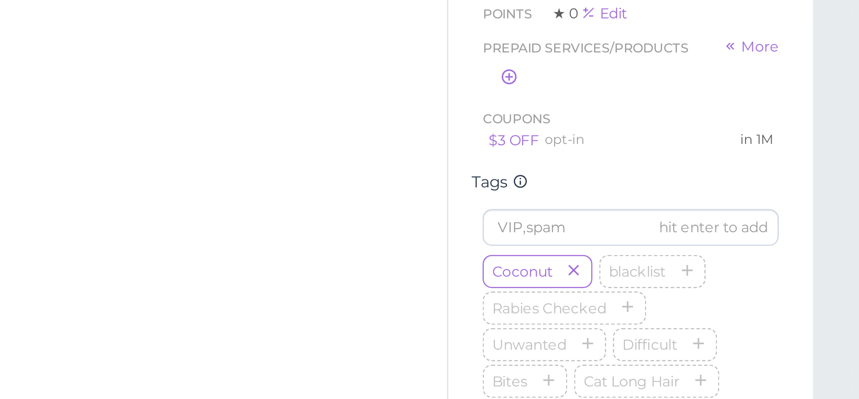
scroll to position [129, 0]
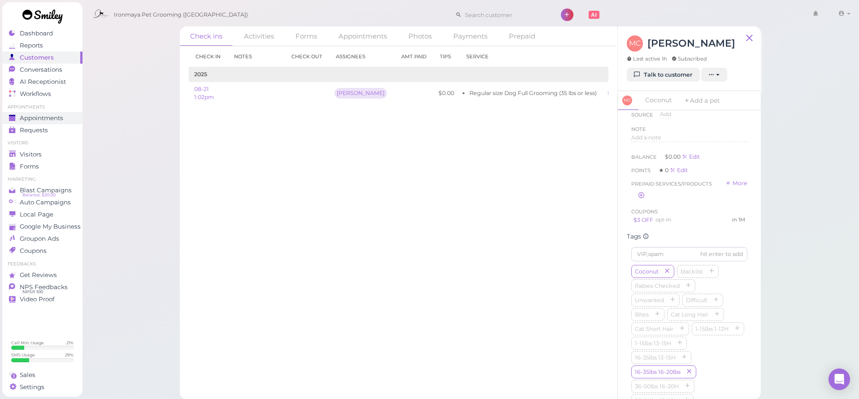
click at [28, 114] on span "Appointments" at bounding box center [42, 118] width 44 height 8
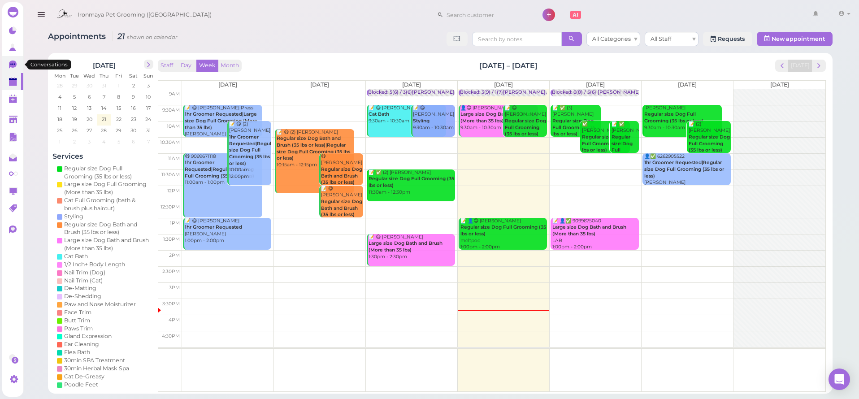
click at [8, 65] on link "0" at bounding box center [12, 64] width 21 height 17
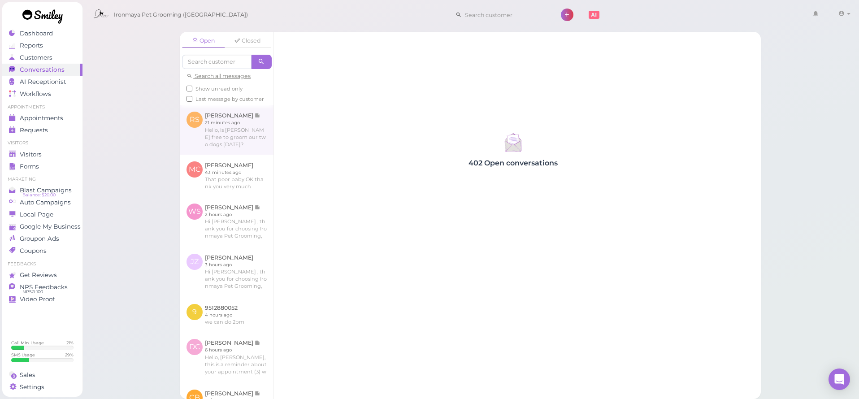
click at [196, 130] on link at bounding box center [227, 129] width 94 height 49
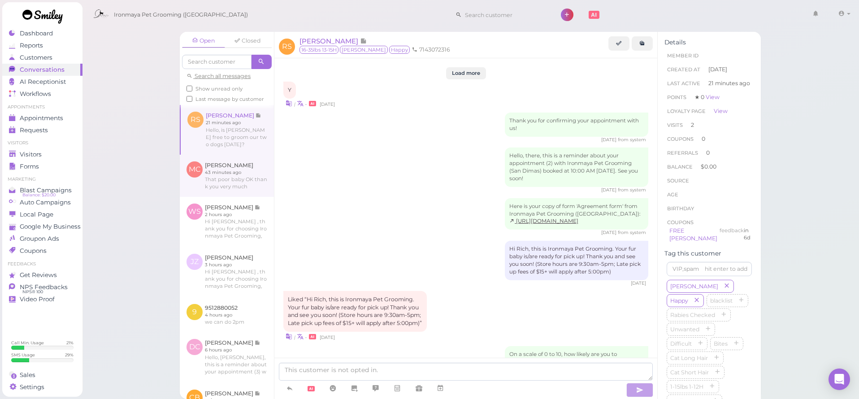
scroll to position [1206, 0]
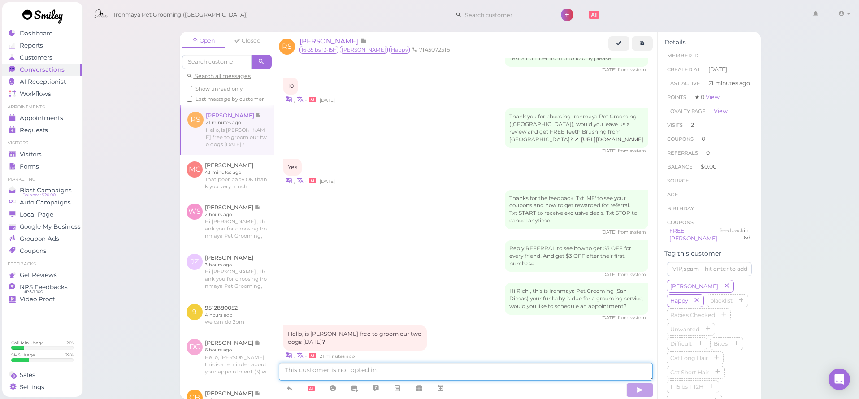
click at [351, 374] on textarea at bounding box center [466, 372] width 374 height 18
type textarea "n"
type textarea "only in the afternoon at 1;30pm"
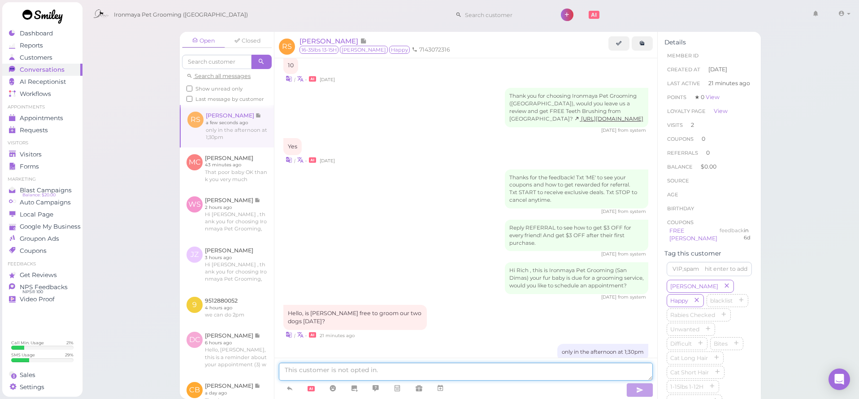
scroll to position [1263, 0]
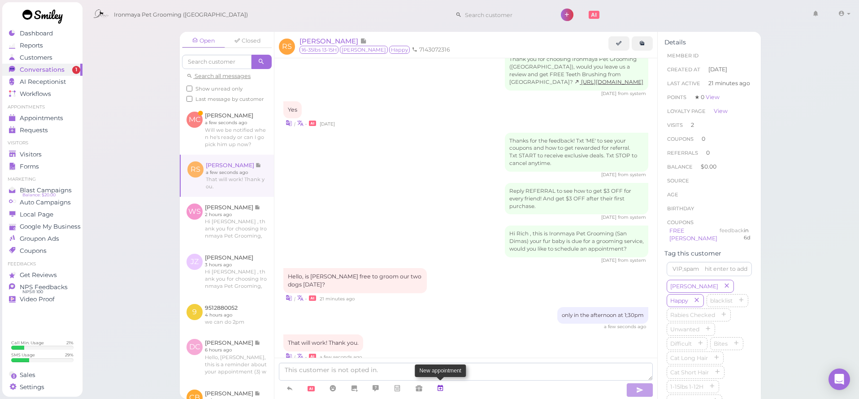
click at [441, 390] on icon at bounding box center [440, 388] width 7 height 9
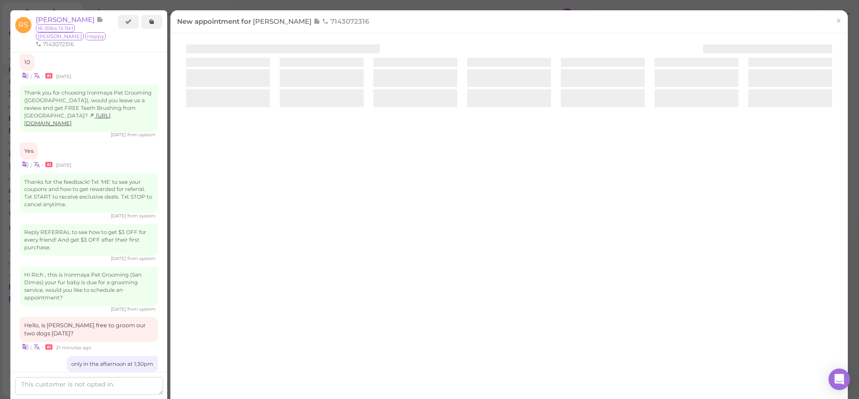
scroll to position [1256, 0]
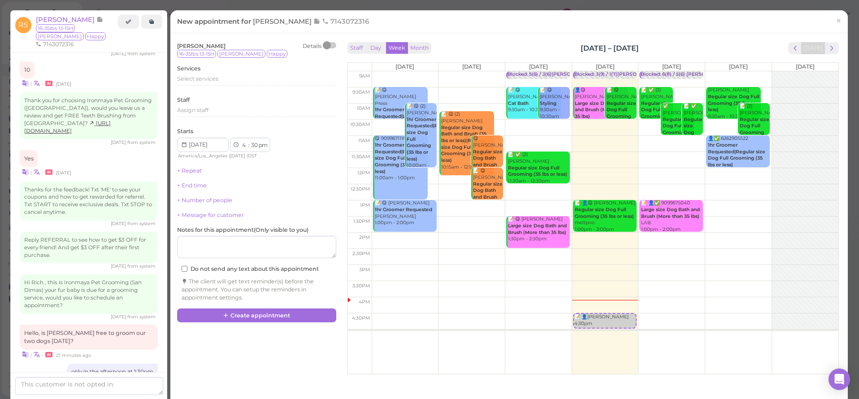
click at [724, 209] on td at bounding box center [605, 208] width 467 height 16
type input "[DATE]"
select select "1"
click at [730, 200] on td at bounding box center [605, 208] width 467 height 16
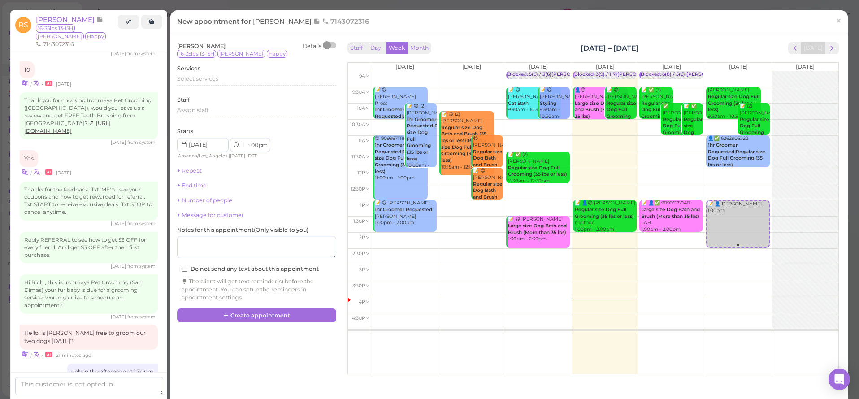
drag, startPoint x: 722, startPoint y: 229, endPoint x: 725, endPoint y: 241, distance: 12.2
click at [725, 71] on div "📝 👤[PERSON_NAME] 1:00pm [PERSON_NAME] Regular size Dog Full Grooming (35 lbs or…" at bounding box center [738, 71] width 66 height 0
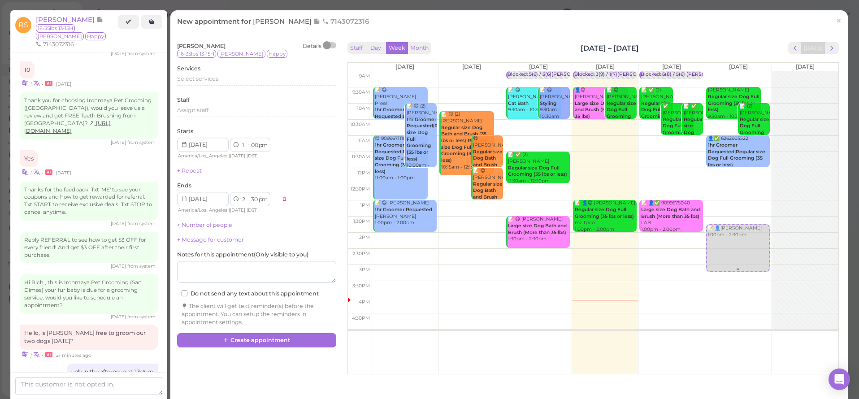
drag, startPoint x: 731, startPoint y: 222, endPoint x: 737, endPoint y: 240, distance: 19.4
click at [737, 71] on div "📝 👤[PERSON_NAME] 1:00pm - 2:30pm [PERSON_NAME] Regular size Dog Full Grooming (…" at bounding box center [738, 71] width 66 height 0
select select "45"
select select "3"
select select "15"
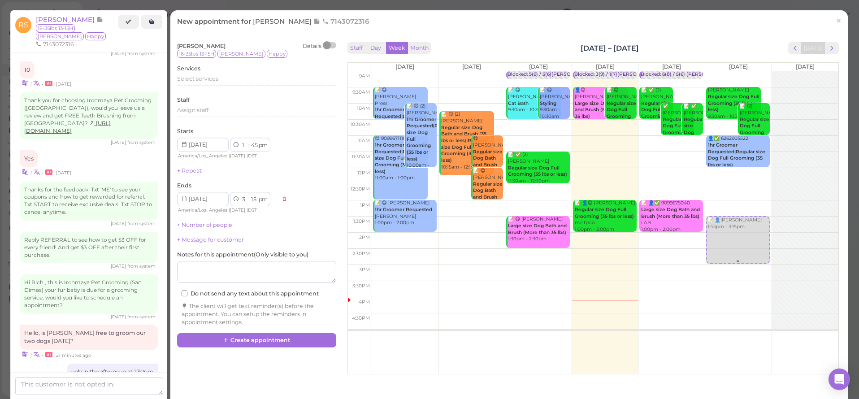
drag, startPoint x: 734, startPoint y: 234, endPoint x: 729, endPoint y: 222, distance: 12.8
click at [729, 71] on div "📝 👤[PERSON_NAME] 1:45pm - 3:15pm [PERSON_NAME] Regular size Dog Full Grooming (…" at bounding box center [738, 71] width 66 height 0
select select "30"
select select "00"
click at [197, 82] on div "Select services" at bounding box center [256, 80] width 159 height 11
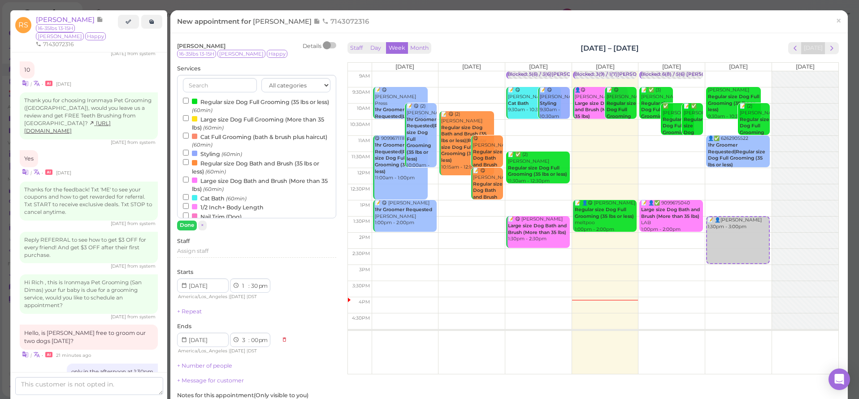
click at [213, 104] on label "Regular size Dog Full Grooming (35 lbs or less) (60min)" at bounding box center [257, 105] width 148 height 17
click at [189, 104] on input "Regular size Dog Full Grooming (35 lbs or less) (60min)" at bounding box center [186, 101] width 6 height 6
select select "2"
select select "30"
click at [187, 230] on div "[PERSON_NAME] Details 16-35lbs 13-15H [PERSON_NAME] Happy Services All categori…" at bounding box center [256, 255] width 159 height 426
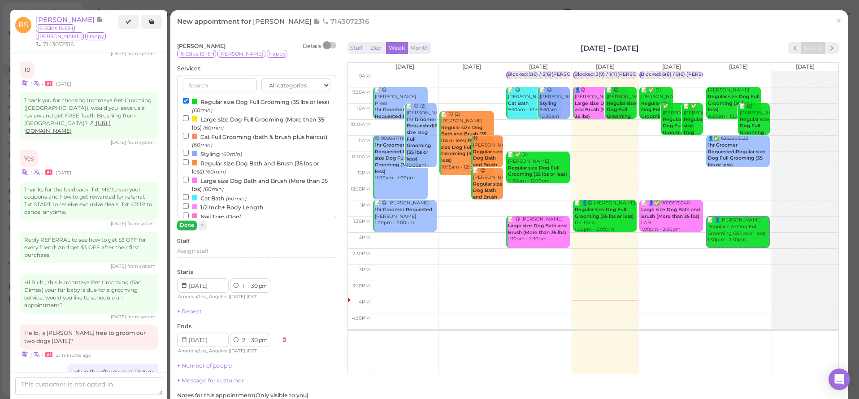
click at [187, 227] on button "Done" at bounding box center [187, 225] width 20 height 9
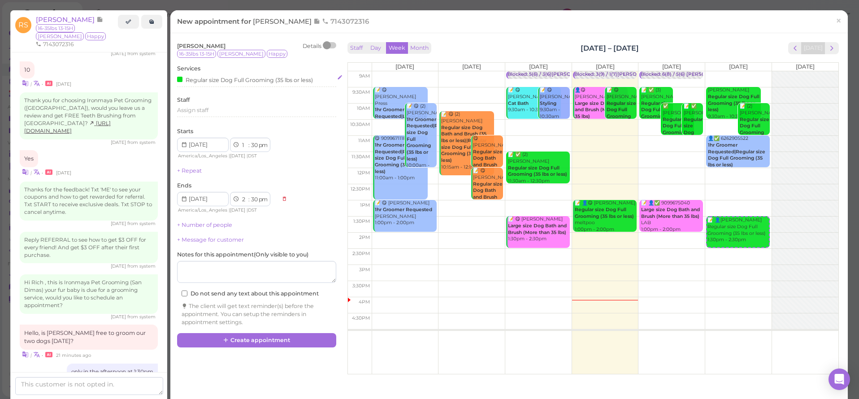
click at [212, 83] on div "Regular size Dog Full Grooming (35 lbs or less)" at bounding box center [245, 79] width 136 height 9
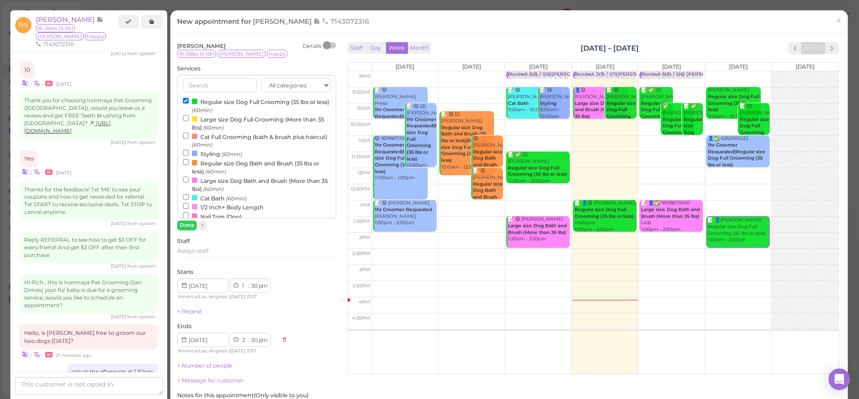
click at [214, 102] on label "Regular size Dog Full Grooming (35 lbs or less) (60min)" at bounding box center [257, 105] width 148 height 17
click at [189, 102] on input "Regular size Dog Full Grooming (35 lbs or less) (60min)" at bounding box center [186, 101] width 6 height 6
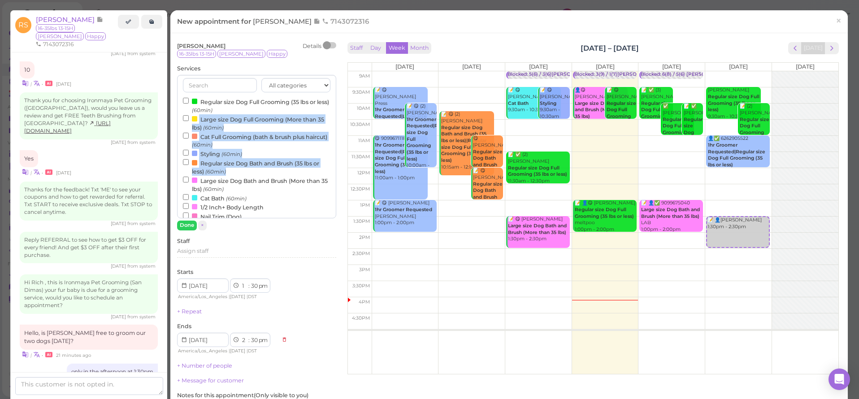
drag, startPoint x: 333, startPoint y: 112, endPoint x: 328, endPoint y: 142, distance: 30.9
click at [338, 160] on div "[PERSON_NAME] Details 16-35lbs 13-15H [PERSON_NAME] Happy Services All categori…" at bounding box center [257, 257] width 168 height 435
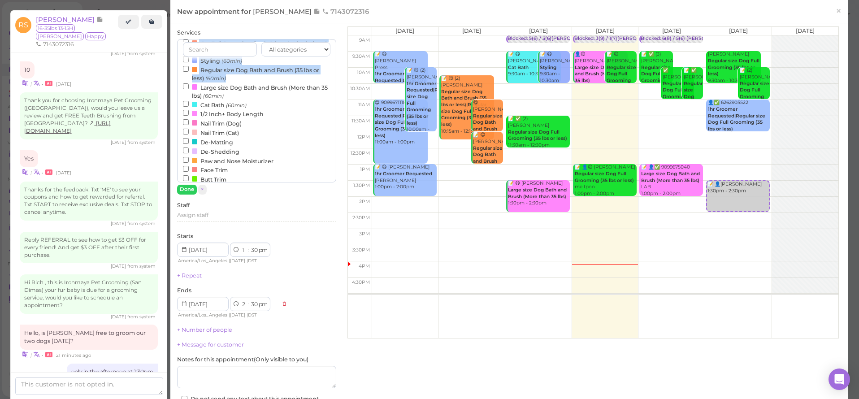
scroll to position [0, 0]
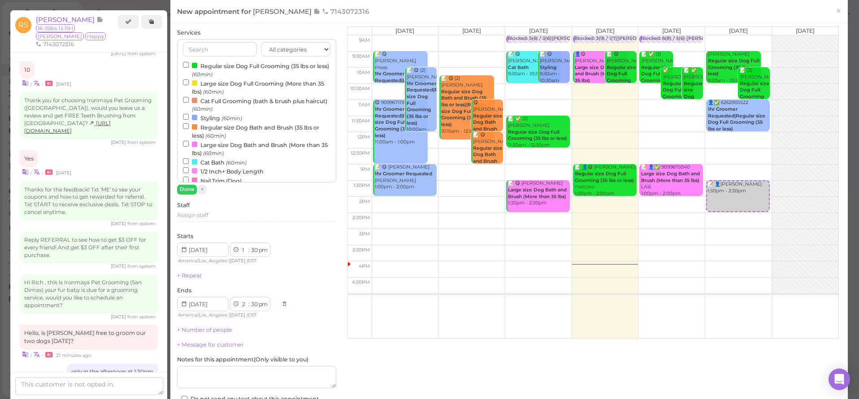
click at [237, 116] on small "(60min)" at bounding box center [232, 118] width 21 height 6
click at [189, 116] on input "Styling (60min)" at bounding box center [186, 117] width 6 height 6
click at [235, 117] on small "(60min)" at bounding box center [232, 118] width 21 height 6
click at [189, 117] on input "Styling (60min)" at bounding box center [186, 117] width 6 height 6
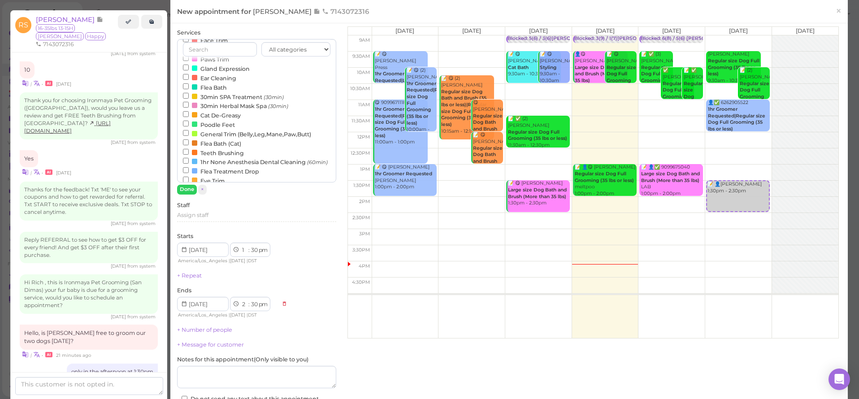
scroll to position [205, 0]
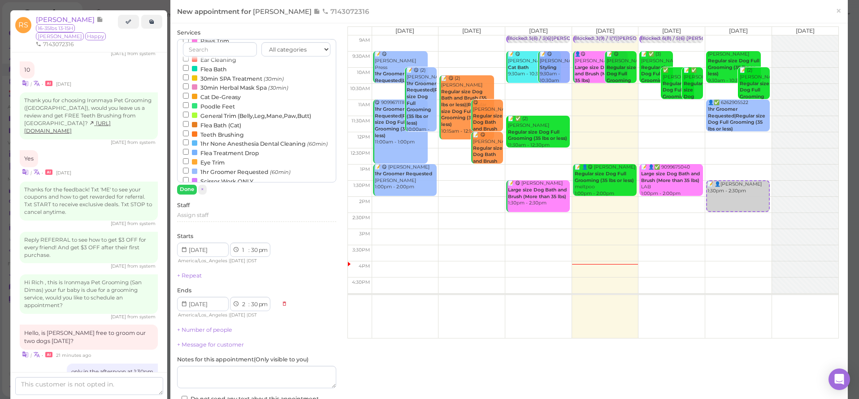
click at [245, 167] on label "1hr Groomer Requested (60min)" at bounding box center [237, 171] width 108 height 9
click at [189, 168] on input "1hr Groomer Requested (60min)" at bounding box center [186, 171] width 6 height 6
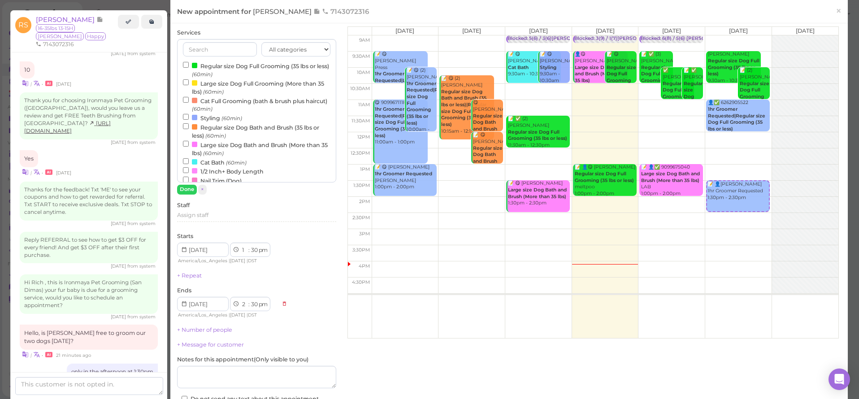
scroll to position [0, 0]
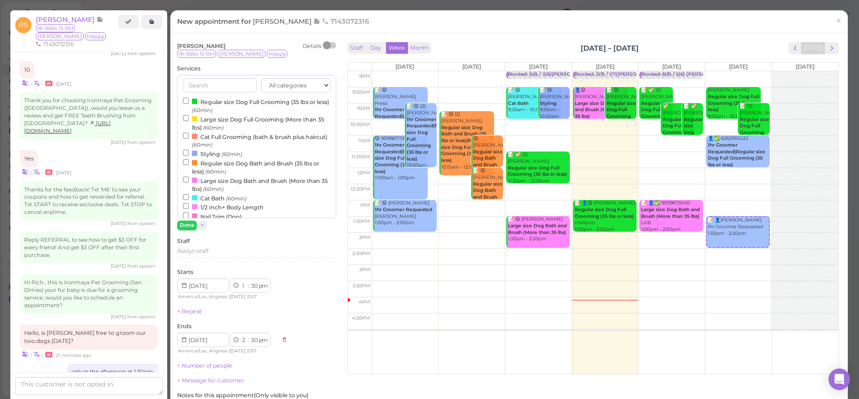
click at [232, 105] on label "Regular size Dog Full Grooming (35 lbs or less) (60min)" at bounding box center [257, 105] width 148 height 17
click at [189, 104] on input "Regular size Dog Full Grooming (35 lbs or less) (60min)" at bounding box center [186, 101] width 6 height 6
select select "3"
click at [193, 225] on button "Done" at bounding box center [187, 225] width 20 height 9
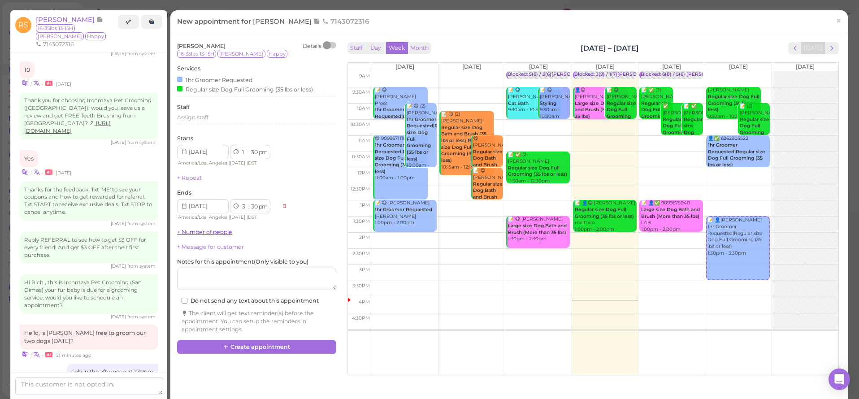
click at [205, 229] on link "+ Number of people" at bounding box center [204, 232] width 55 height 7
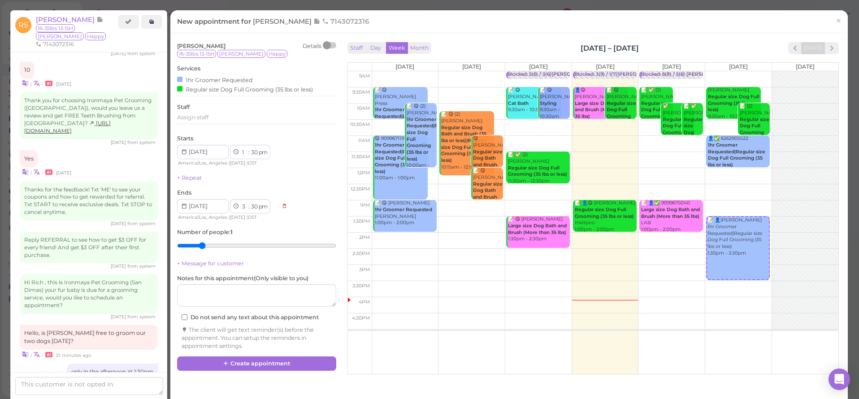
type input "2"
click at [209, 243] on input "range" at bounding box center [256, 246] width 159 height 14
click at [196, 118] on span "Assign staff" at bounding box center [192, 117] width 31 height 7
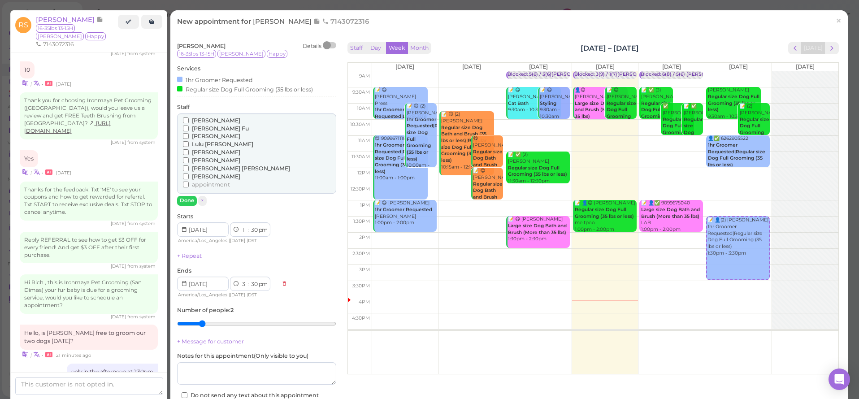
click at [196, 133] on span "[PERSON_NAME]" at bounding box center [216, 136] width 48 height 7
click at [189, 133] on input "[PERSON_NAME]" at bounding box center [186, 136] width 6 height 6
click at [187, 196] on button "Done" at bounding box center [187, 200] width 20 height 9
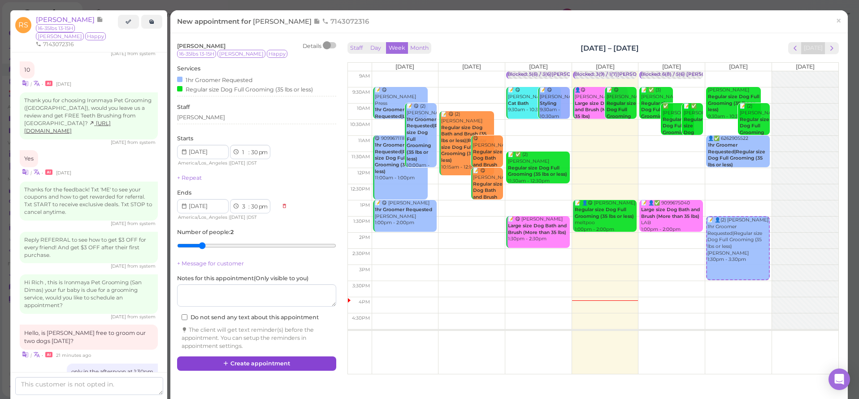
click at [250, 357] on button "Create appointment" at bounding box center [256, 364] width 159 height 14
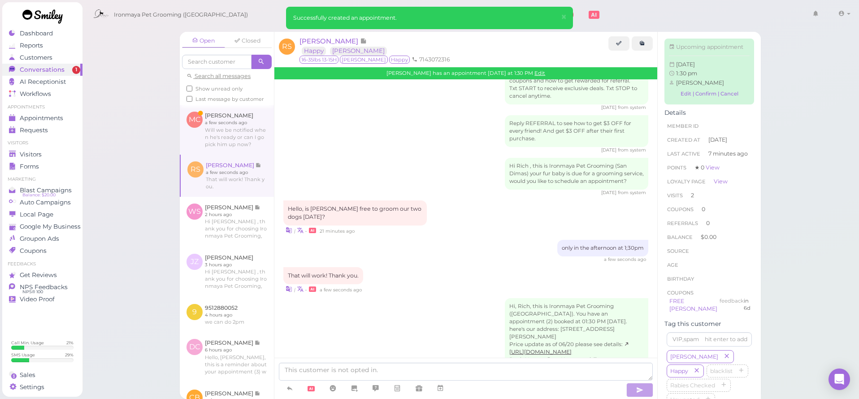
click at [233, 138] on link at bounding box center [227, 129] width 94 height 49
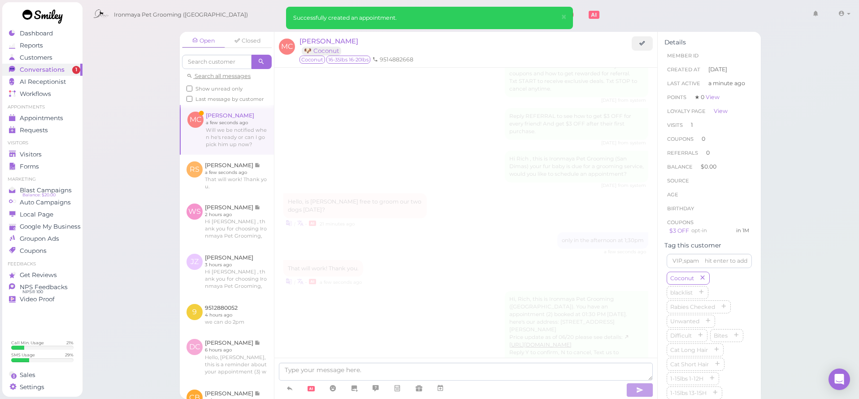
scroll to position [195, 0]
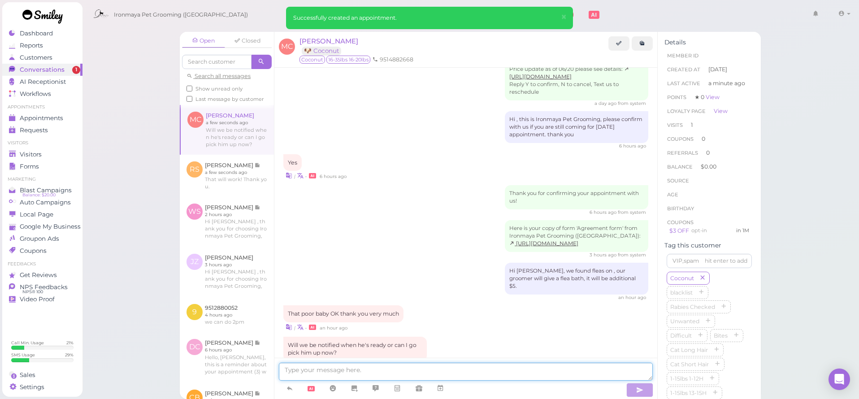
click at [337, 374] on textarea at bounding box center [466, 372] width 374 height 18
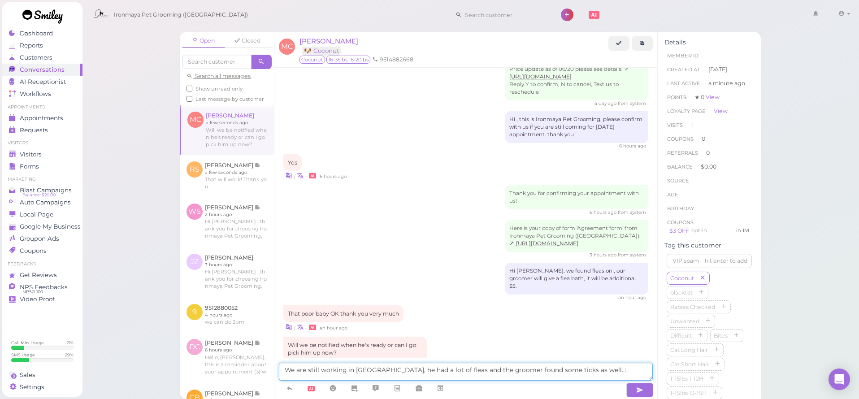
type textarea "We are still working in [GEOGRAPHIC_DATA], he had a lot of fleas and the groome…"
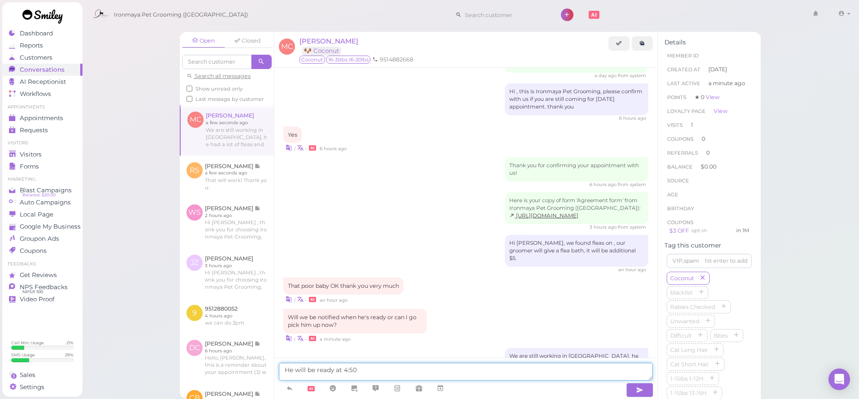
type textarea "He will be ready at 4:50"
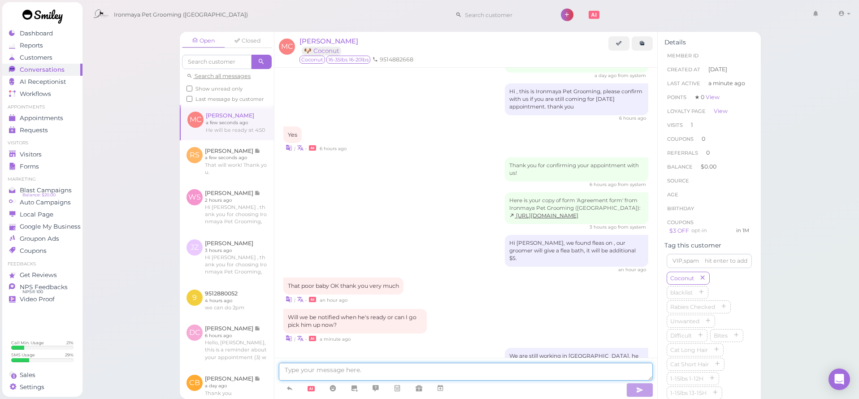
scroll to position [250, 0]
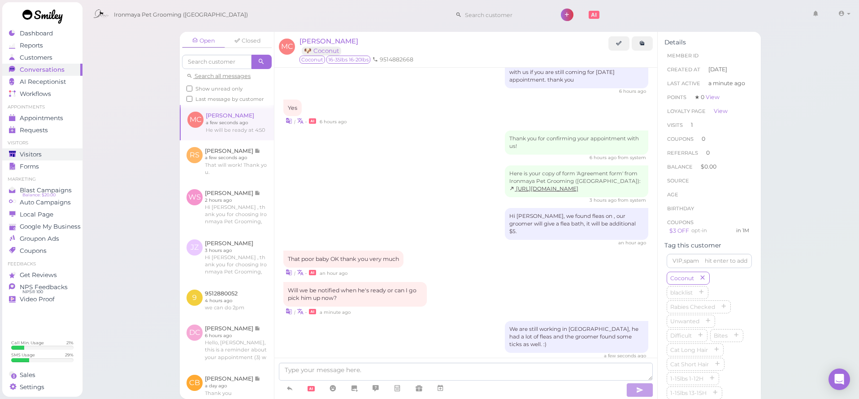
click at [59, 148] on link "Visitors" at bounding box center [42, 154] width 80 height 12
